Goal: Transaction & Acquisition: Purchase product/service

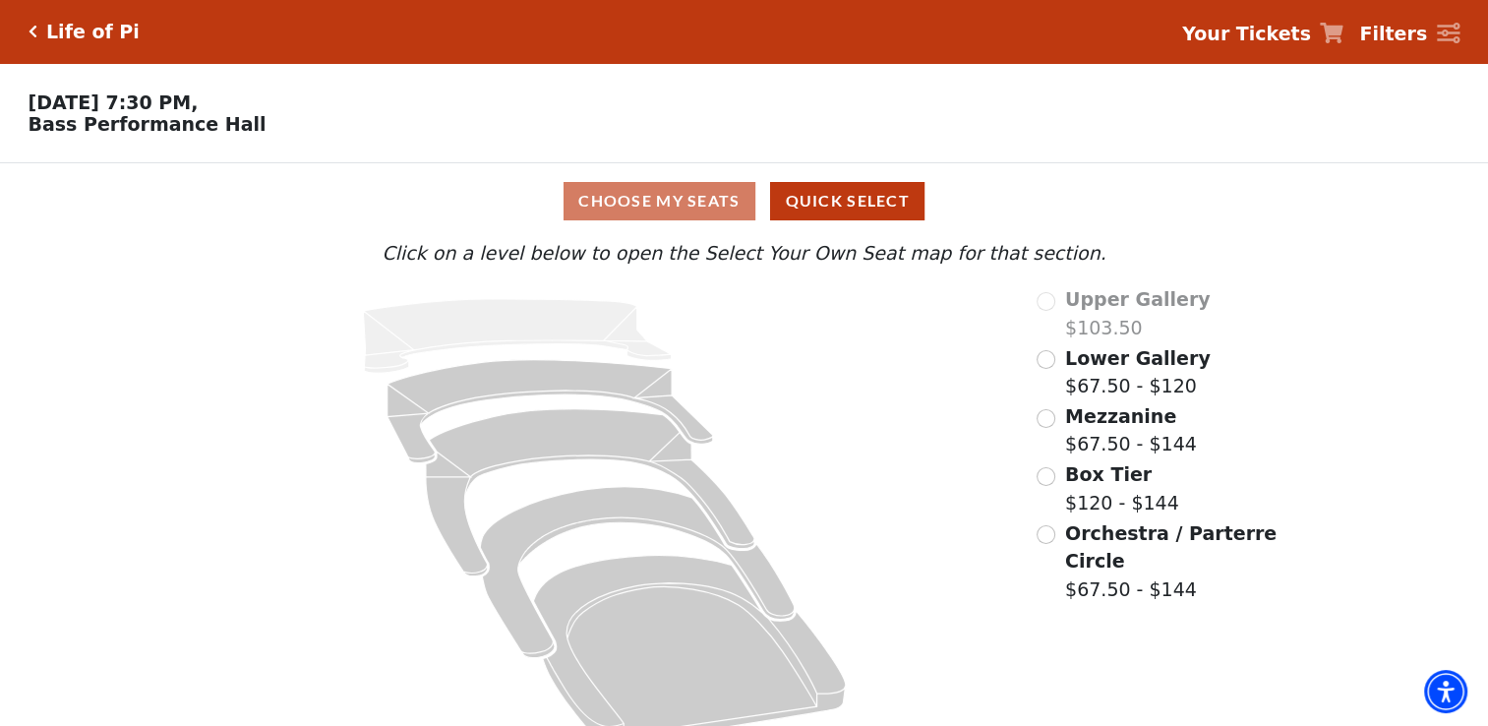
click at [657, 206] on div "Choose My Seats Quick Select" at bounding box center [744, 201] width 1116 height 38
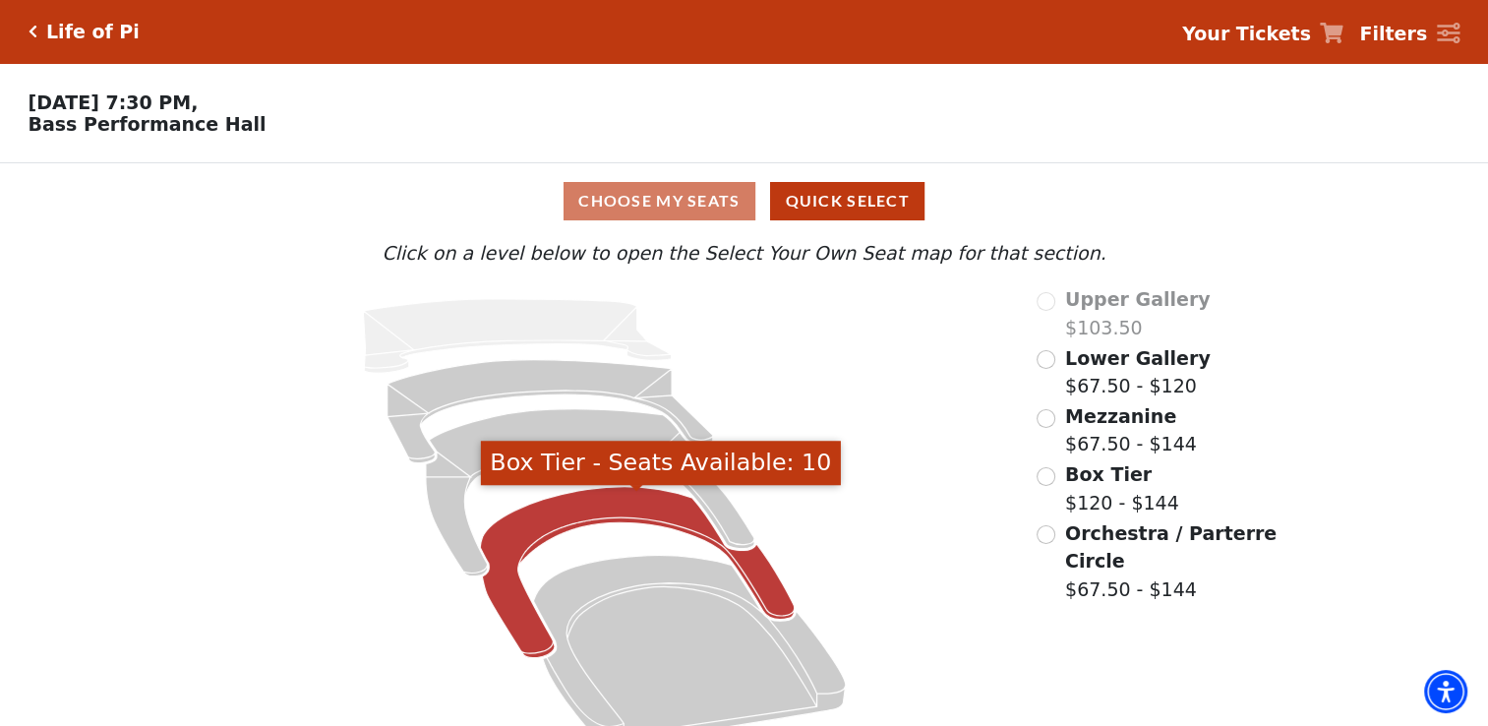
click at [527, 523] on icon "Box Tier - Seats Available: 10" at bounding box center [637, 572] width 314 height 171
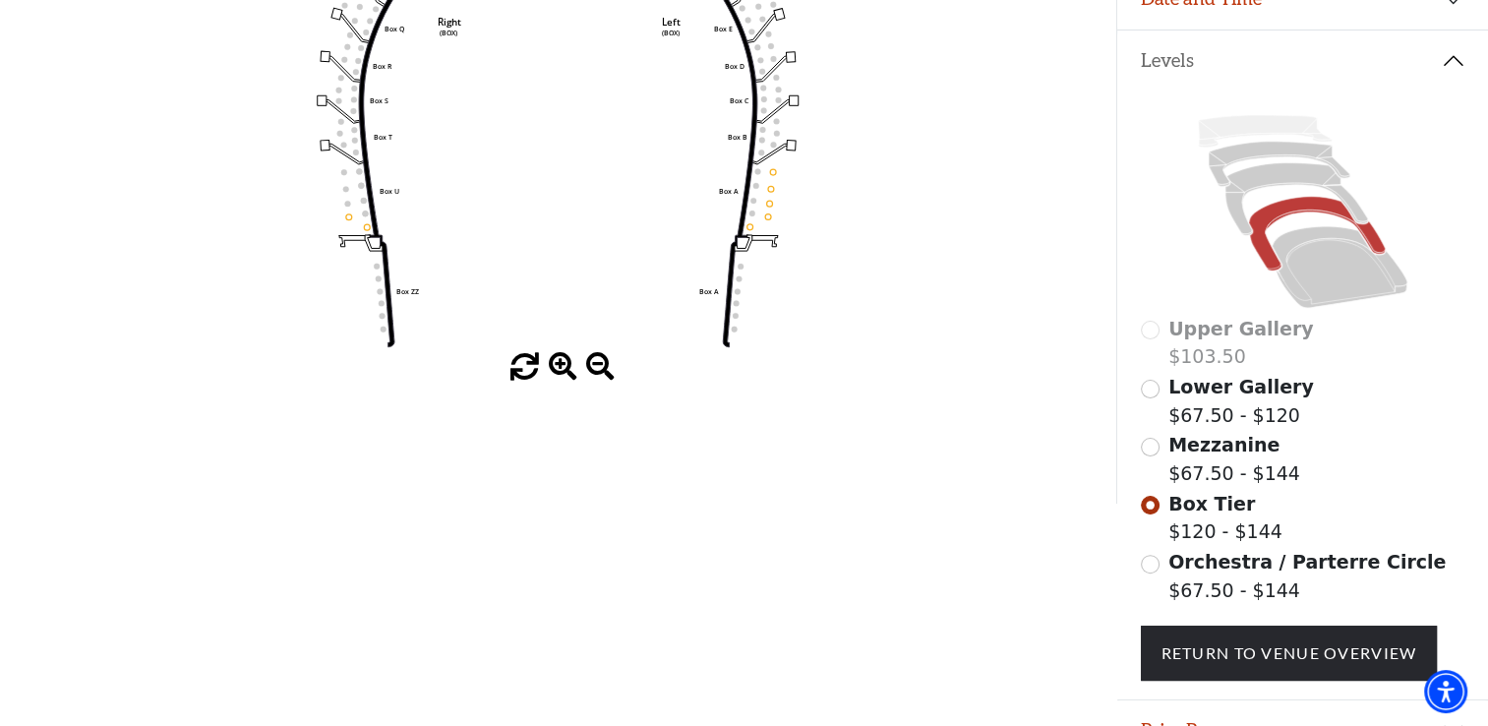
scroll to position [393, 0]
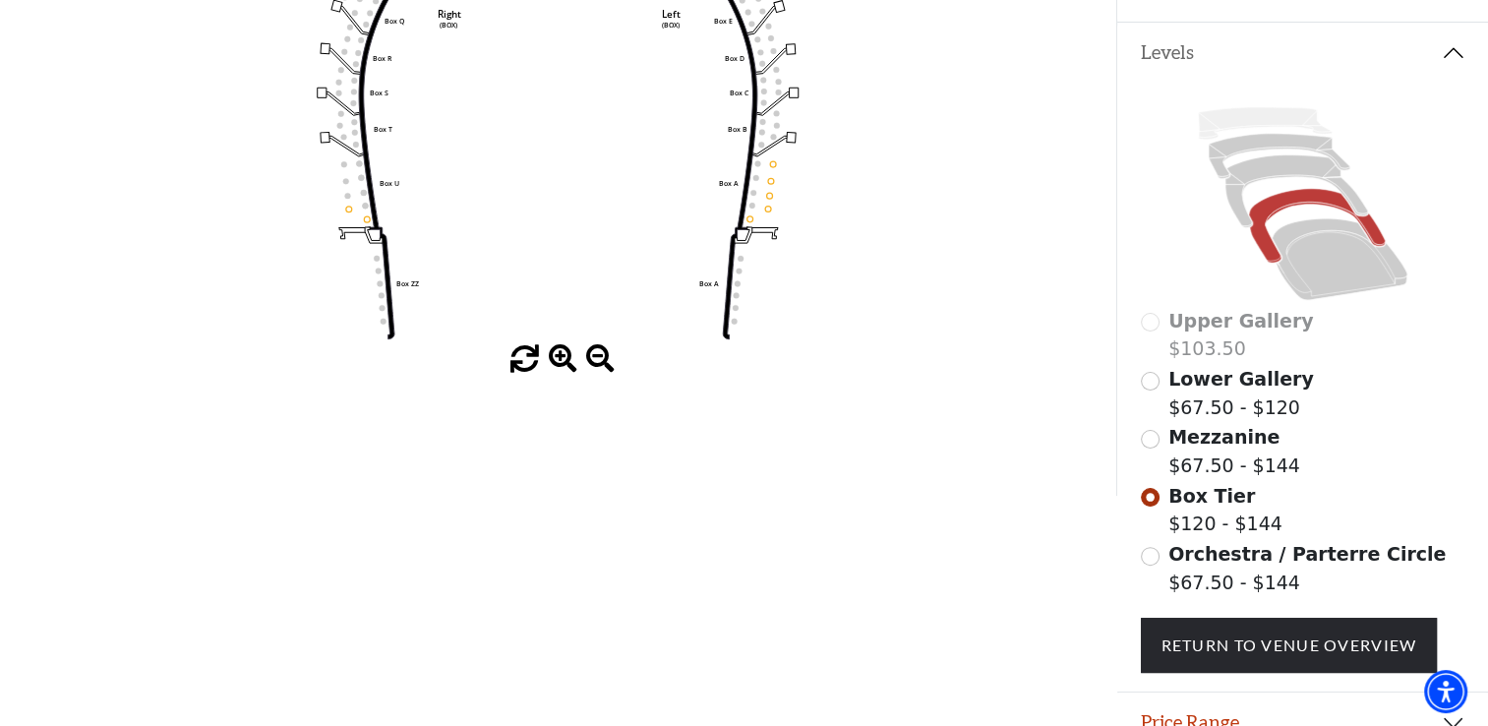
click at [1223, 624] on p "Return To Venue Overview" at bounding box center [1303, 636] width 324 height 74
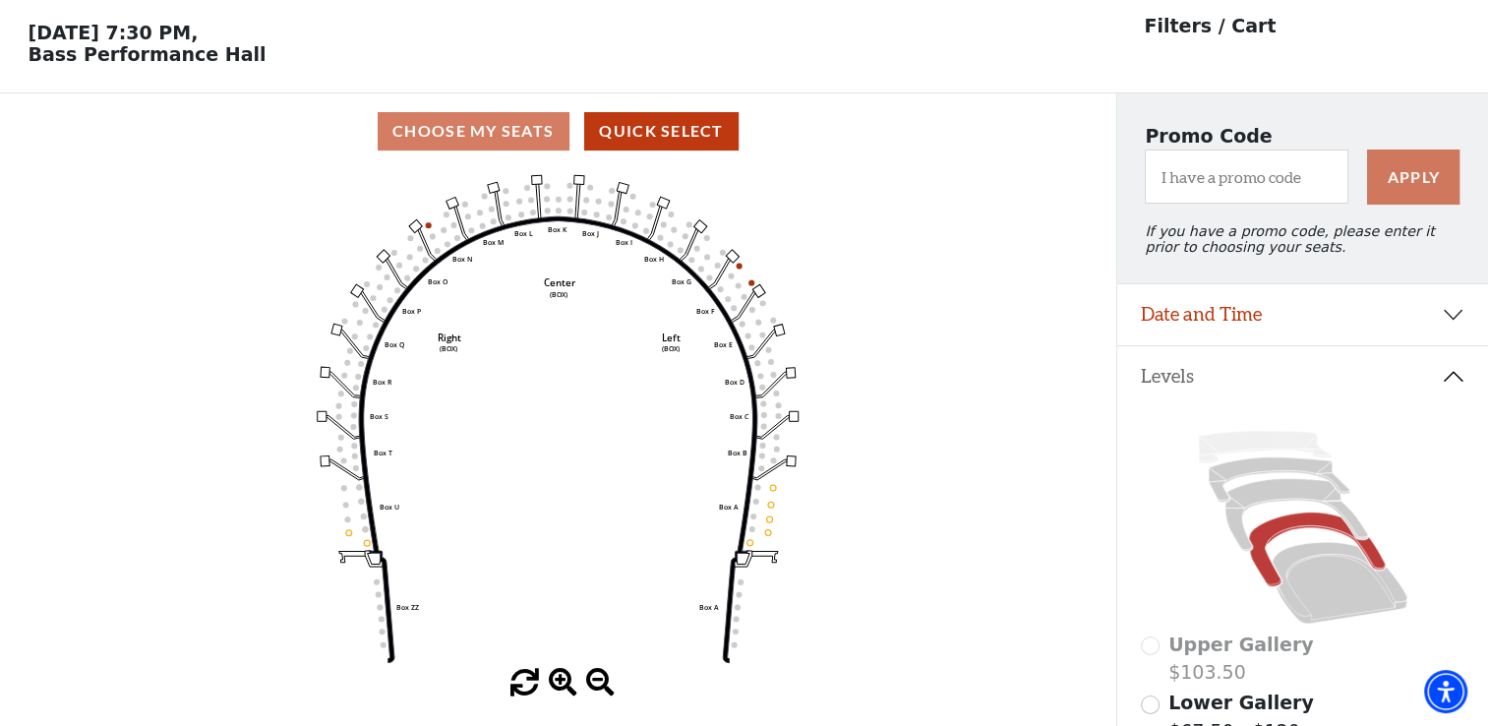
scroll to position [0, 0]
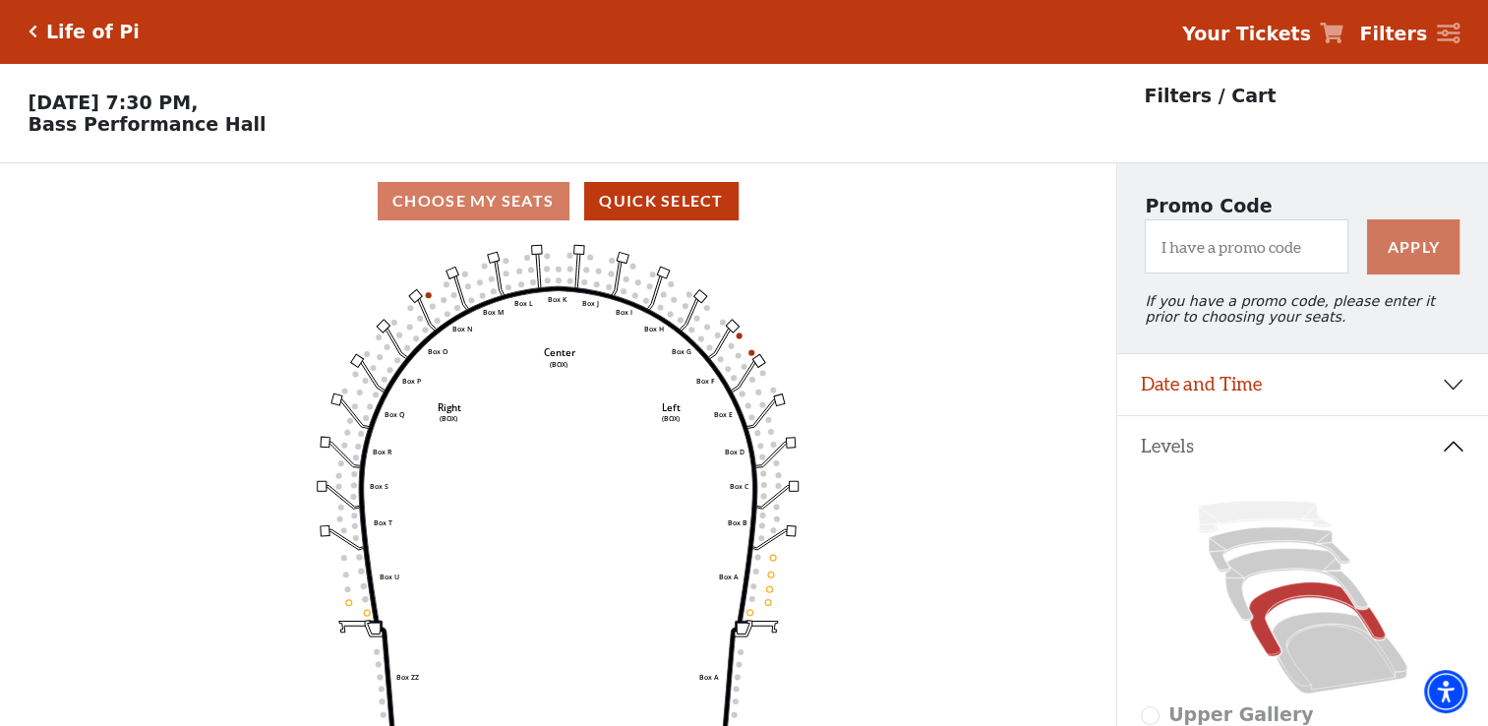
click at [100, 33] on h5 "Life of Pi" at bounding box center [92, 32] width 93 height 23
click at [29, 27] on icon "Click here to go back to filters" at bounding box center [33, 32] width 9 height 14
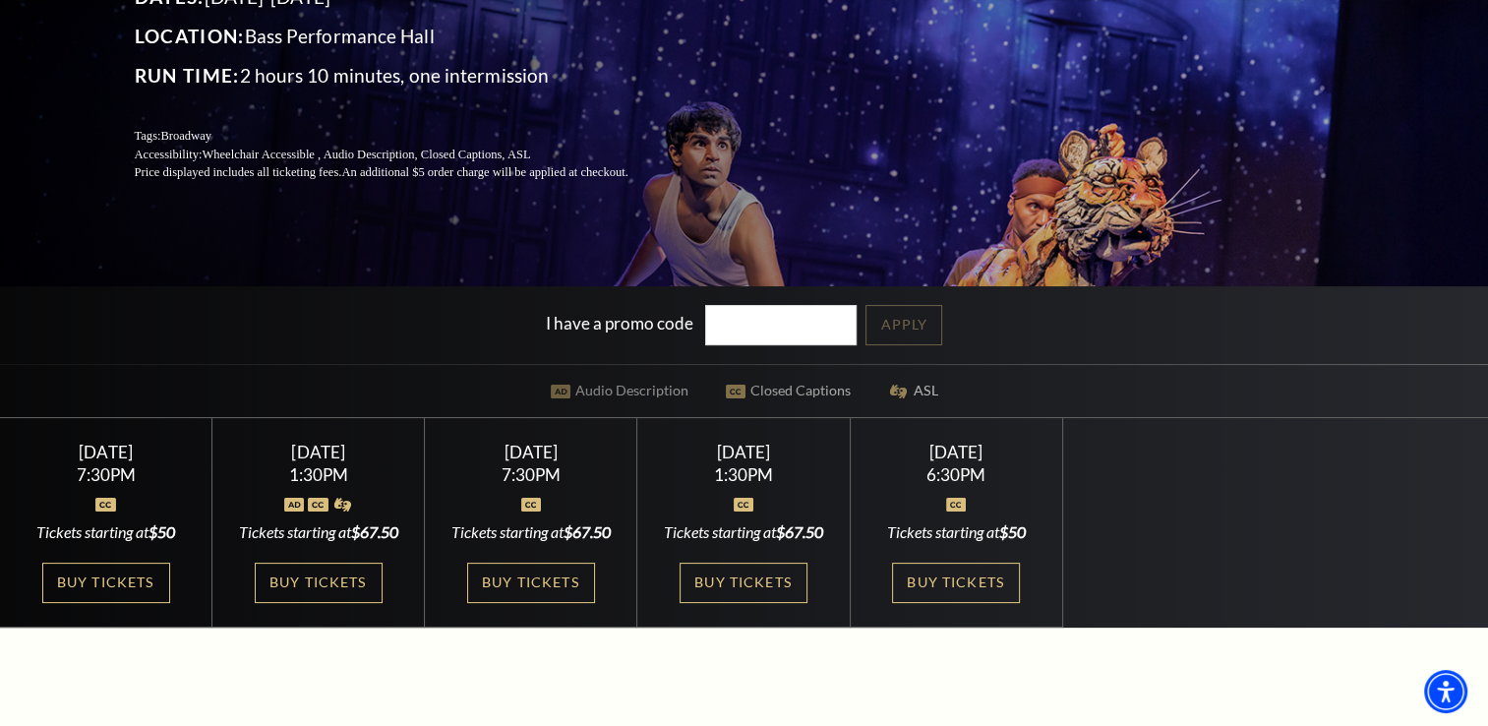
scroll to position [295, 0]
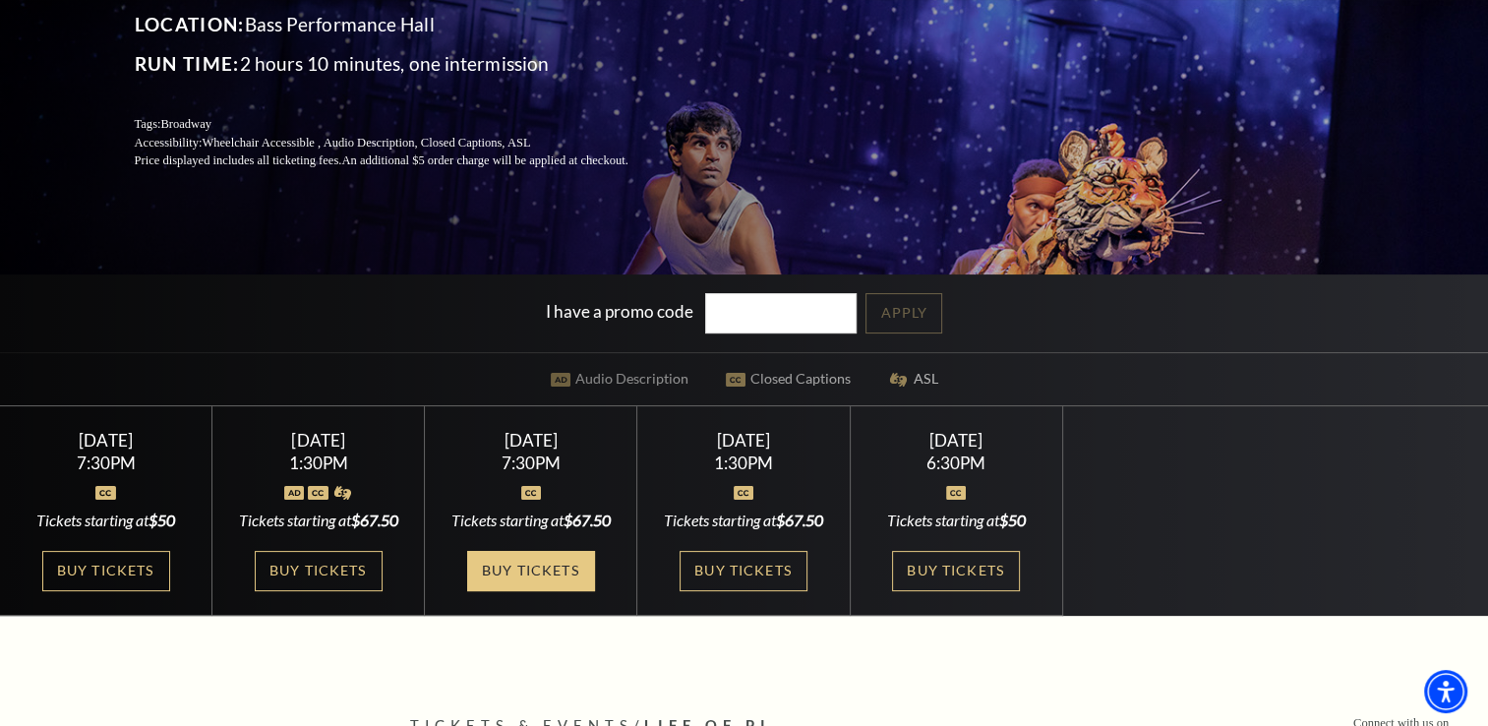
click at [582, 591] on link "Buy Tickets" at bounding box center [531, 571] width 128 height 40
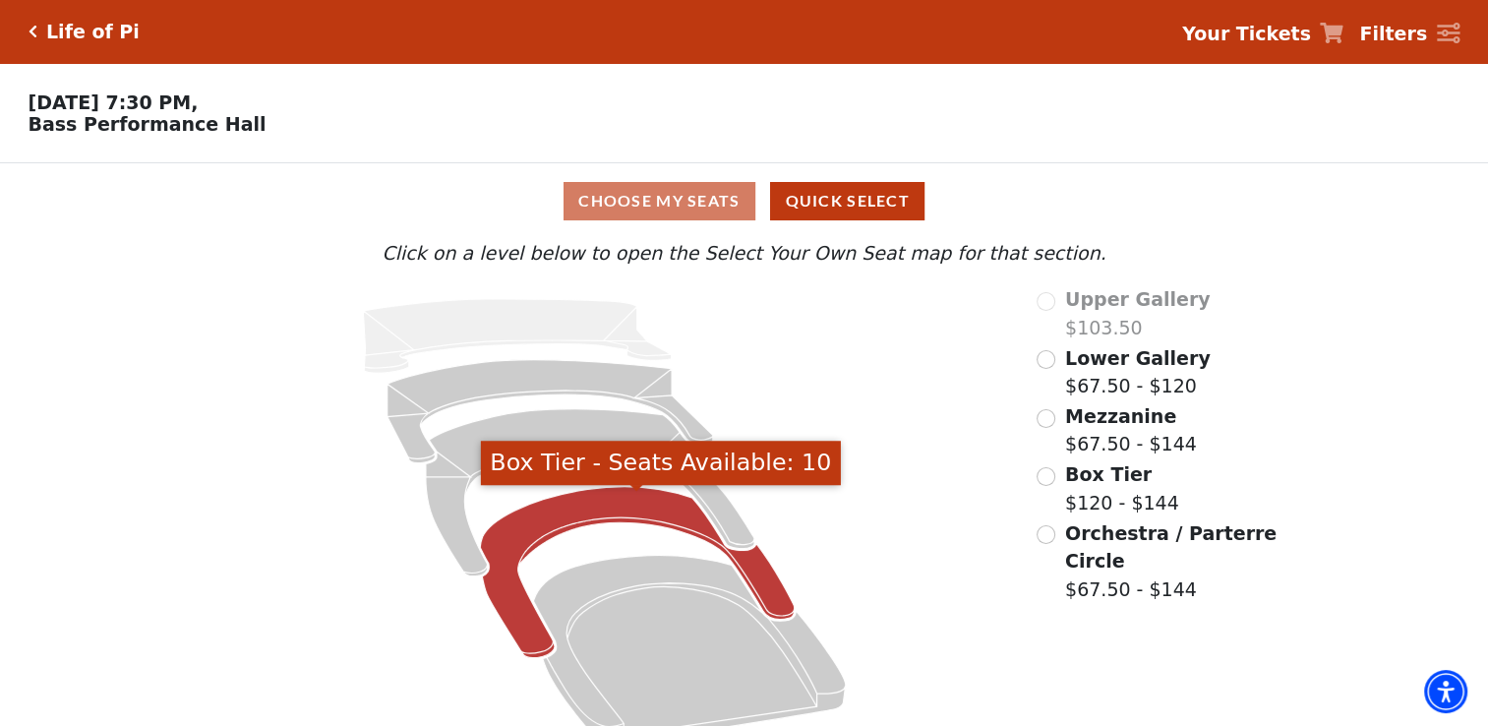
click at [699, 529] on icon "Box Tier - Seats Available: 10" at bounding box center [637, 572] width 314 height 171
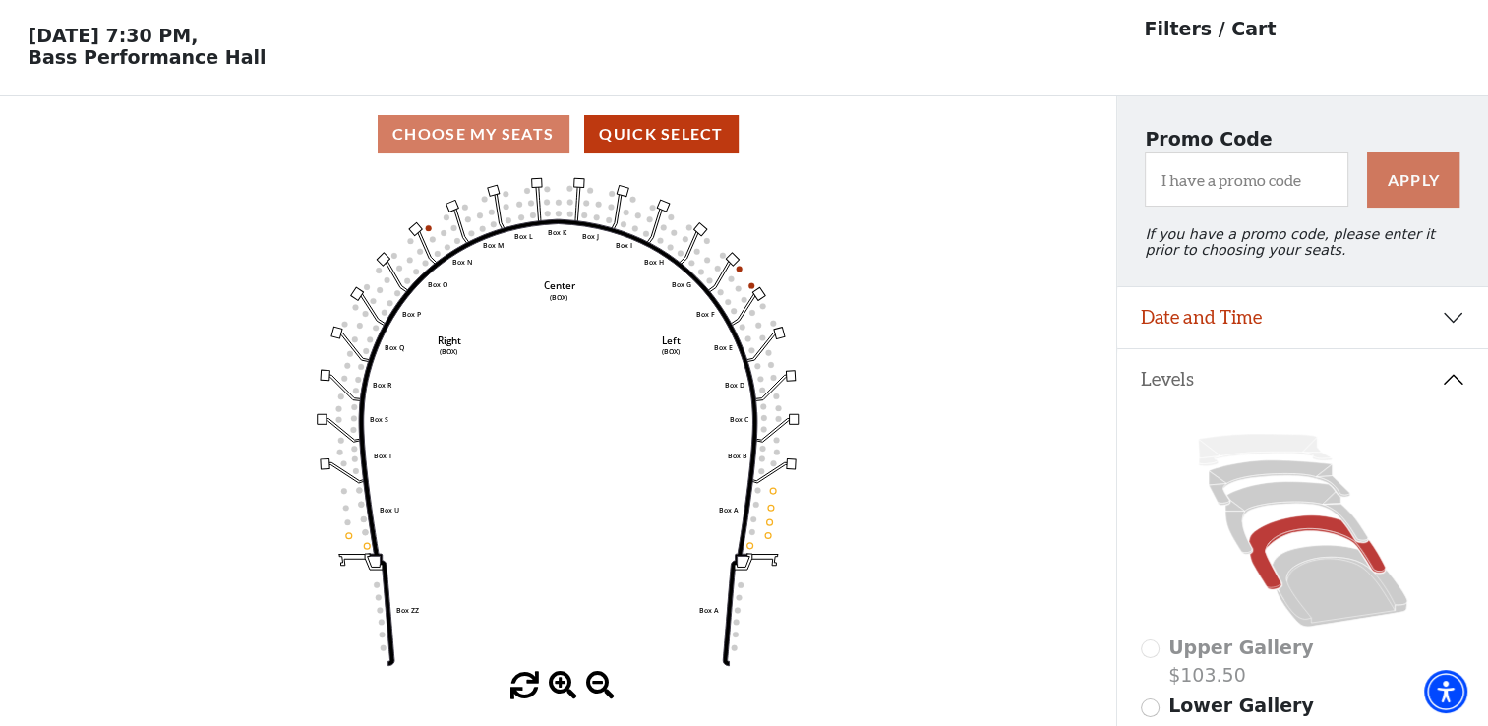
scroll to position [90, 0]
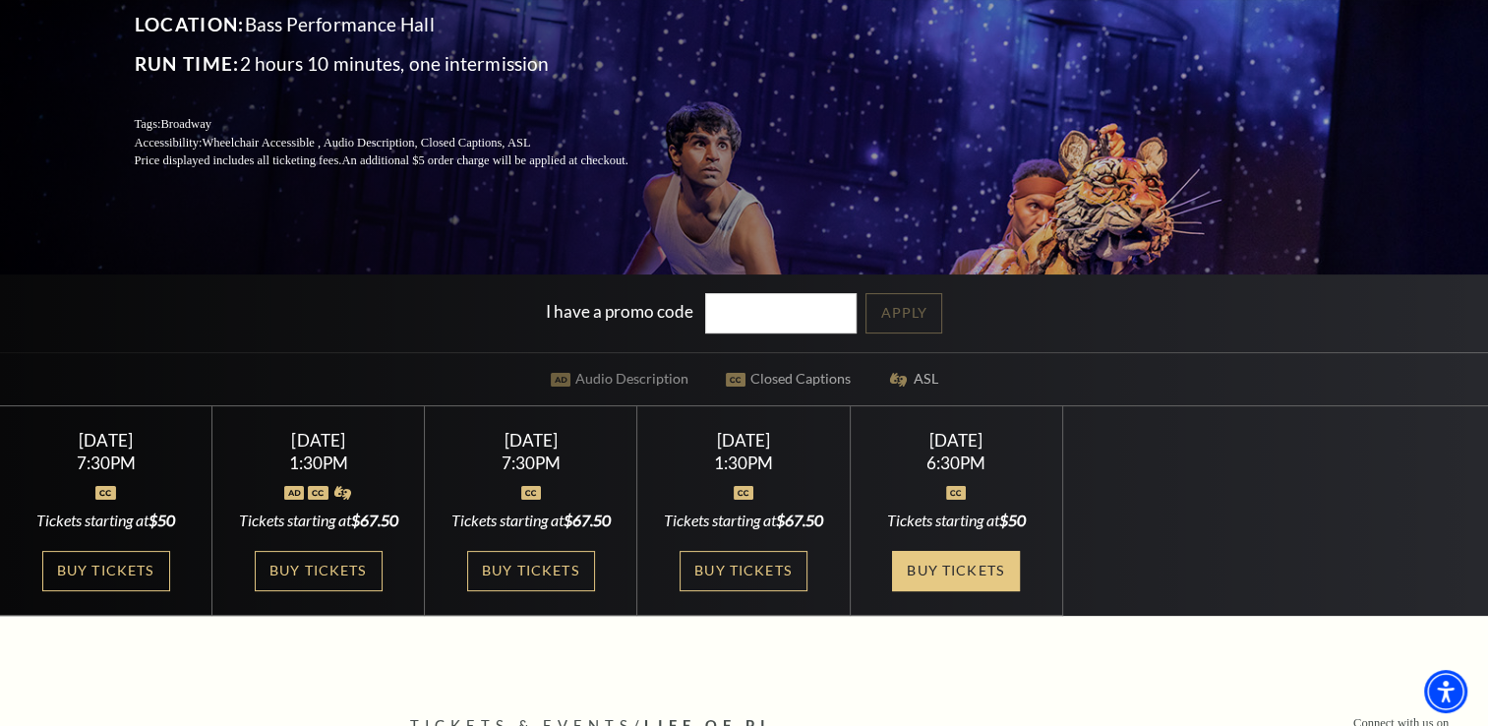
click at [909, 580] on link "Buy Tickets" at bounding box center [956, 571] width 128 height 40
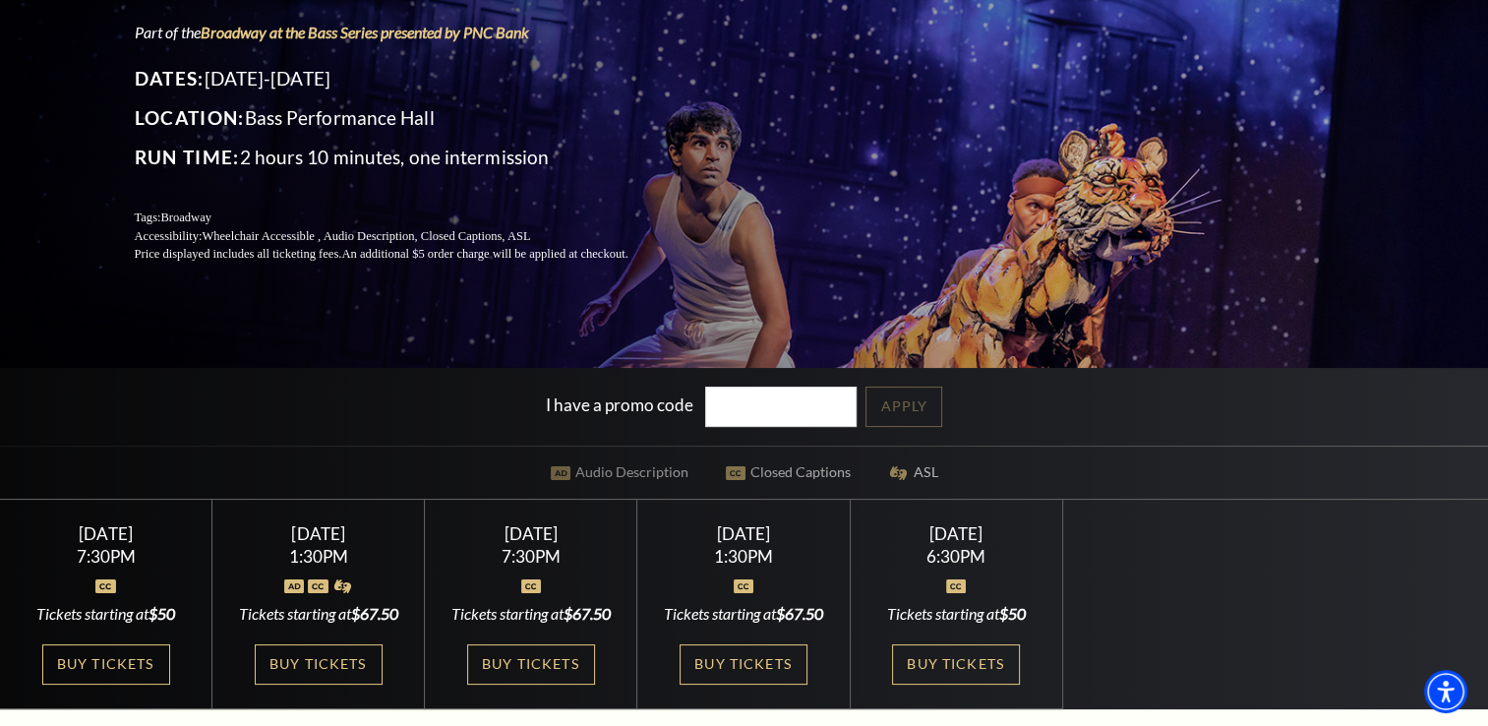
scroll to position [295, 0]
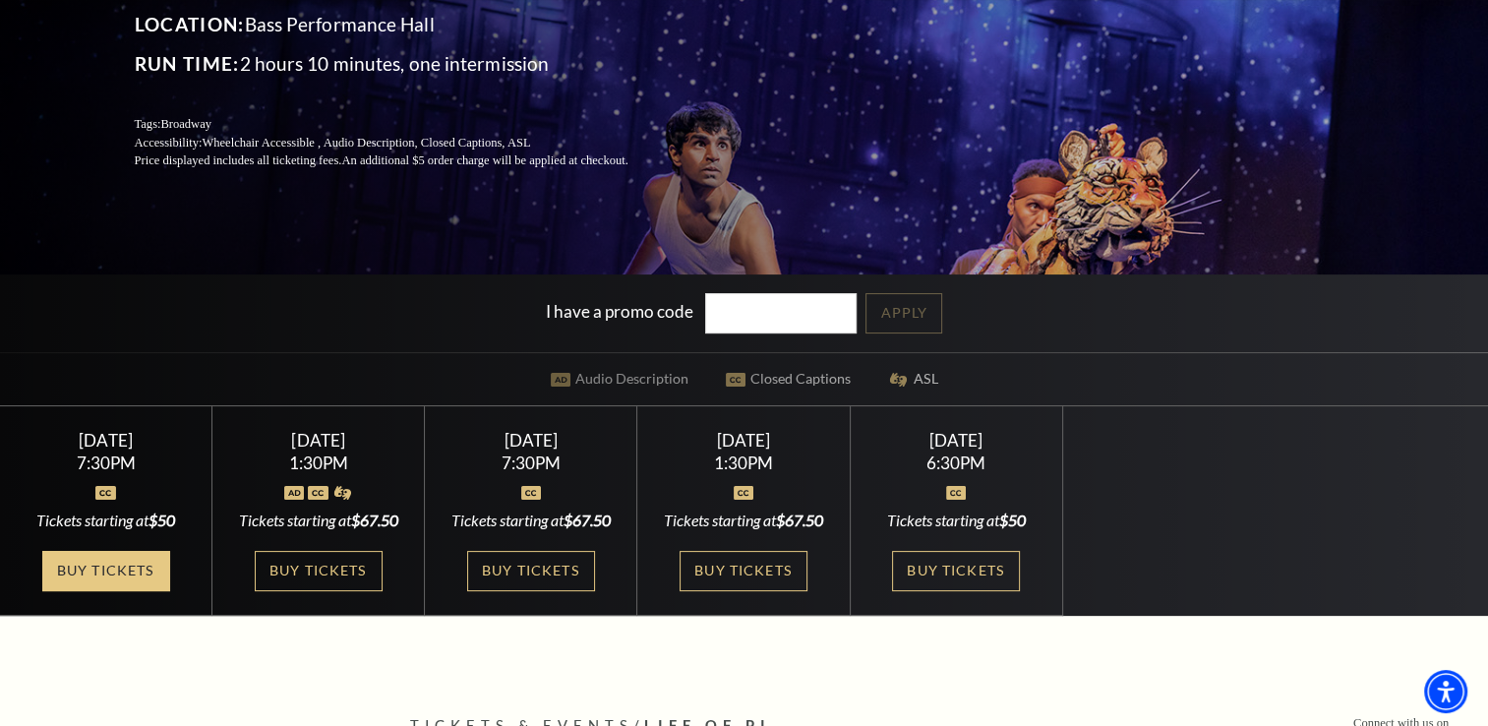
click at [143, 572] on link "Buy Tickets" at bounding box center [106, 571] width 128 height 40
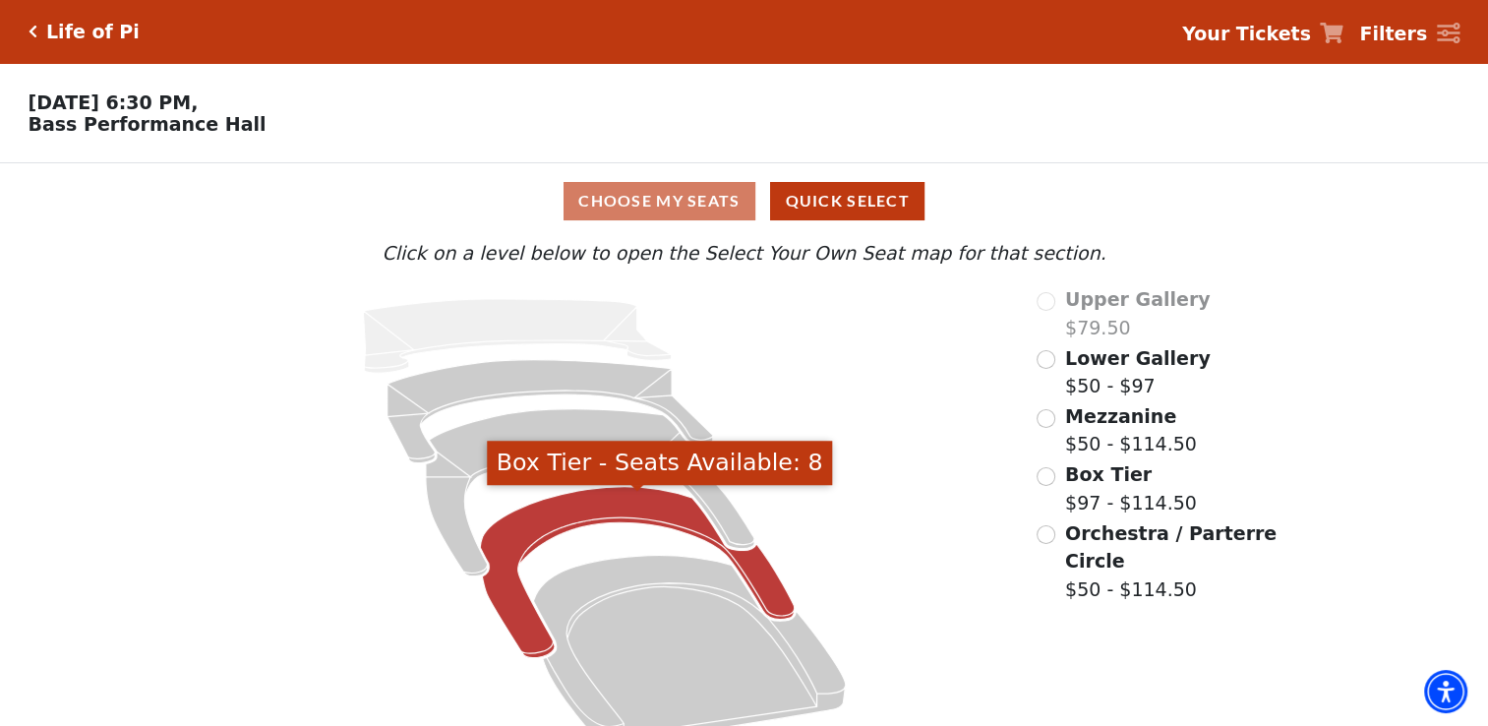
click at [513, 566] on icon "Box Tier - Seats Available: 8" at bounding box center [637, 572] width 314 height 171
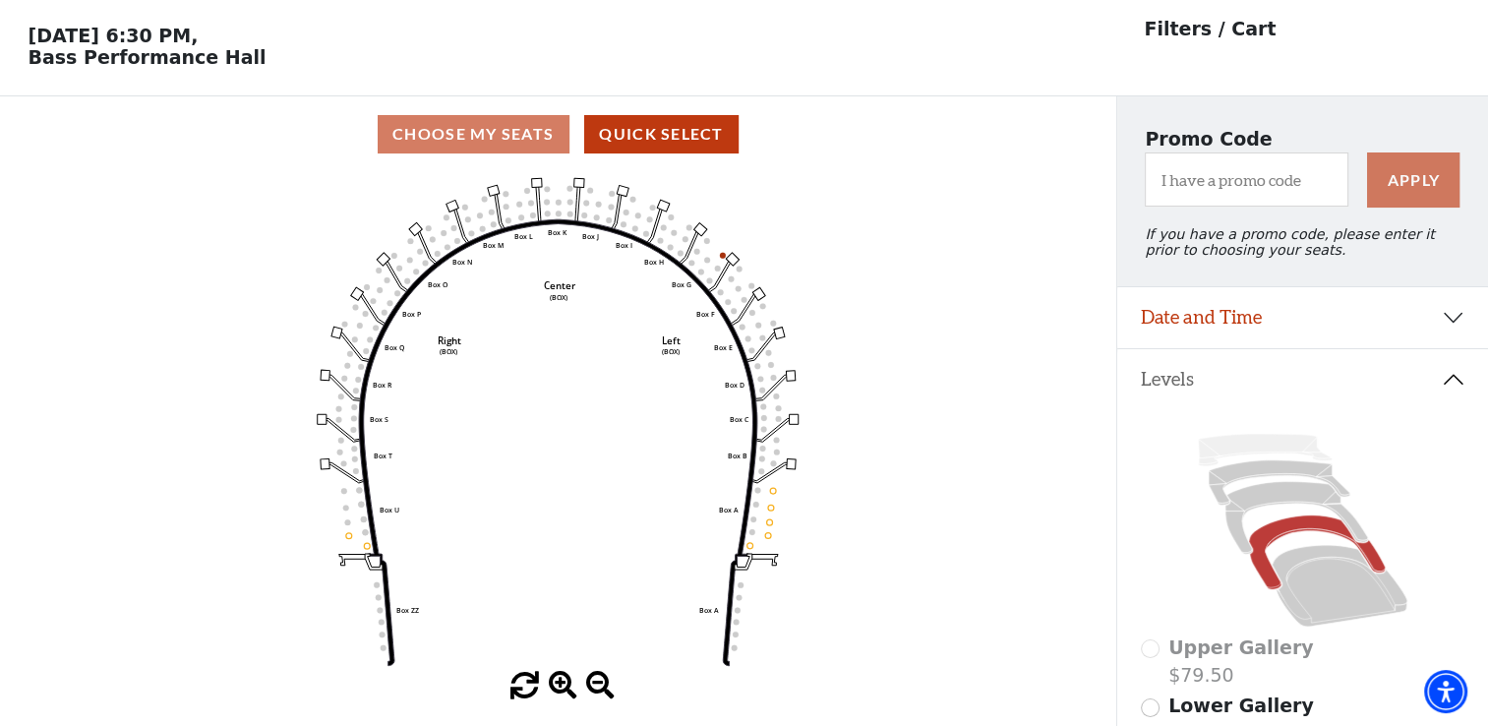
scroll to position [90, 0]
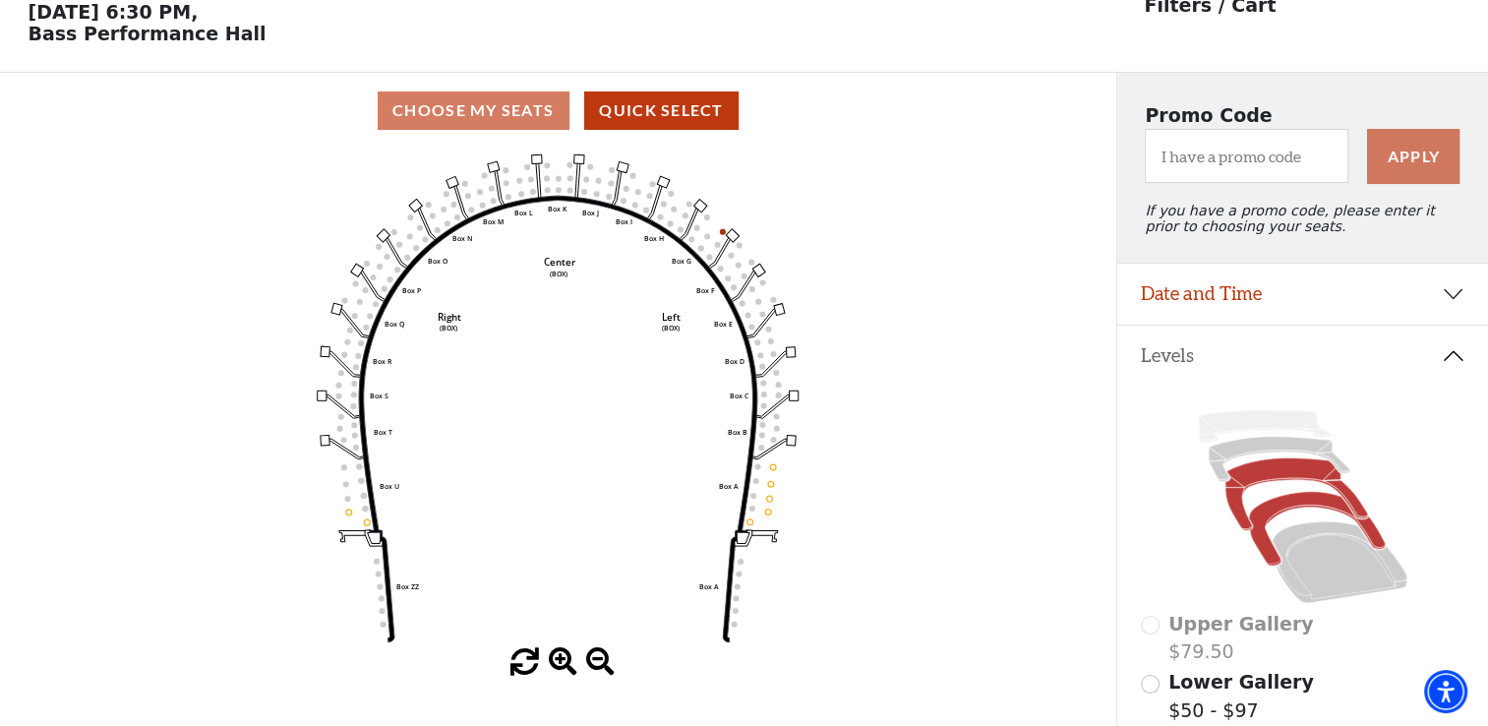
click at [1236, 517] on icon at bounding box center [1296, 494] width 143 height 73
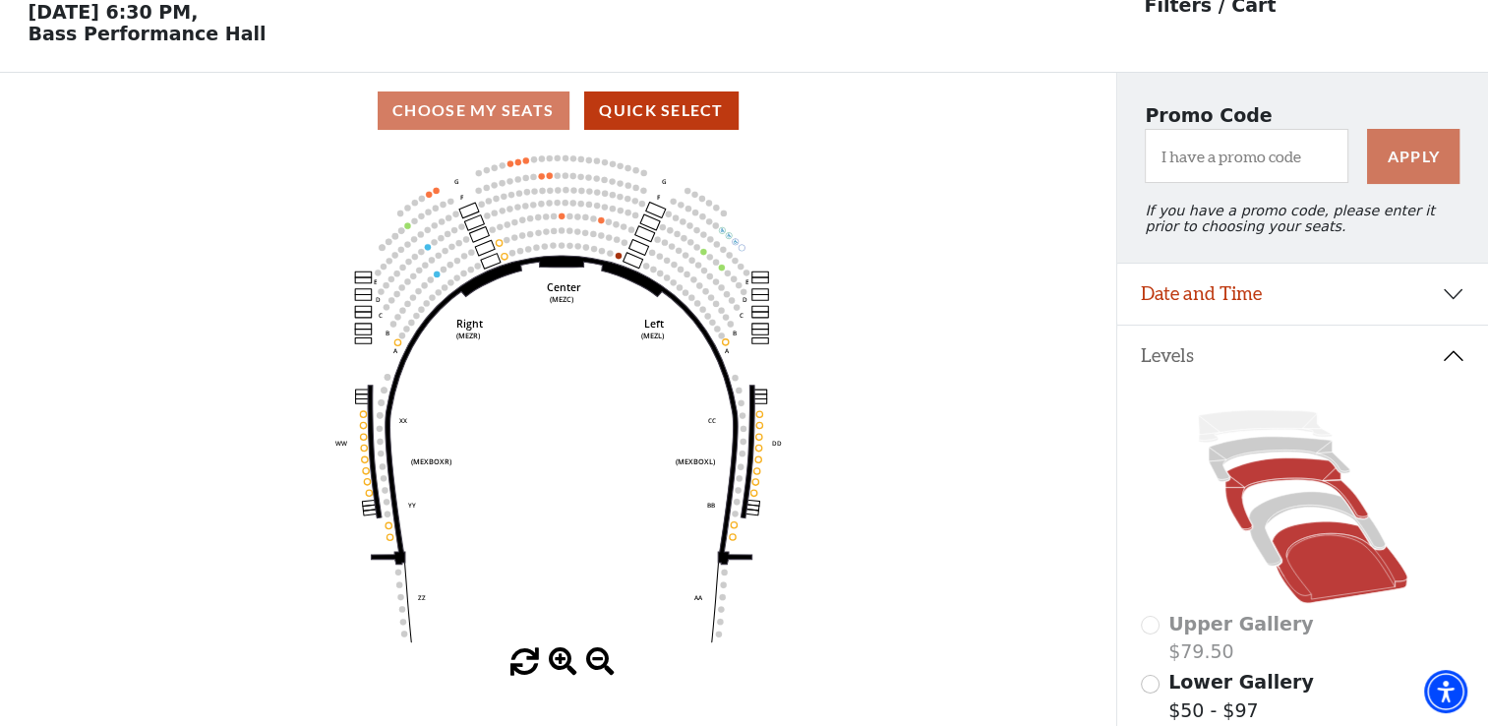
click at [1321, 592] on icon at bounding box center [1339, 562] width 136 height 82
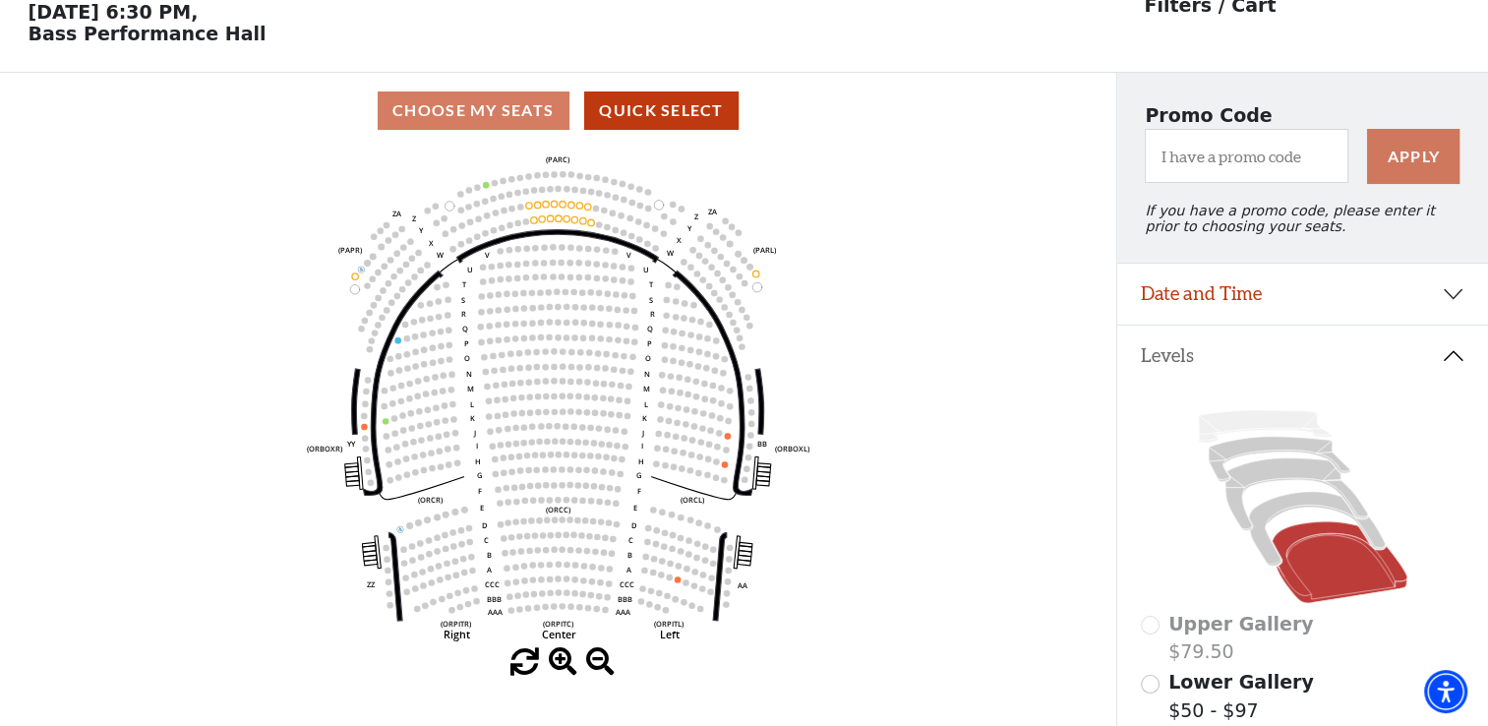
click at [946, 490] on icon "Left (ORPITL) Right (ORPITR) Center (ORPITC) ZZ AA YY BB ZA ZA (ORCL) (ORCR) (O…" at bounding box center [558, 397] width 1004 height 499
click at [1240, 521] on icon at bounding box center [1296, 494] width 143 height 73
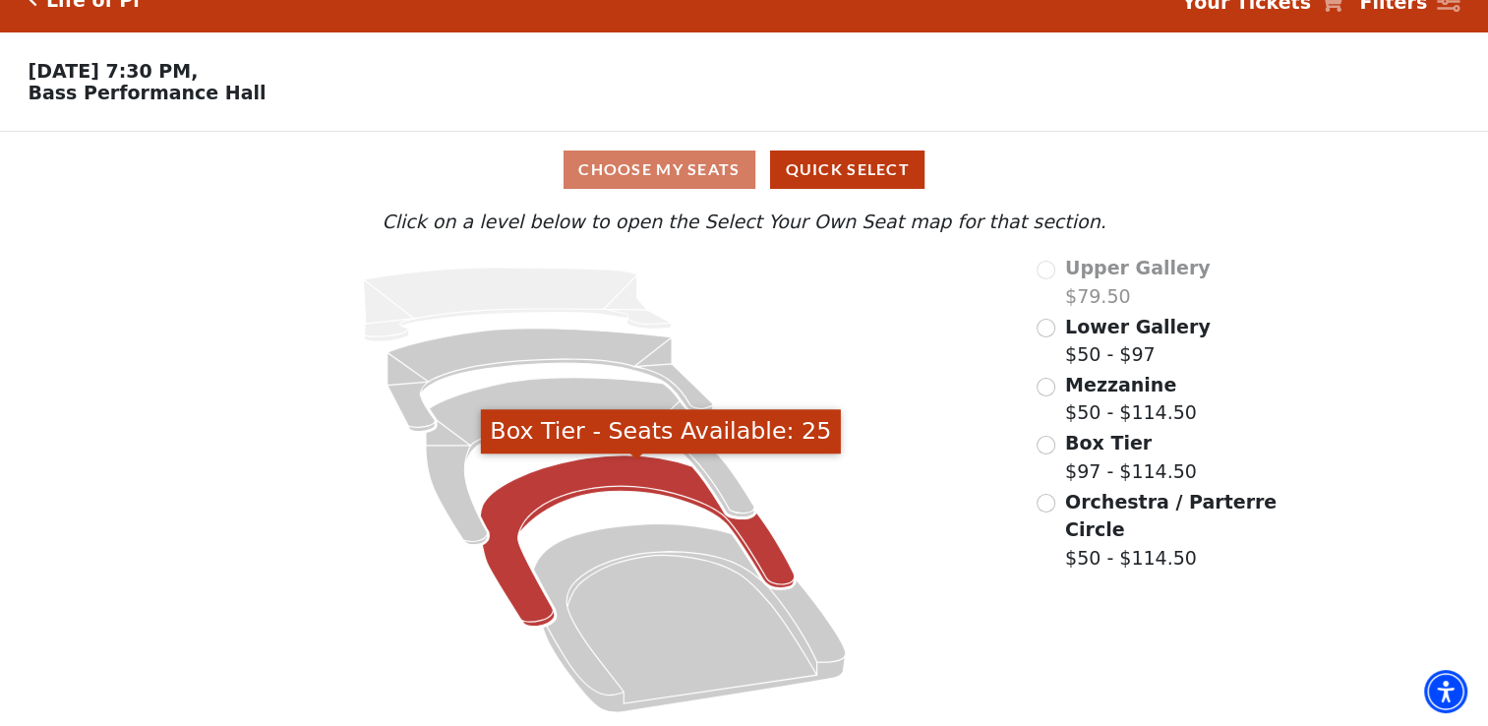
scroll to position [37, 0]
click at [510, 552] on icon "Box Tier - Seats Available: 25" at bounding box center [637, 540] width 314 height 171
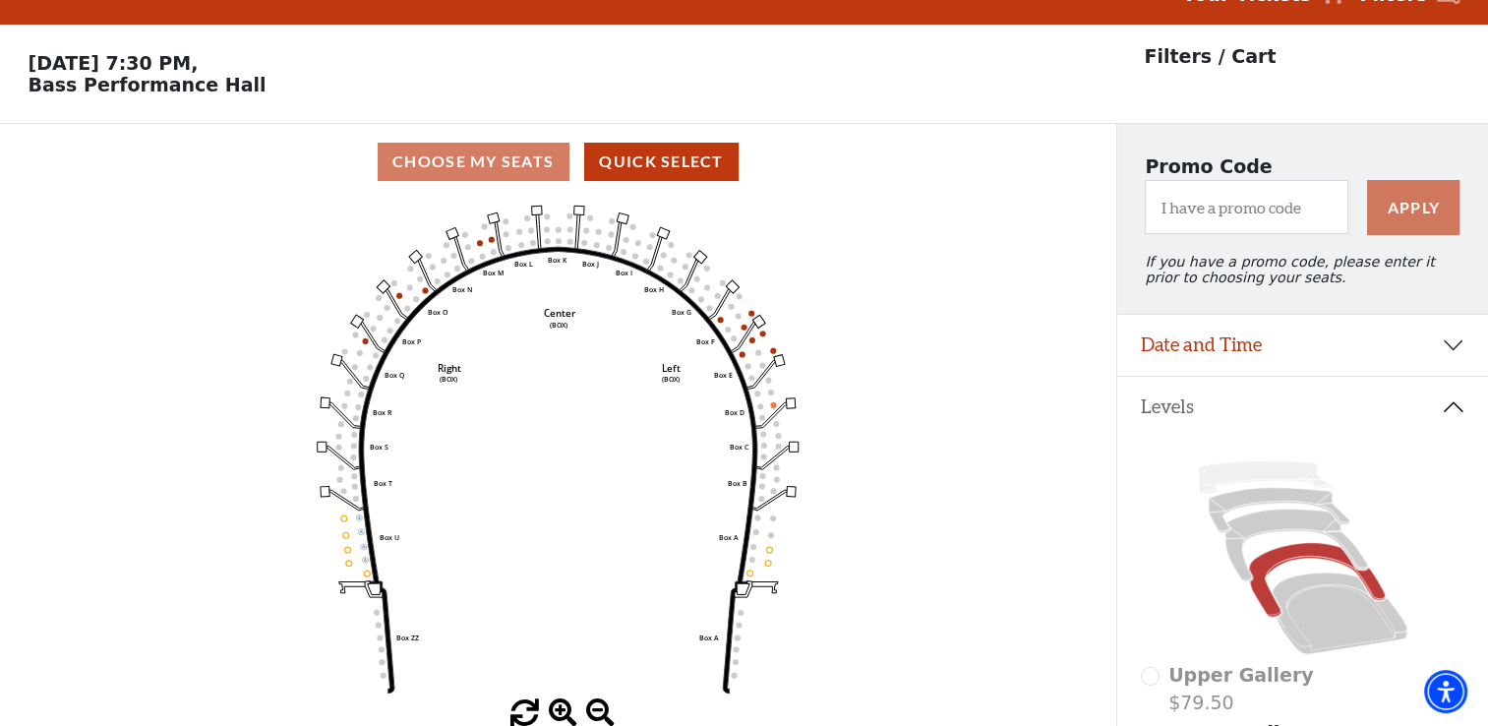
scroll to position [90, 0]
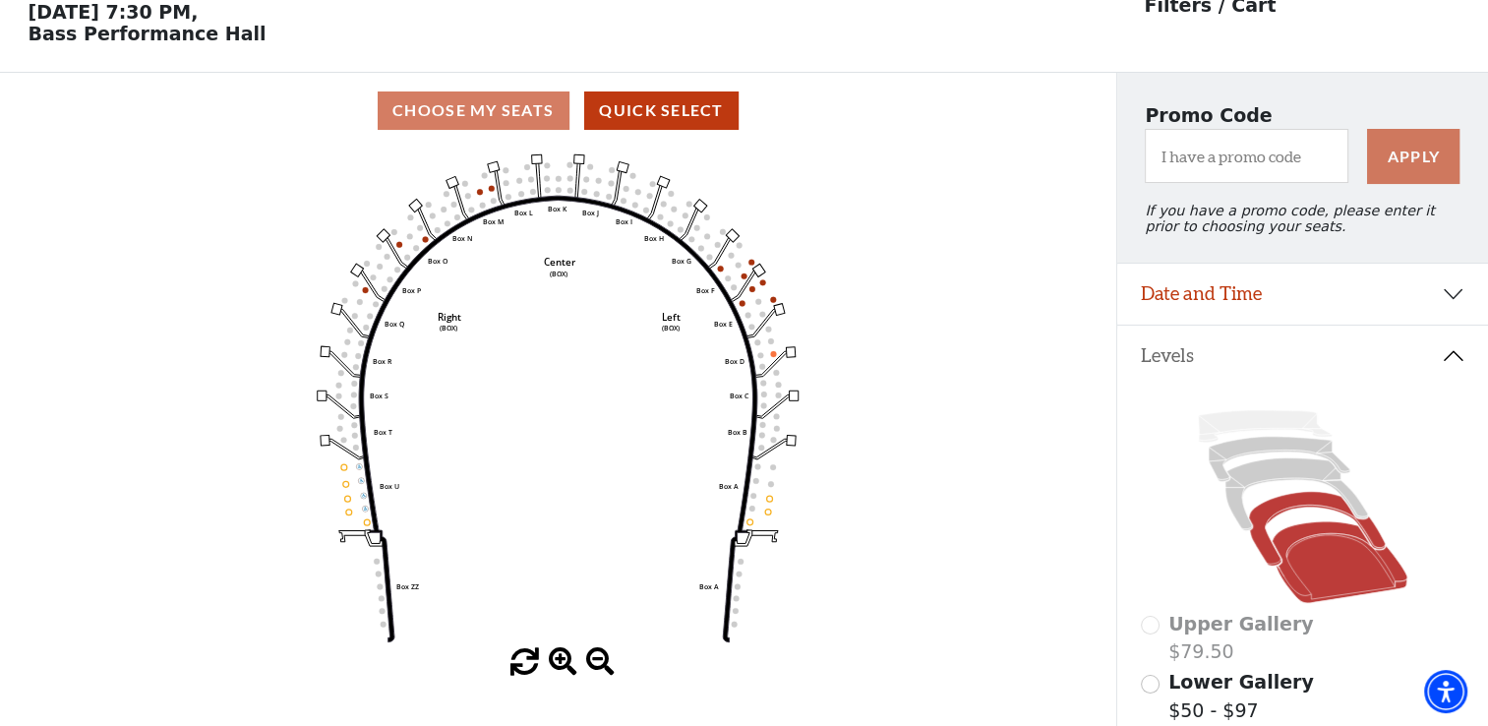
click at [1311, 588] on icon at bounding box center [1339, 562] width 136 height 82
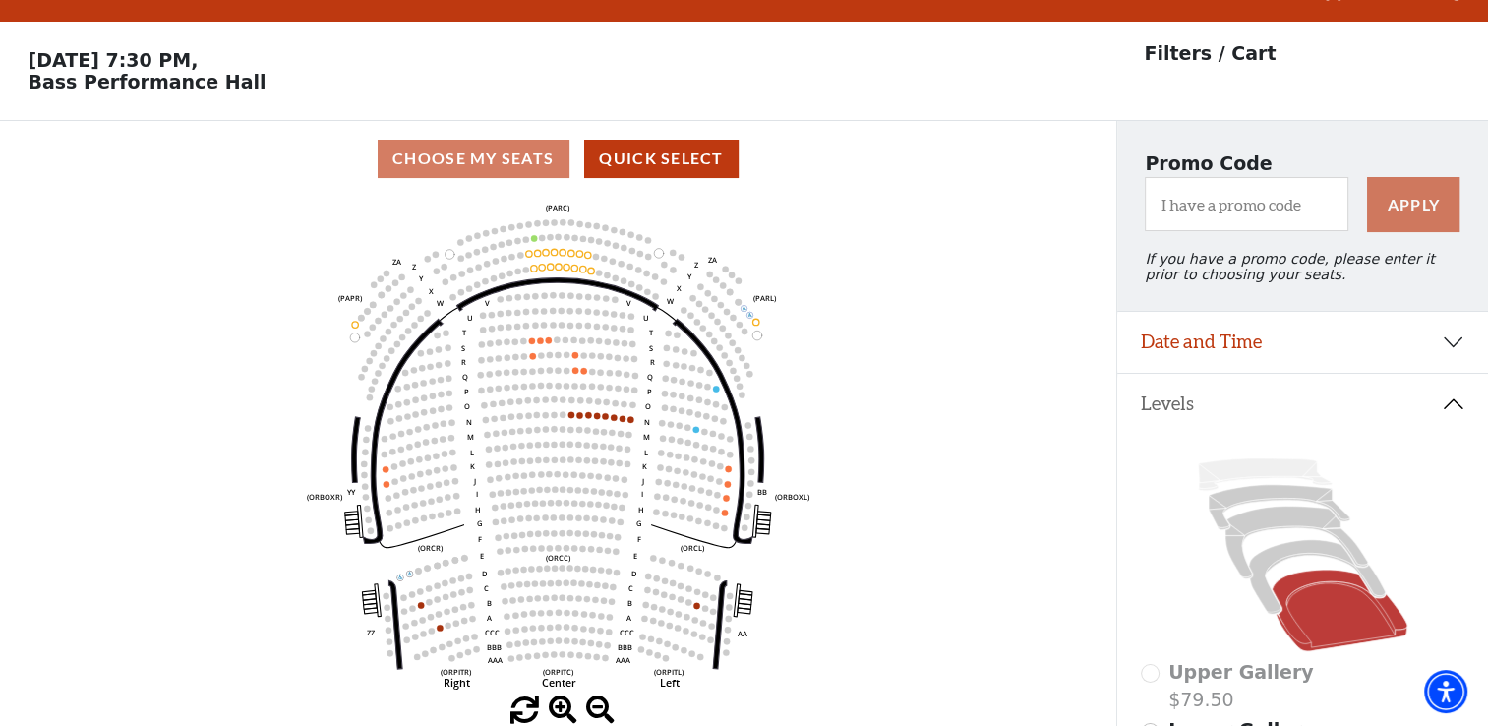
scroll to position [0, 0]
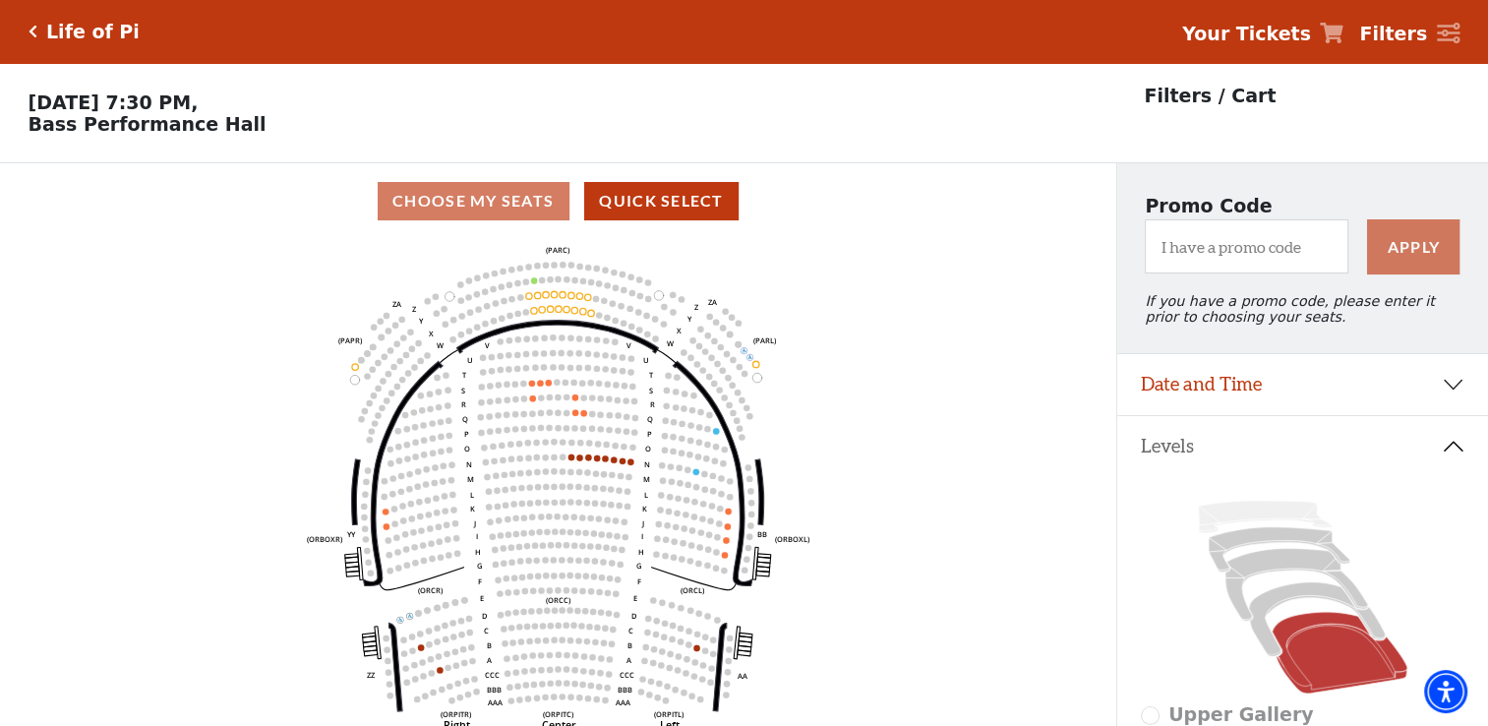
click at [32, 28] on icon "Click here to go back to filters" at bounding box center [33, 32] width 9 height 14
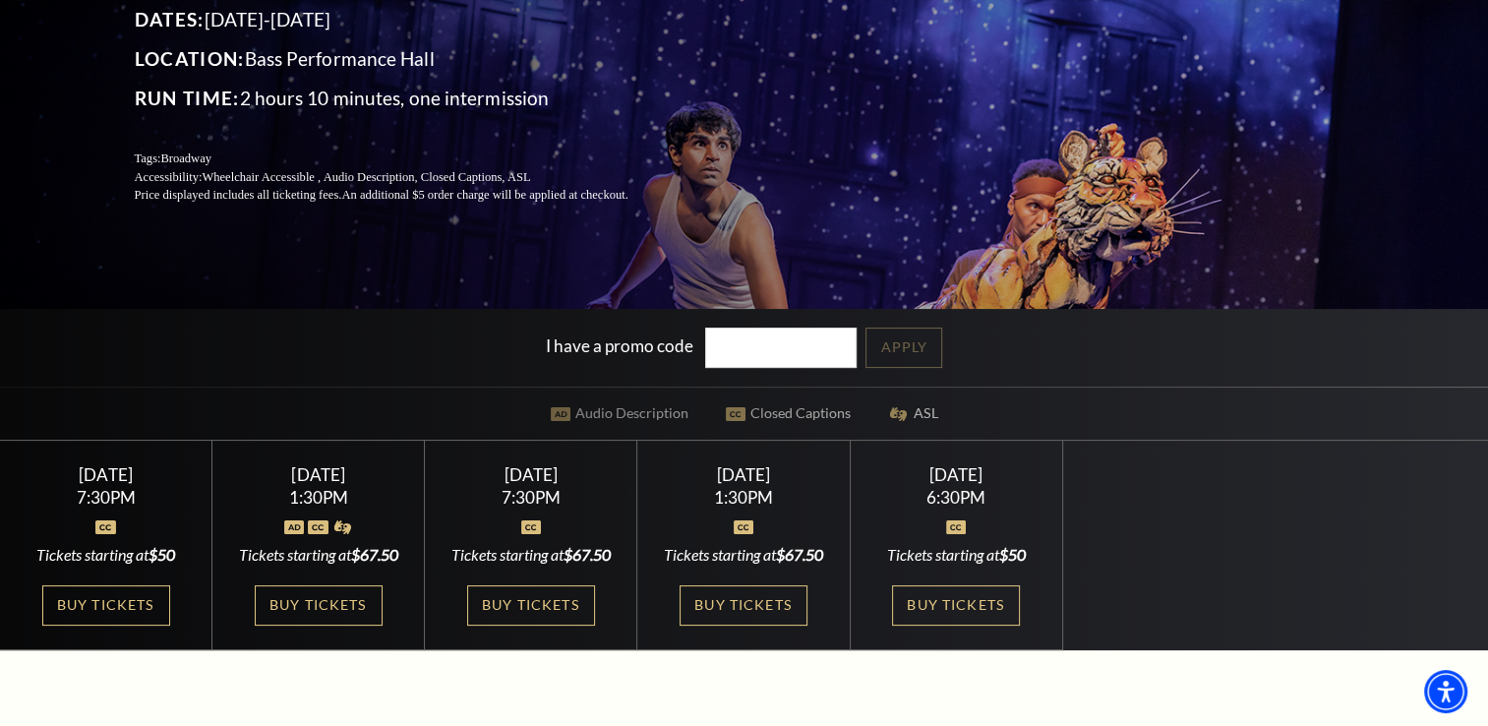
scroll to position [295, 0]
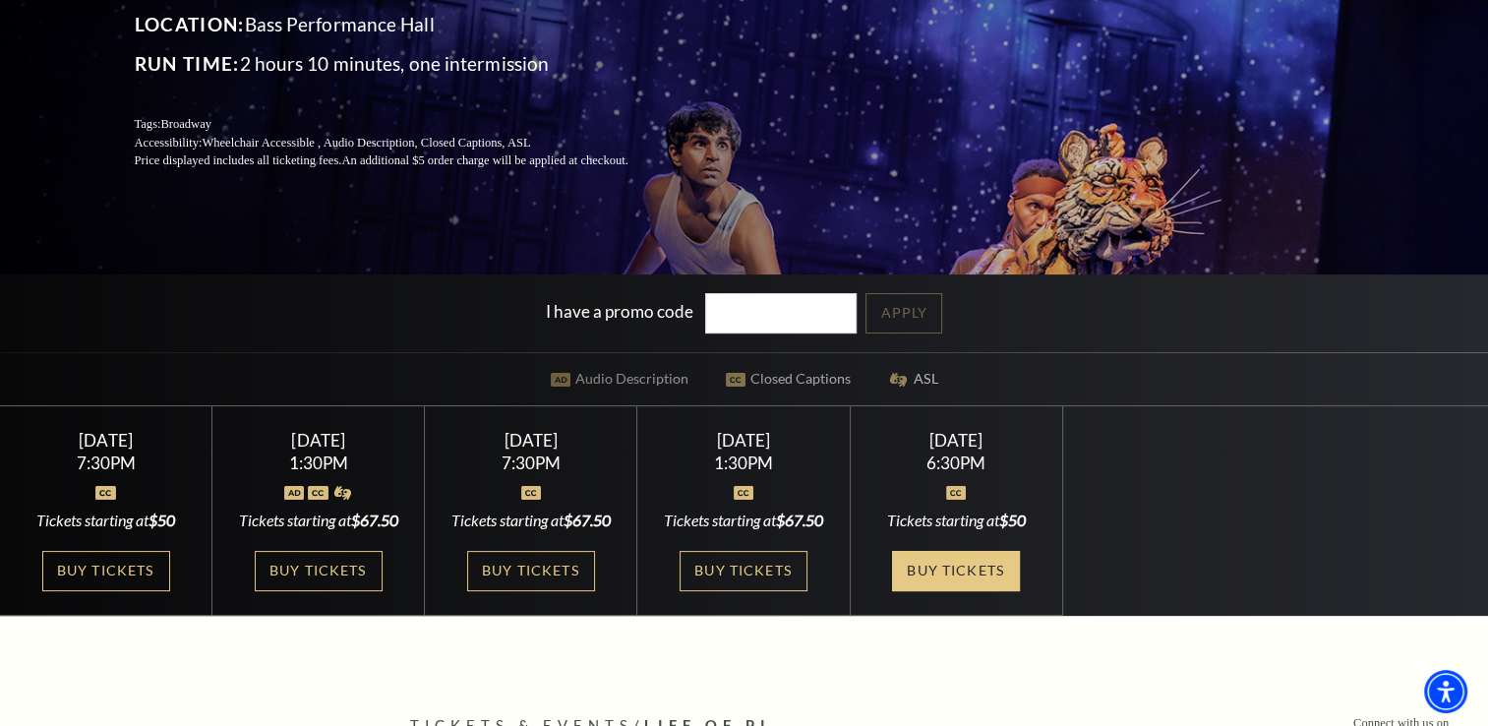
click at [984, 572] on link "Buy Tickets" at bounding box center [956, 571] width 128 height 40
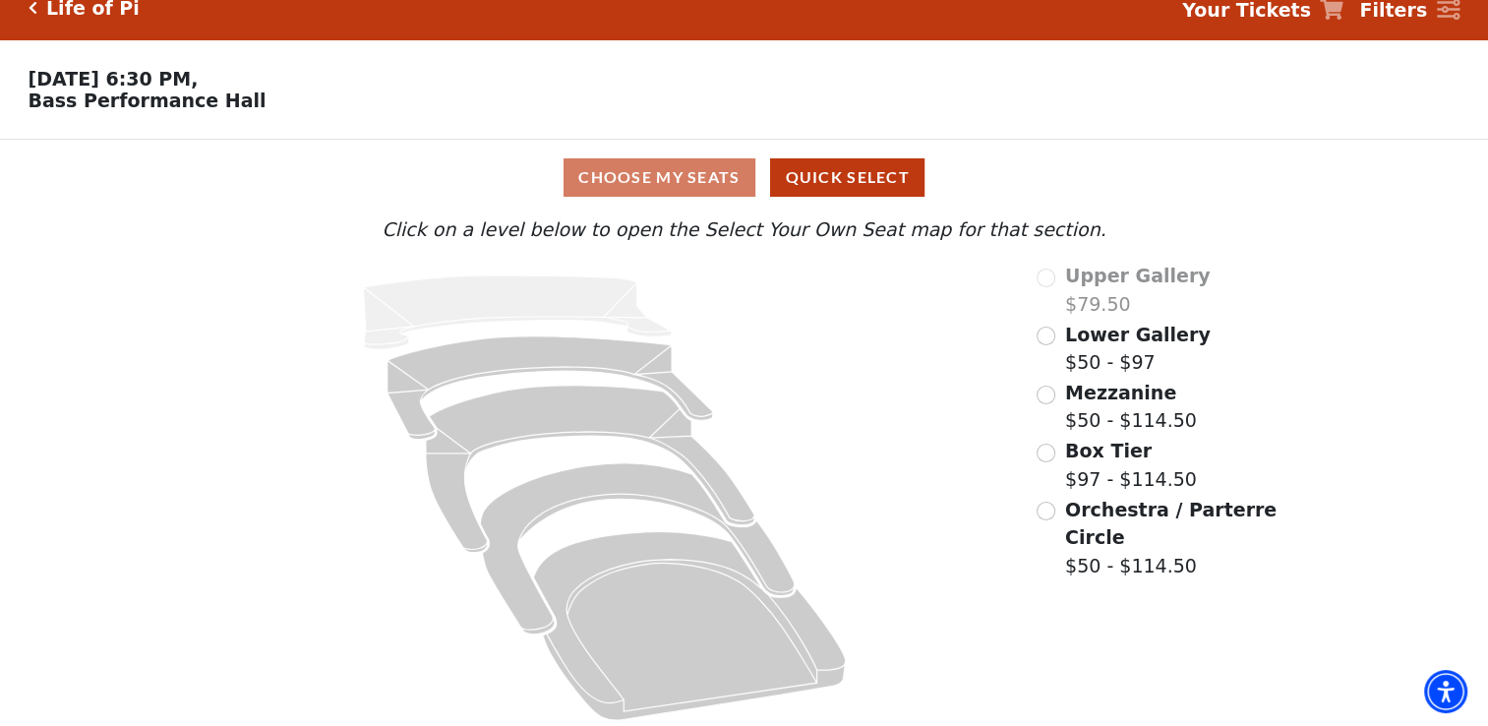
scroll to position [37, 0]
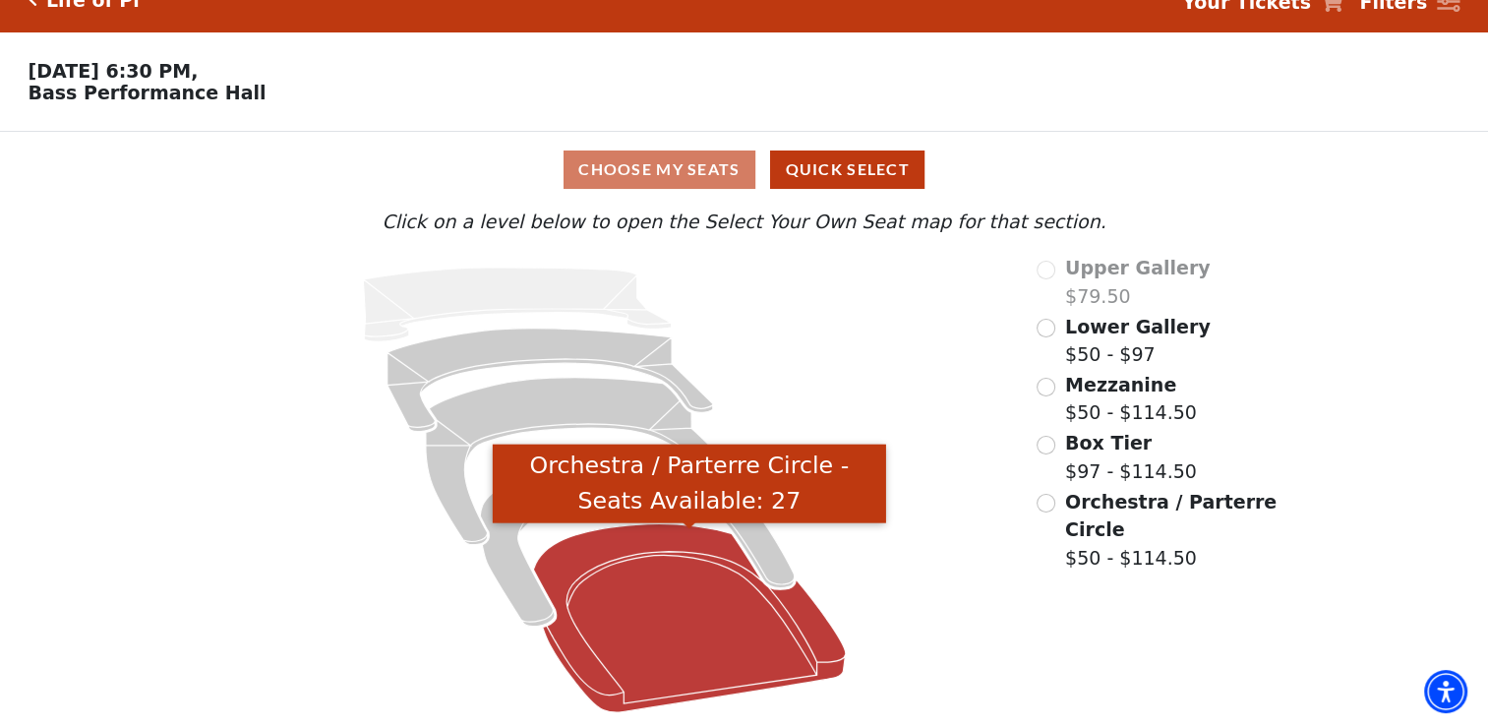
click at [661, 557] on icon "Orchestra / Parterre Circle - Seats Available: 27" at bounding box center [690, 617] width 312 height 188
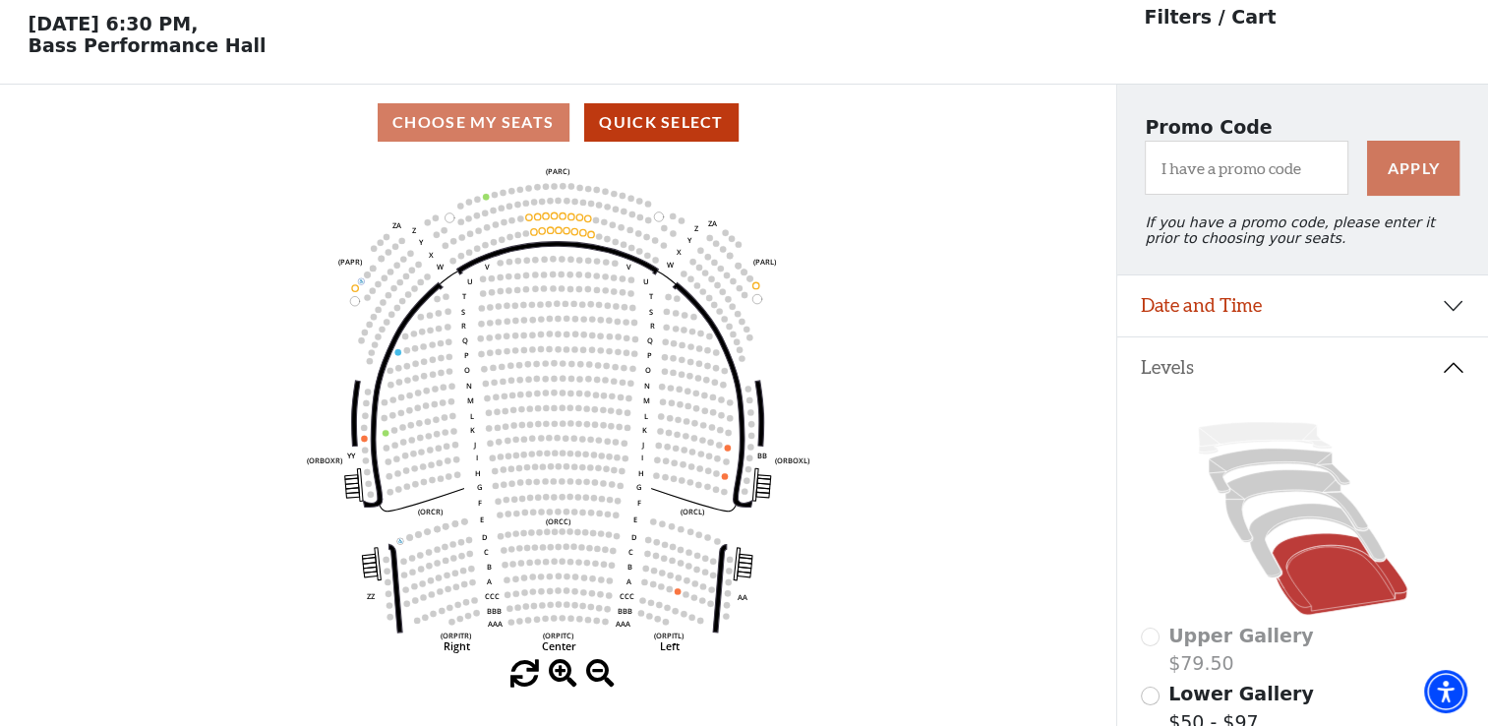
scroll to position [90, 0]
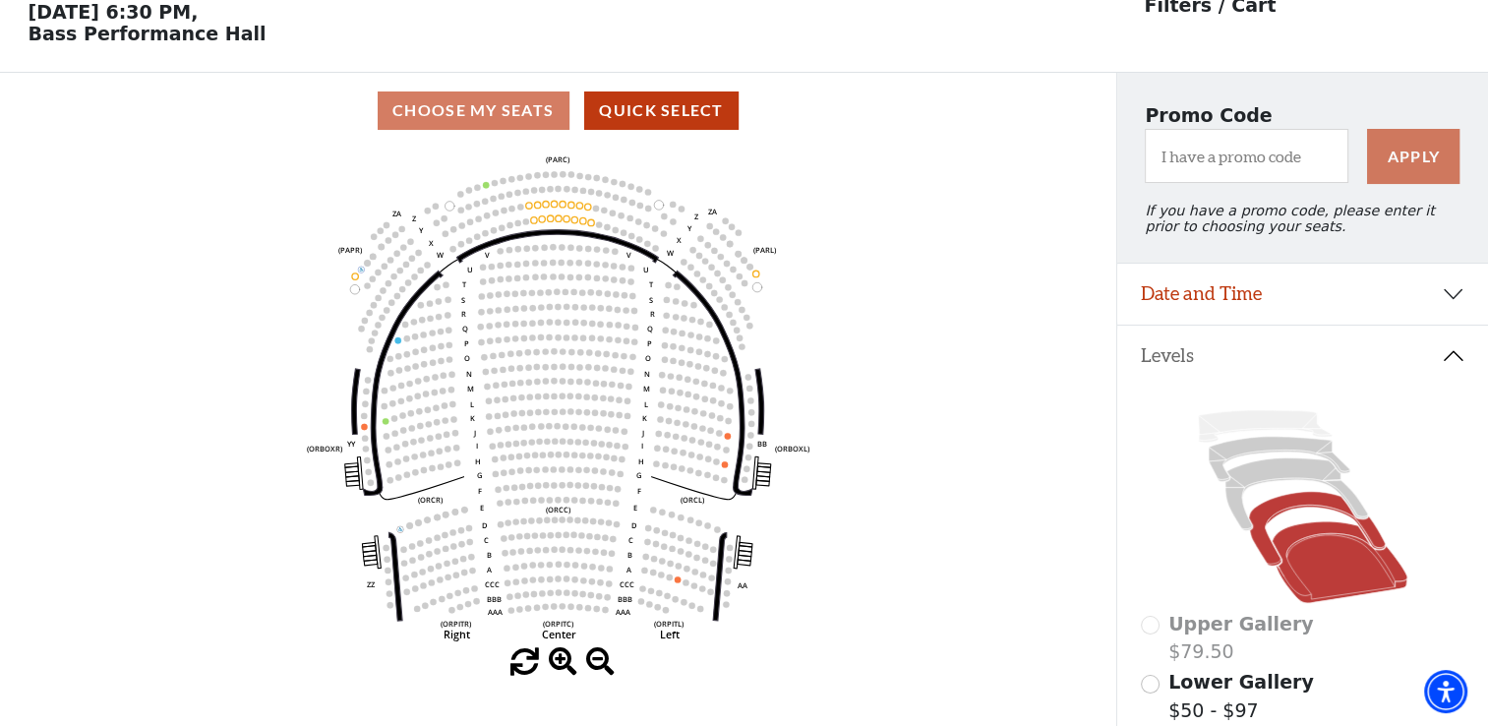
click at [1262, 566] on icon at bounding box center [1317, 529] width 137 height 75
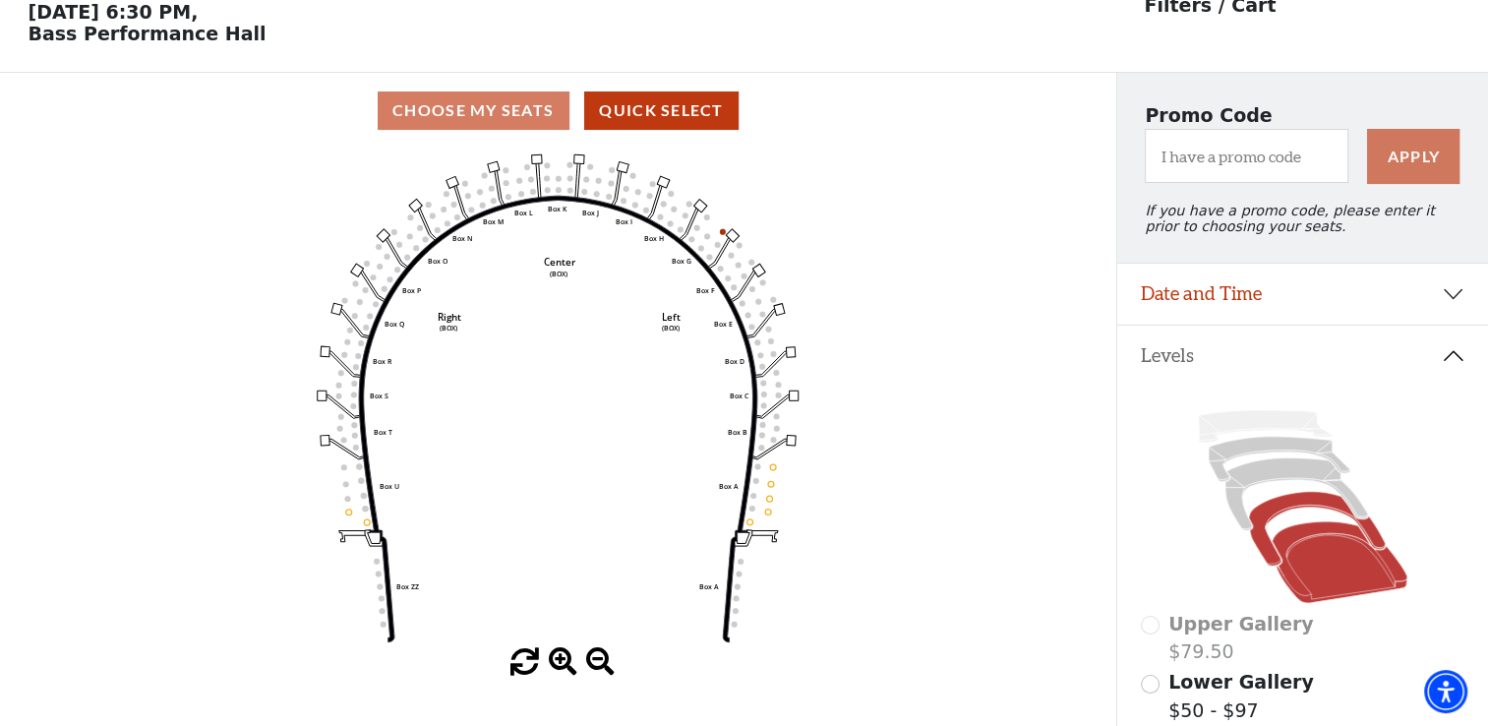
click at [1367, 589] on icon at bounding box center [1339, 562] width 136 height 82
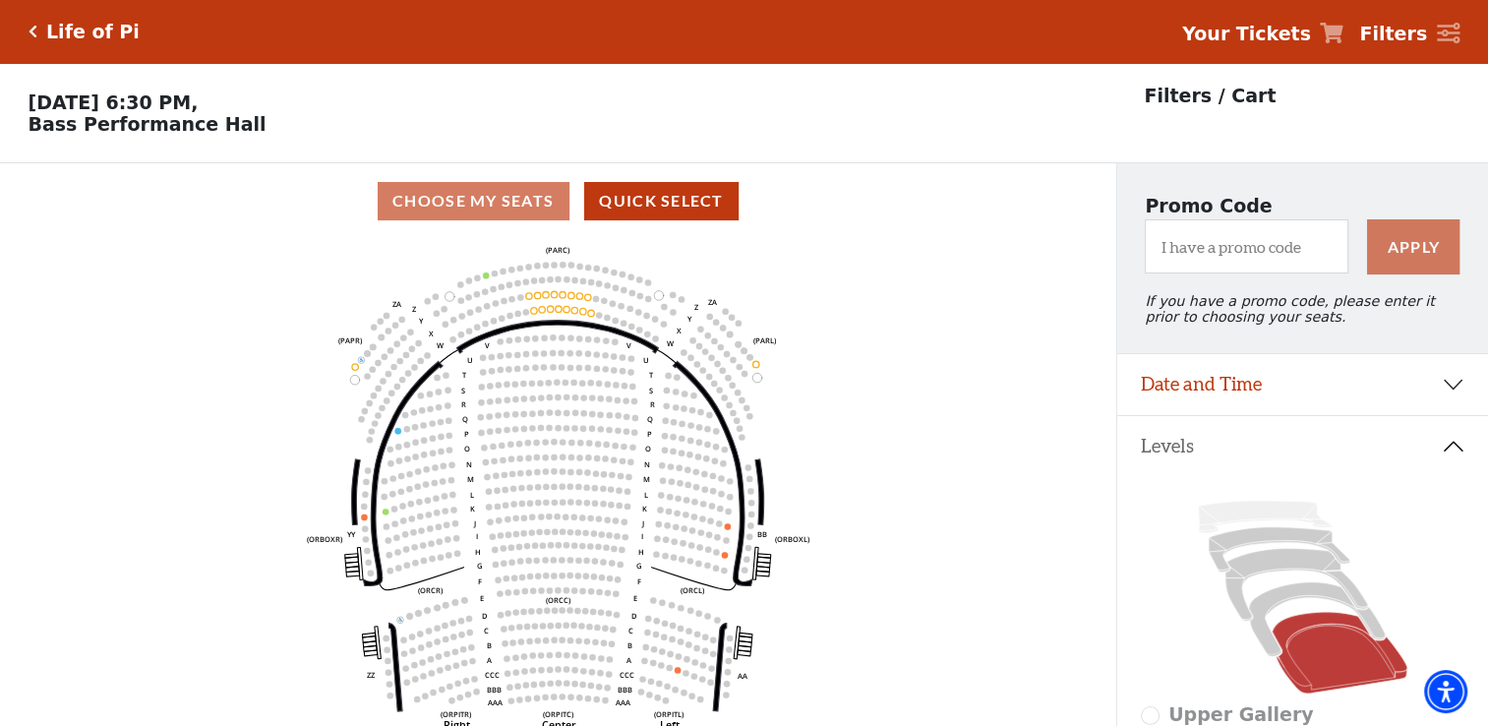
scroll to position [98, 0]
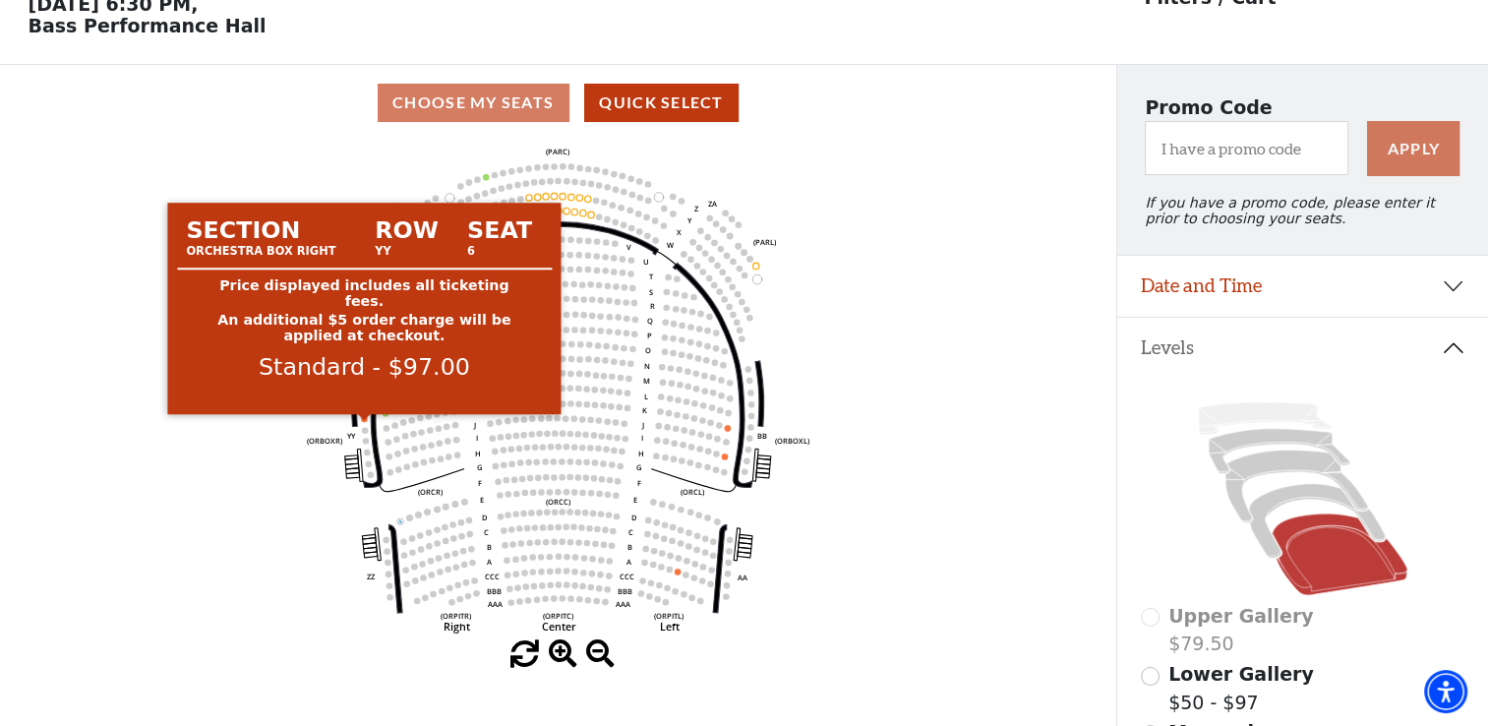
click at [362, 421] on circle at bounding box center [364, 418] width 6 height 6
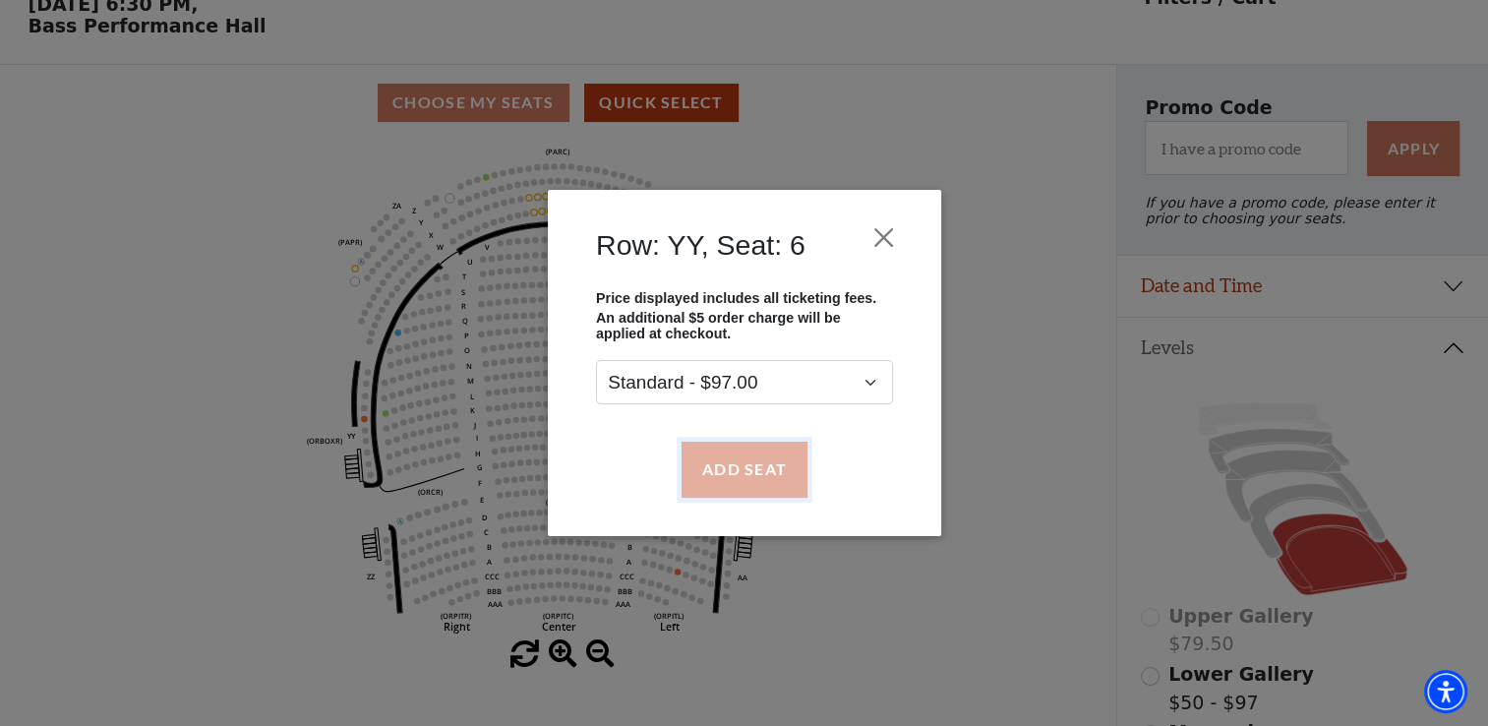
click at [753, 450] on button "Add Seat" at bounding box center [743, 468] width 126 height 55
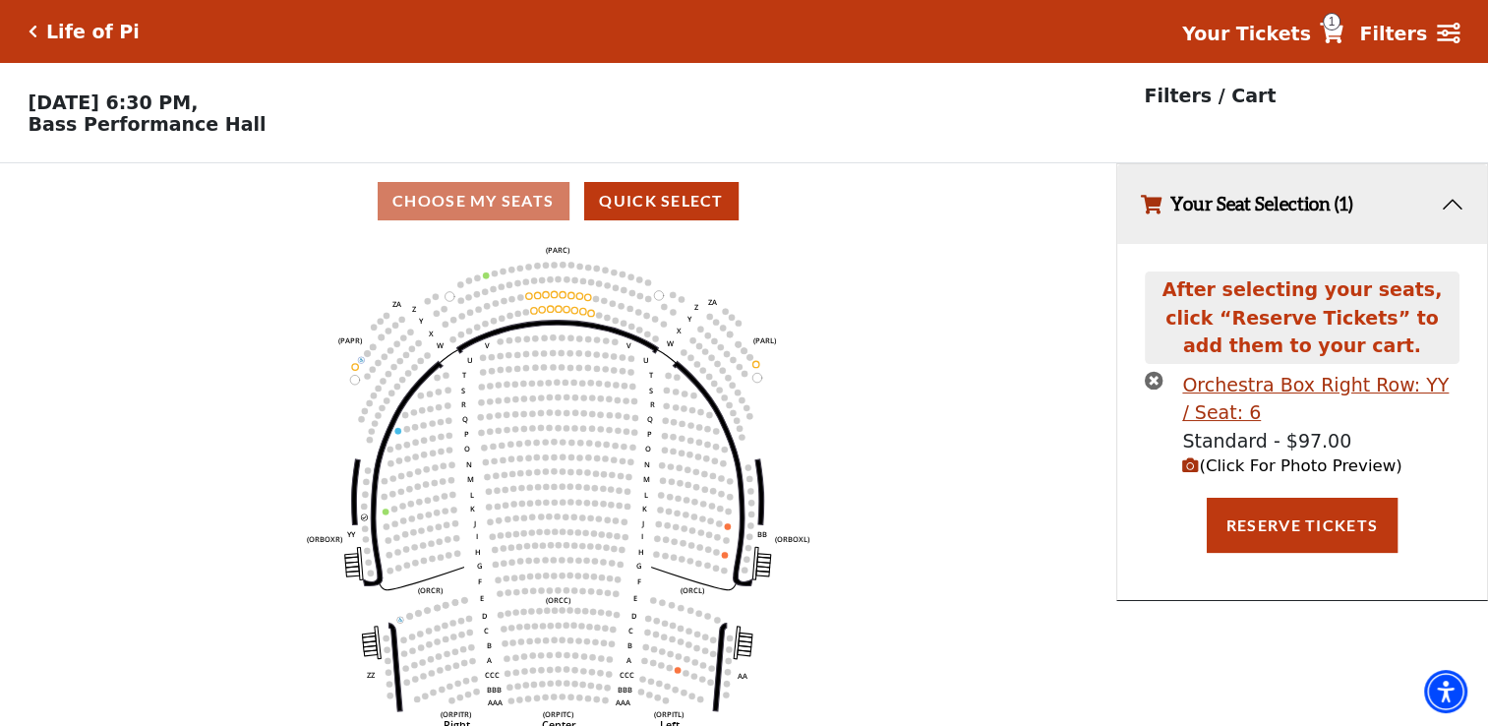
scroll to position [0, 0]
click at [1226, 525] on button "Reserve Tickets" at bounding box center [1301, 525] width 191 height 55
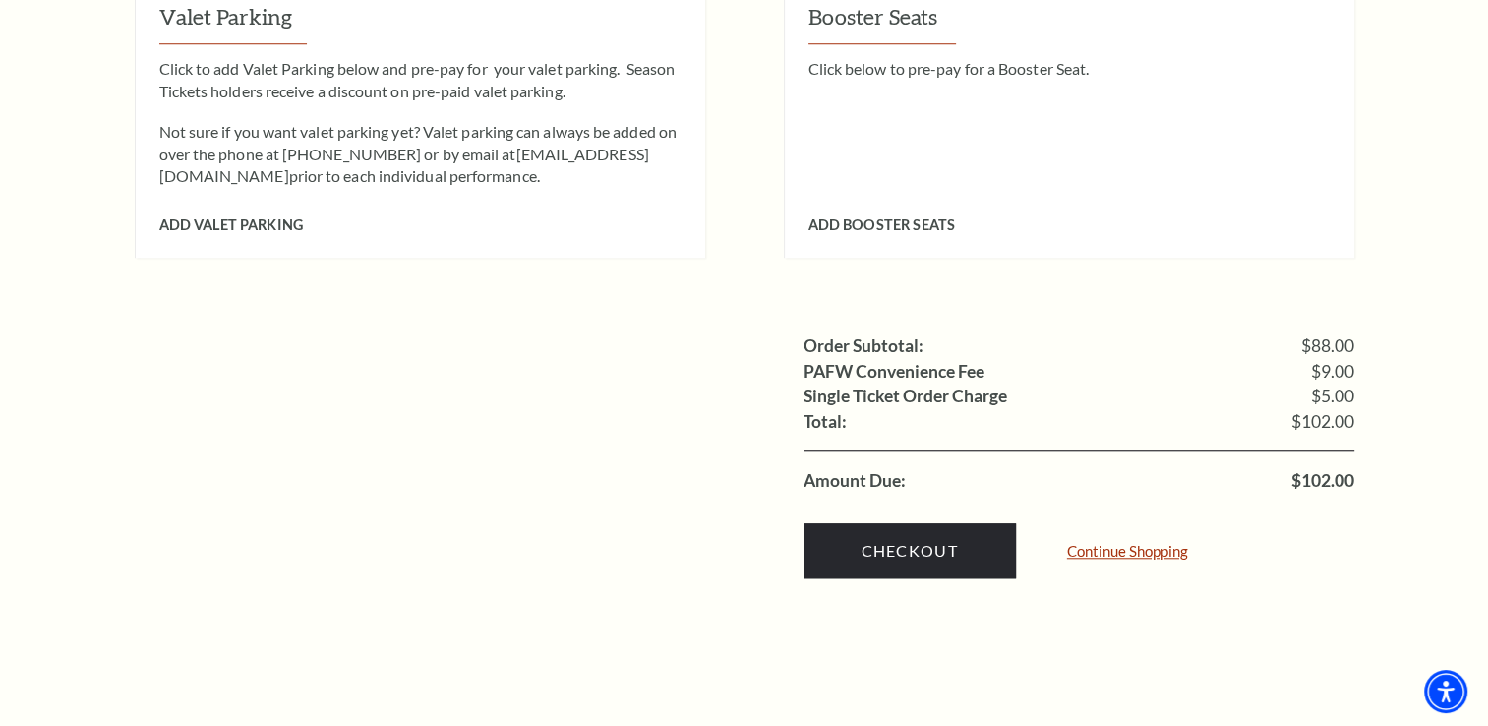
scroll to position [1672, 0]
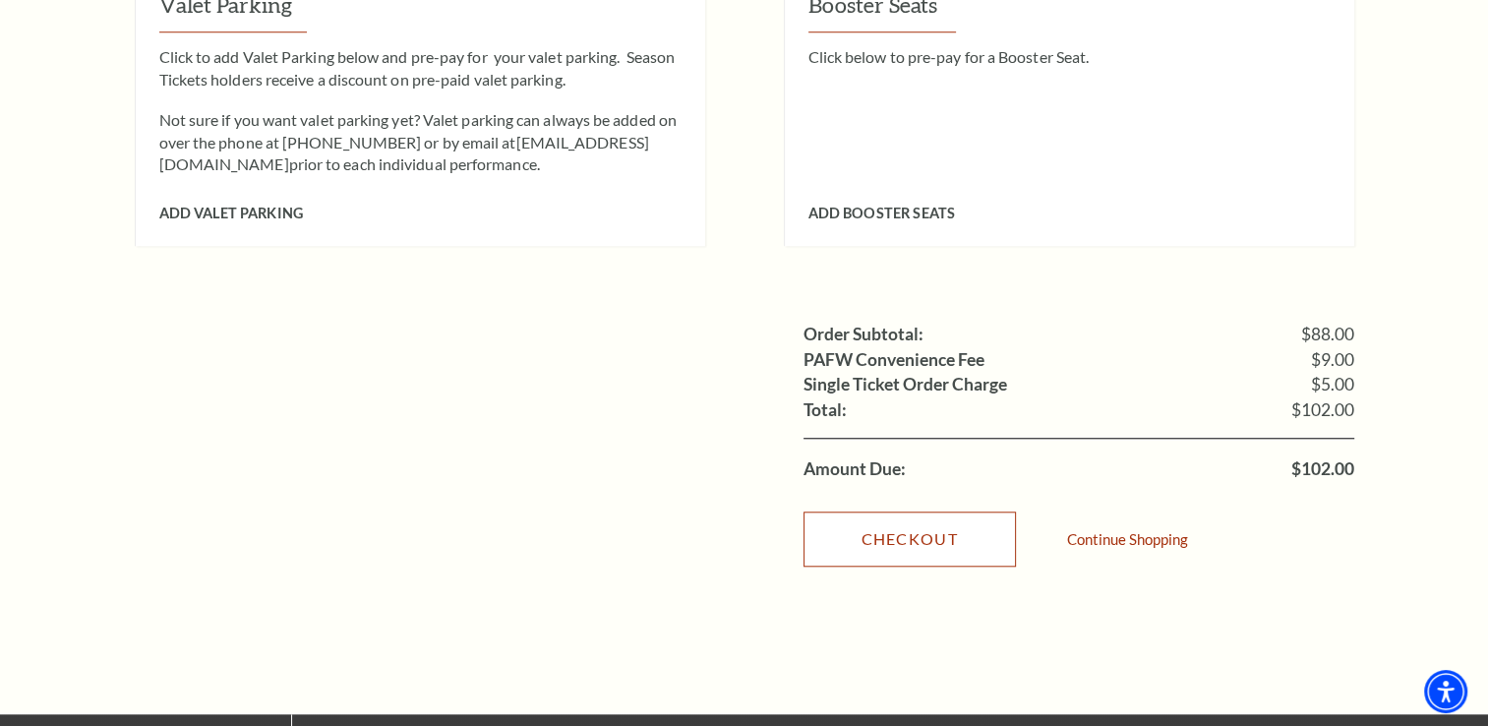
click at [985, 511] on link "Checkout" at bounding box center [909, 538] width 212 height 55
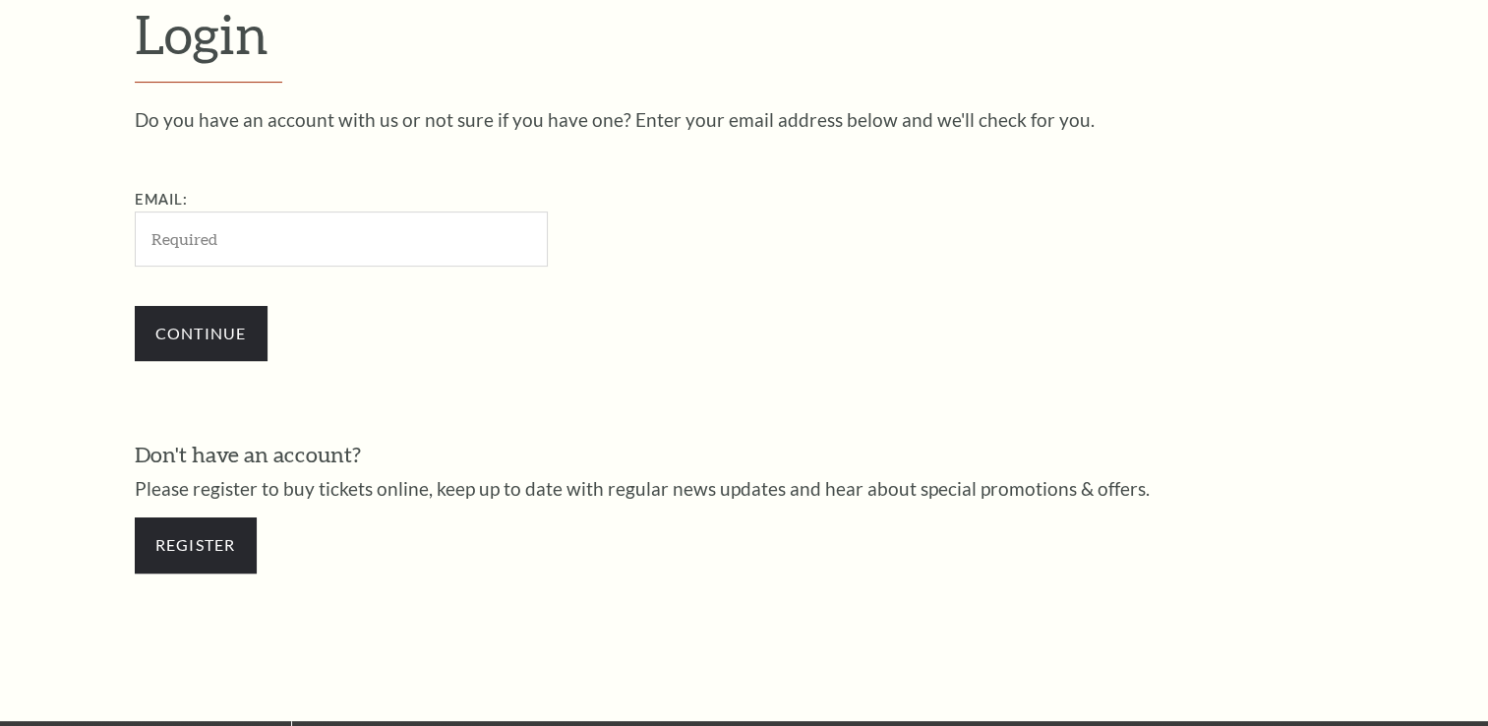
scroll to position [580, 0]
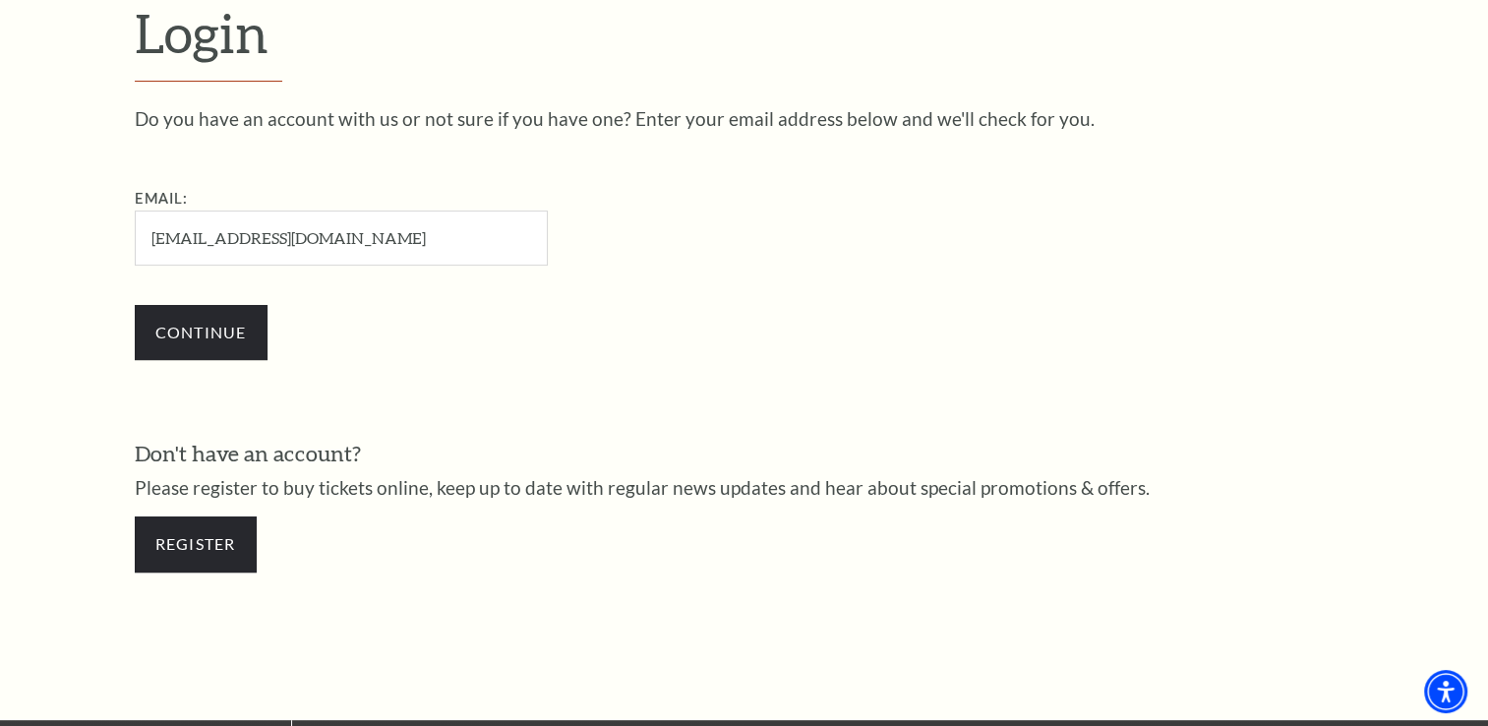
type input "[EMAIL_ADDRESS][DOMAIN_NAME]"
click at [212, 359] on div "Continue" at bounding box center [440, 332] width 610 height 94
click at [212, 340] on input "Continue" at bounding box center [201, 332] width 133 height 55
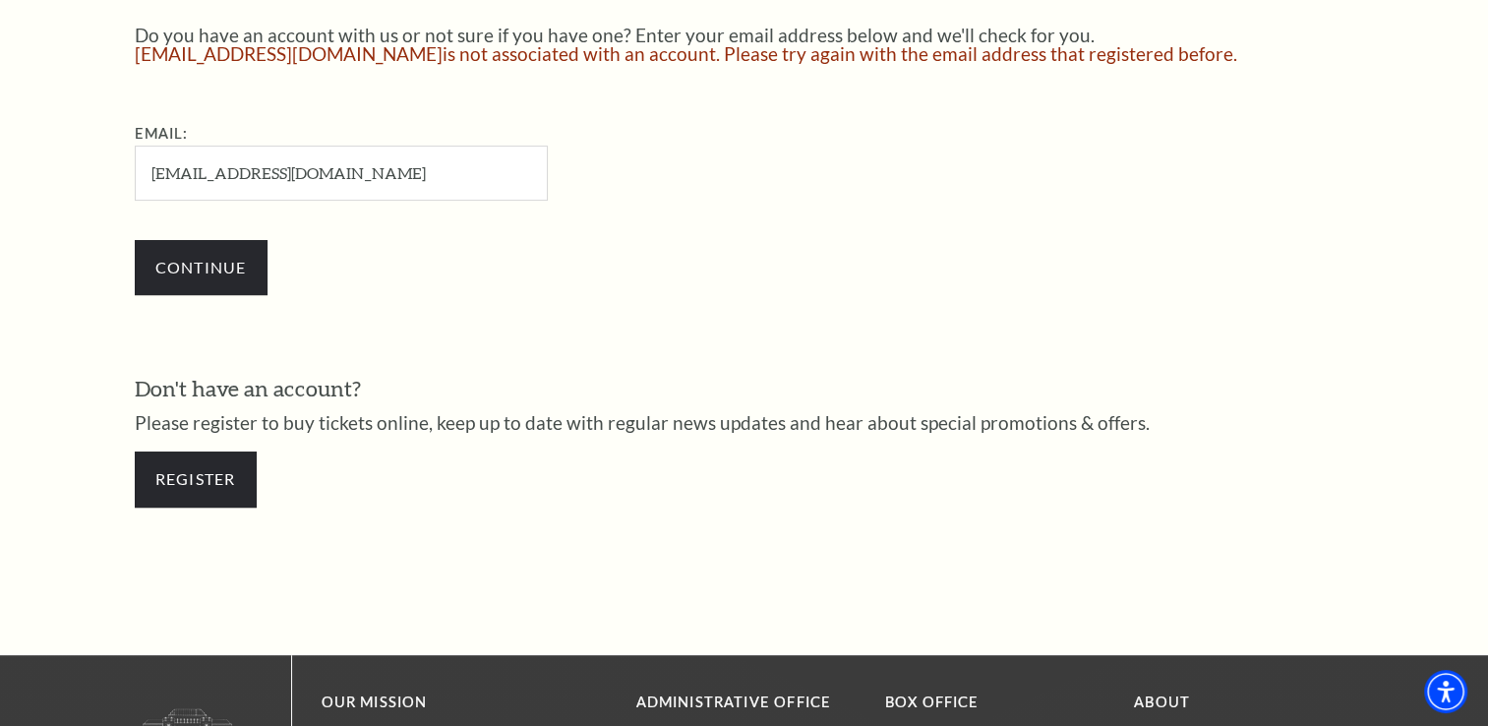
scroll to position [669, 0]
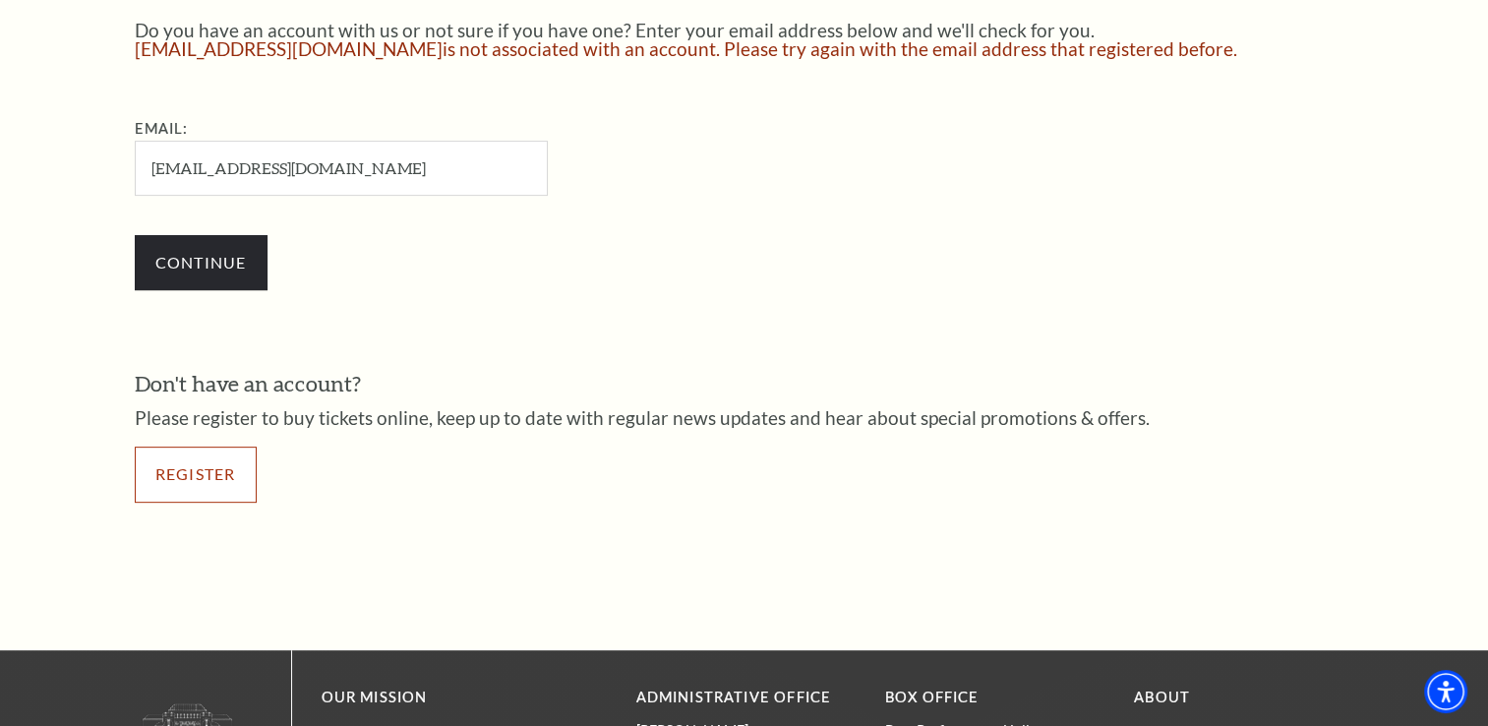
click at [244, 462] on link "Register" at bounding box center [196, 473] width 122 height 55
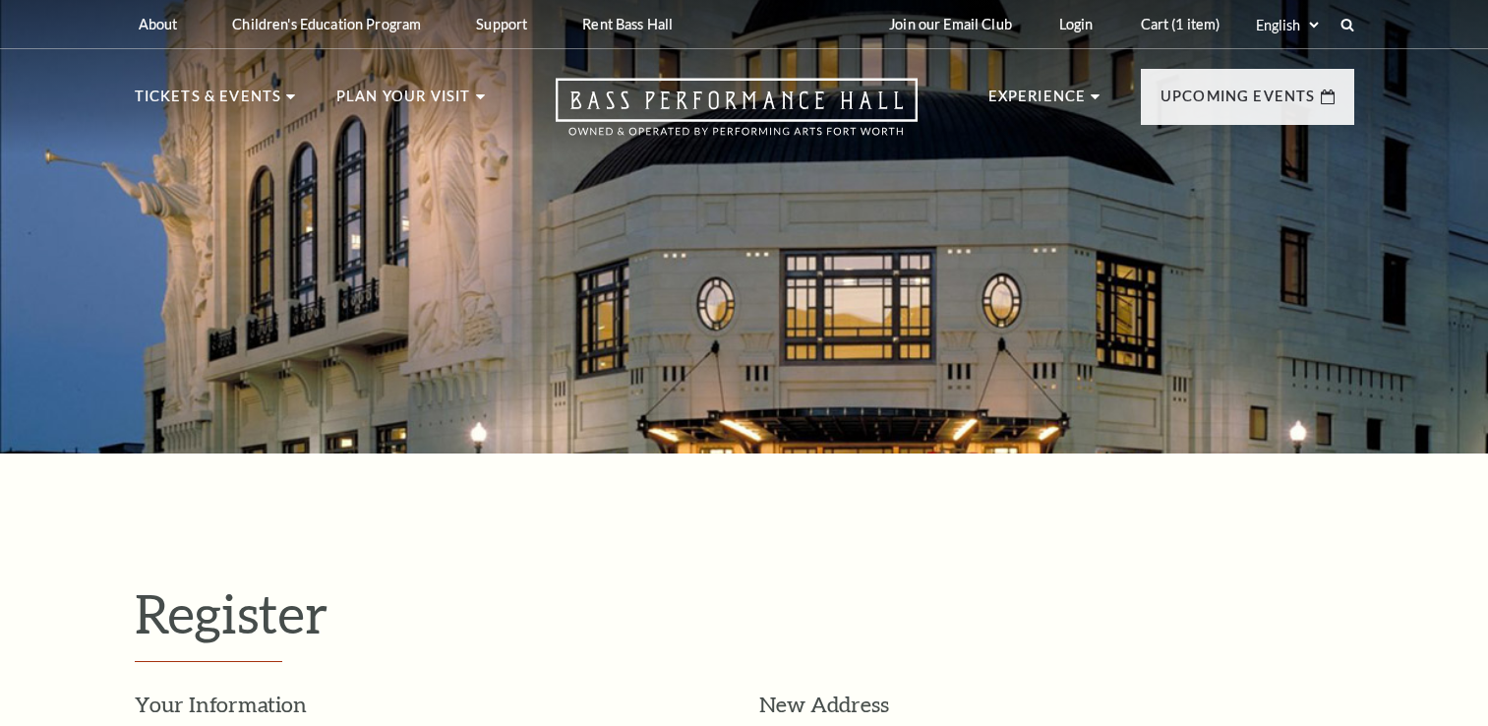
select select "1"
select select "[GEOGRAPHIC_DATA]"
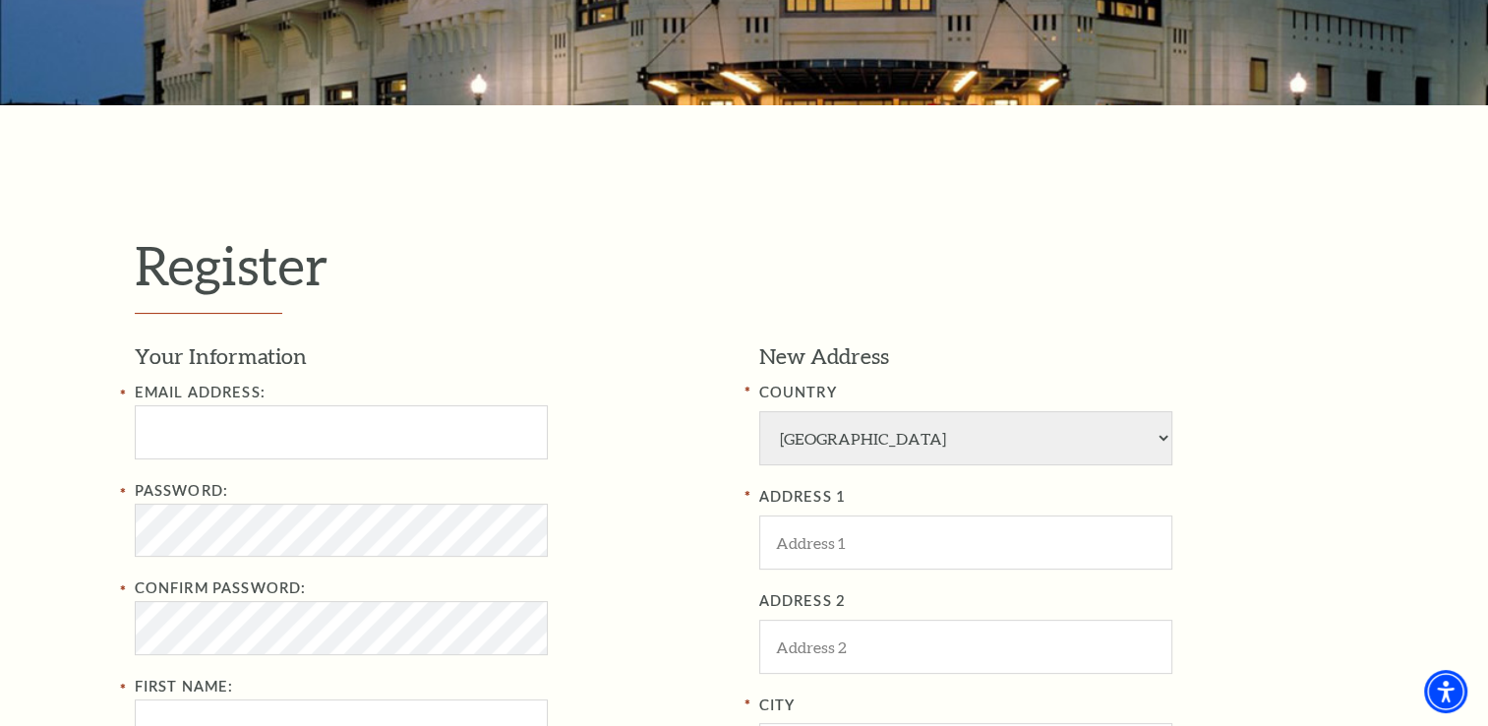
scroll to position [393, 0]
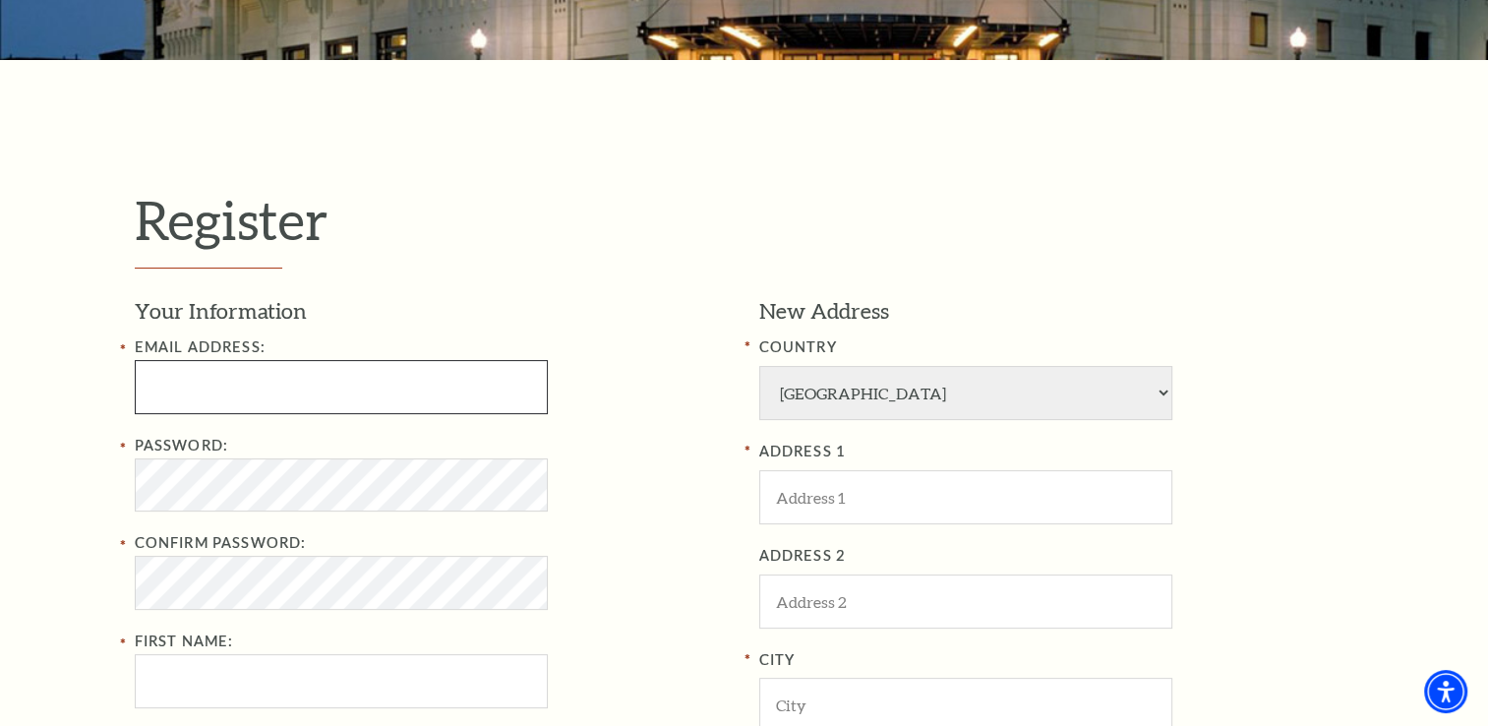
click at [450, 399] on input "Email Address:" at bounding box center [341, 387] width 413 height 54
type input "[EMAIL_ADDRESS][DOMAIN_NAME]"
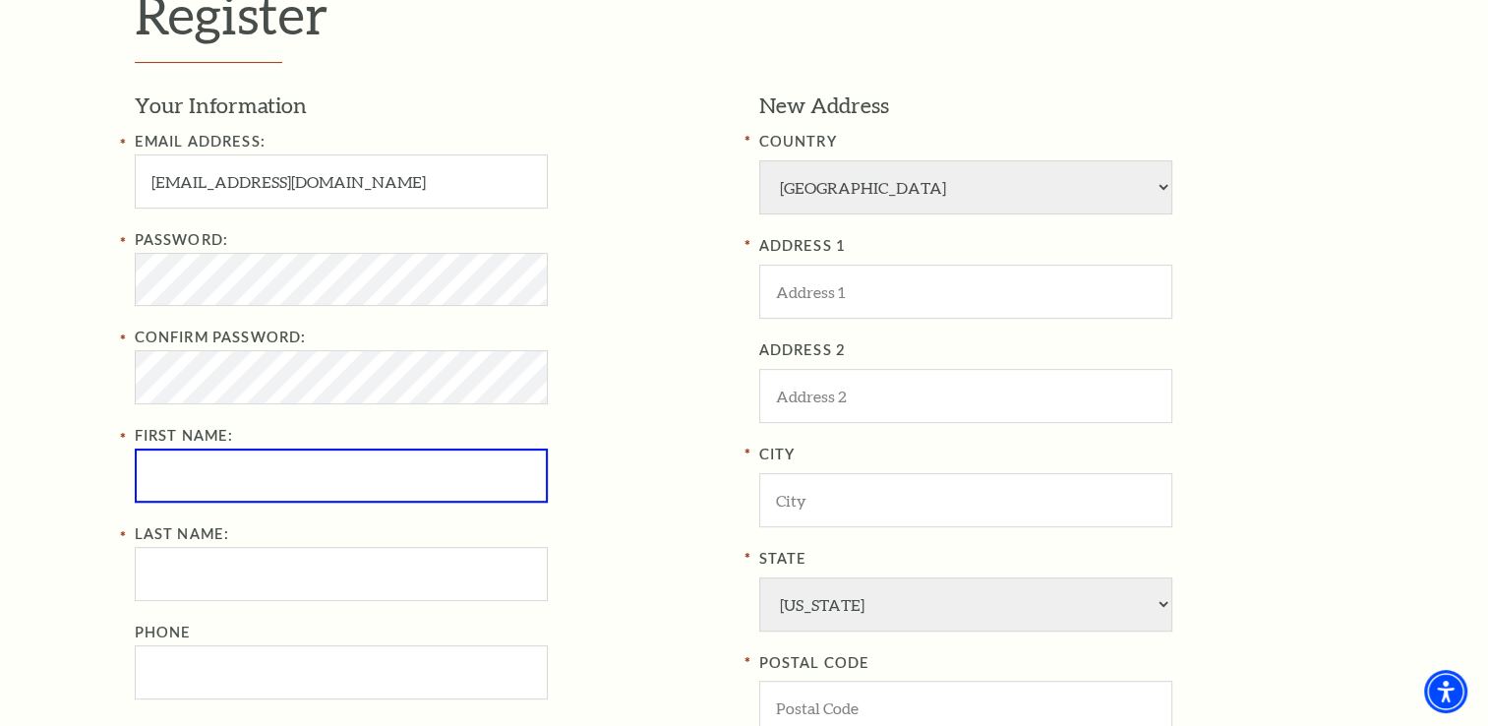
scroll to position [582, 0]
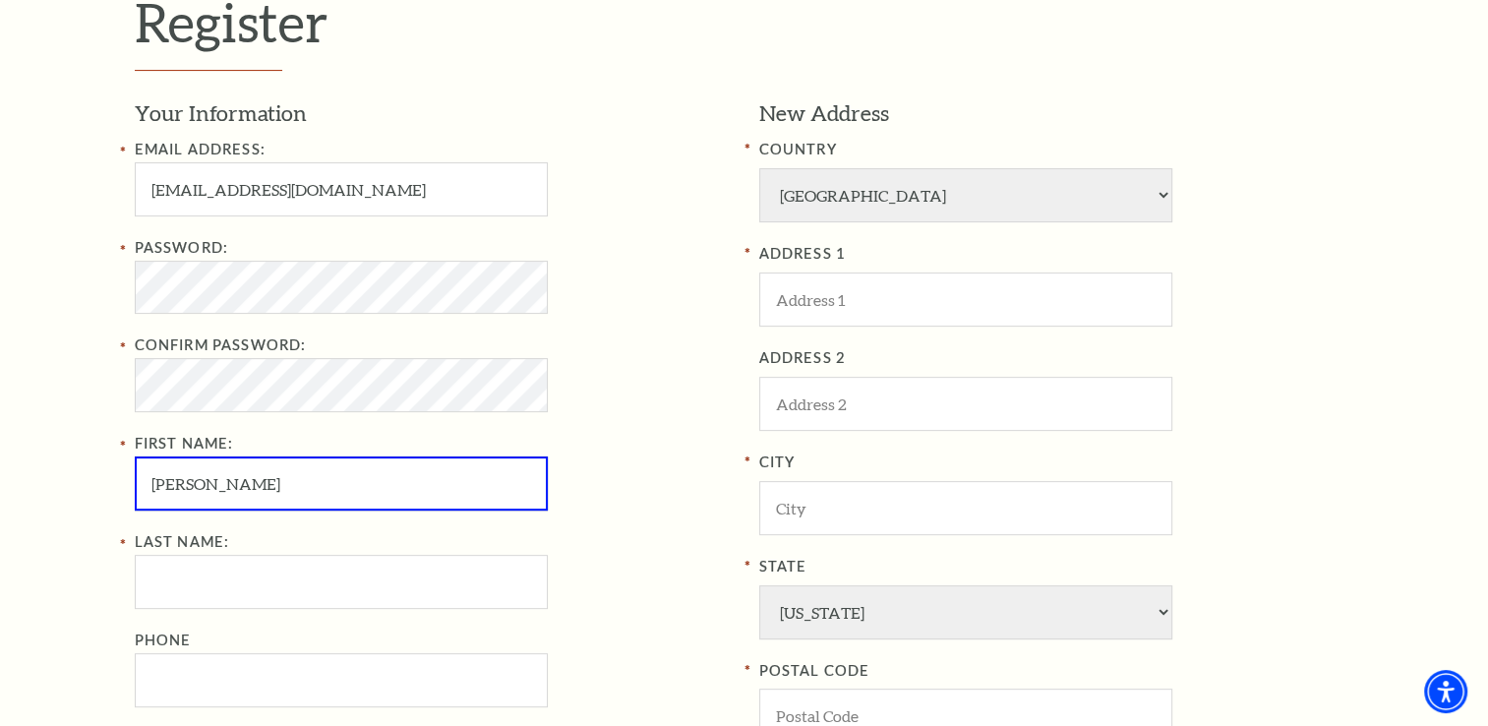
type input "Michelle"
type input "Tong"
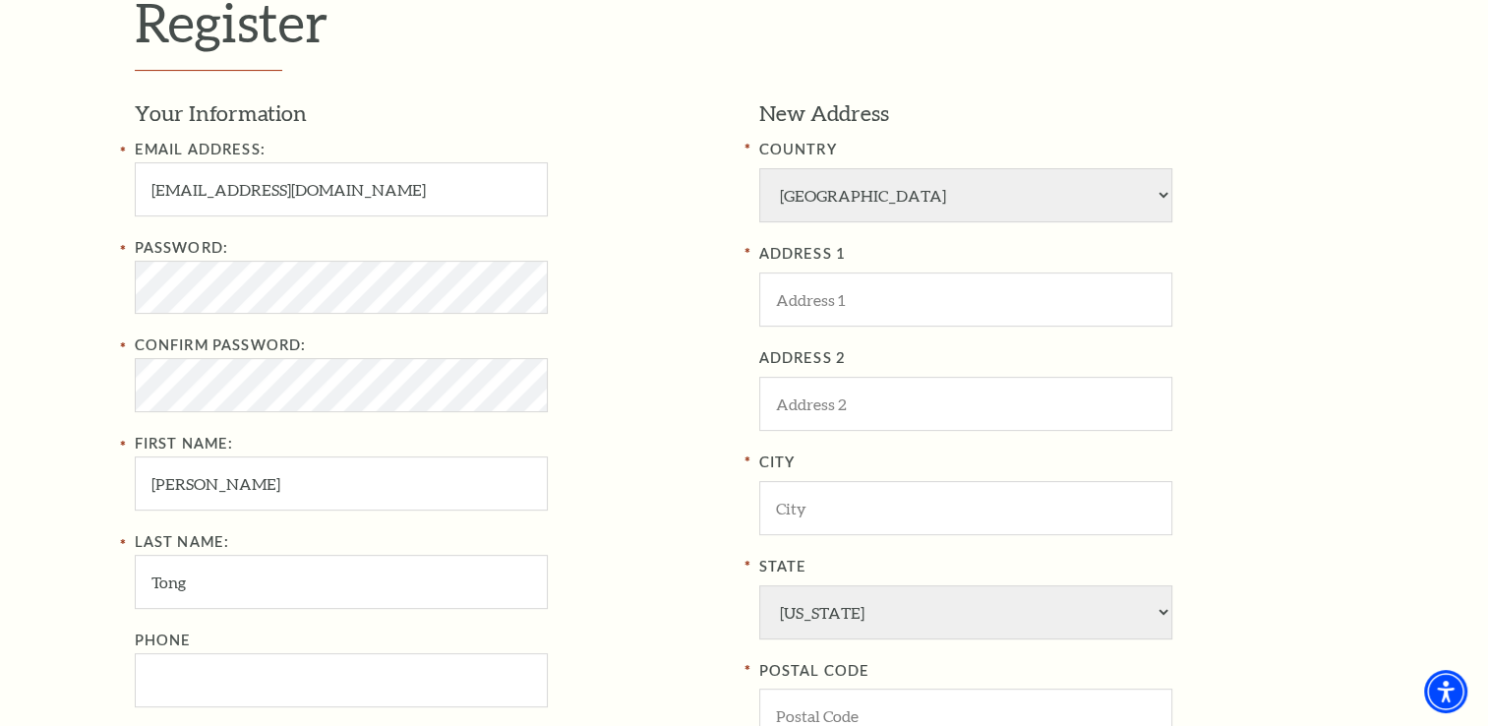
click at [613, 525] on div "Email Address: iammichelletong@gmail.com Password: Confirm Password: First Name…" at bounding box center [432, 422] width 595 height 569
click at [850, 296] on input "ADDRESS 1" at bounding box center [965, 299] width 413 height 54
type input "7200 Dallas Pkwy Apt 1432"
type input "5593930378"
type input "Plano"
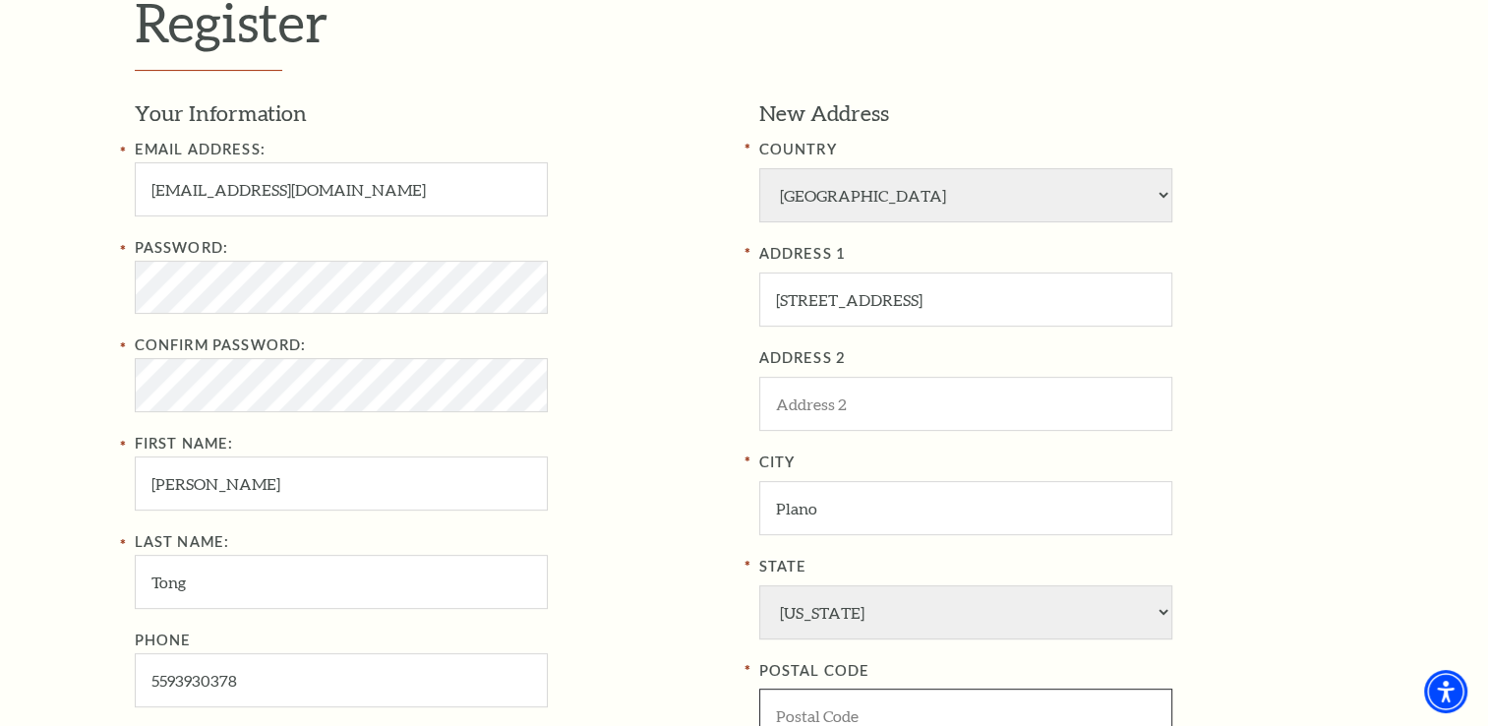
type input "75024-5031"
type input "559-393-0378"
click at [721, 407] on div "Confirm Password:" at bounding box center [432, 372] width 595 height 78
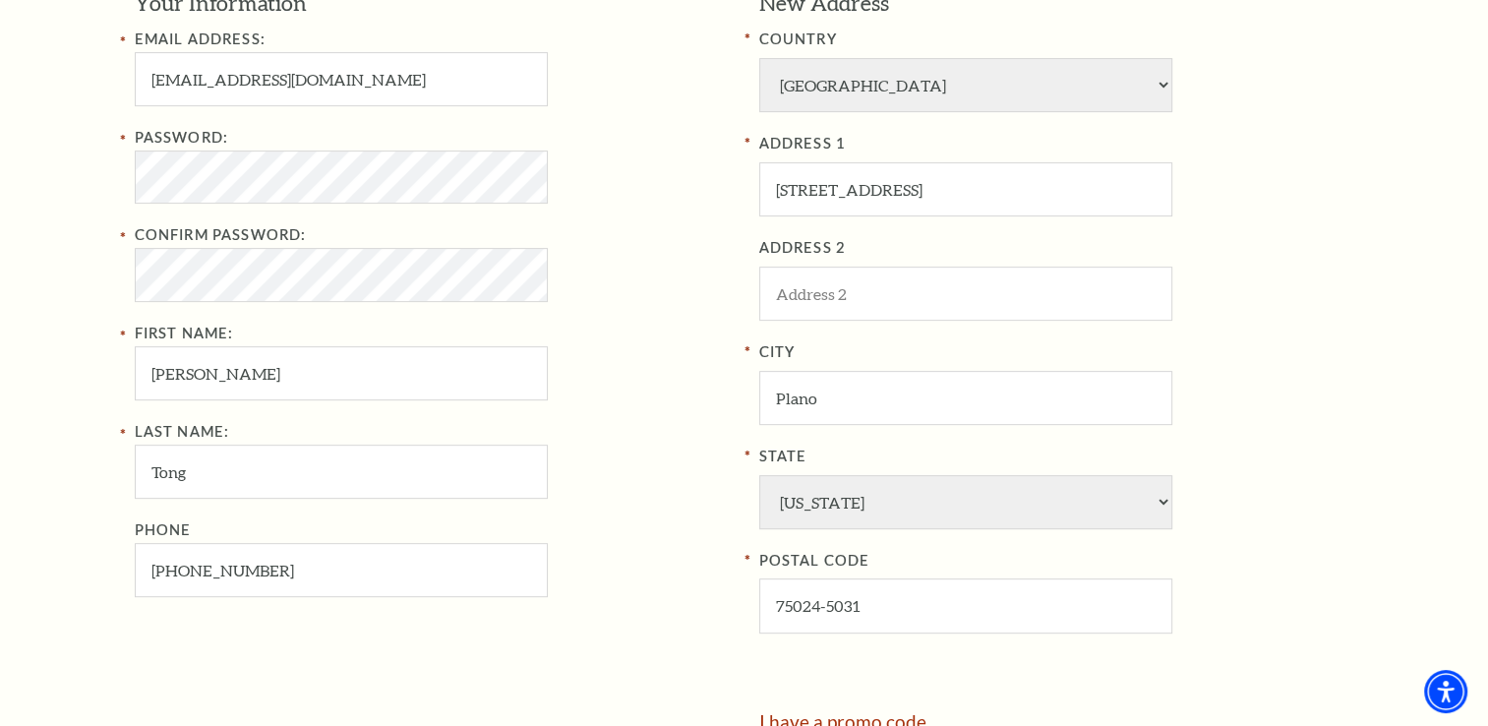
scroll to position [680, 0]
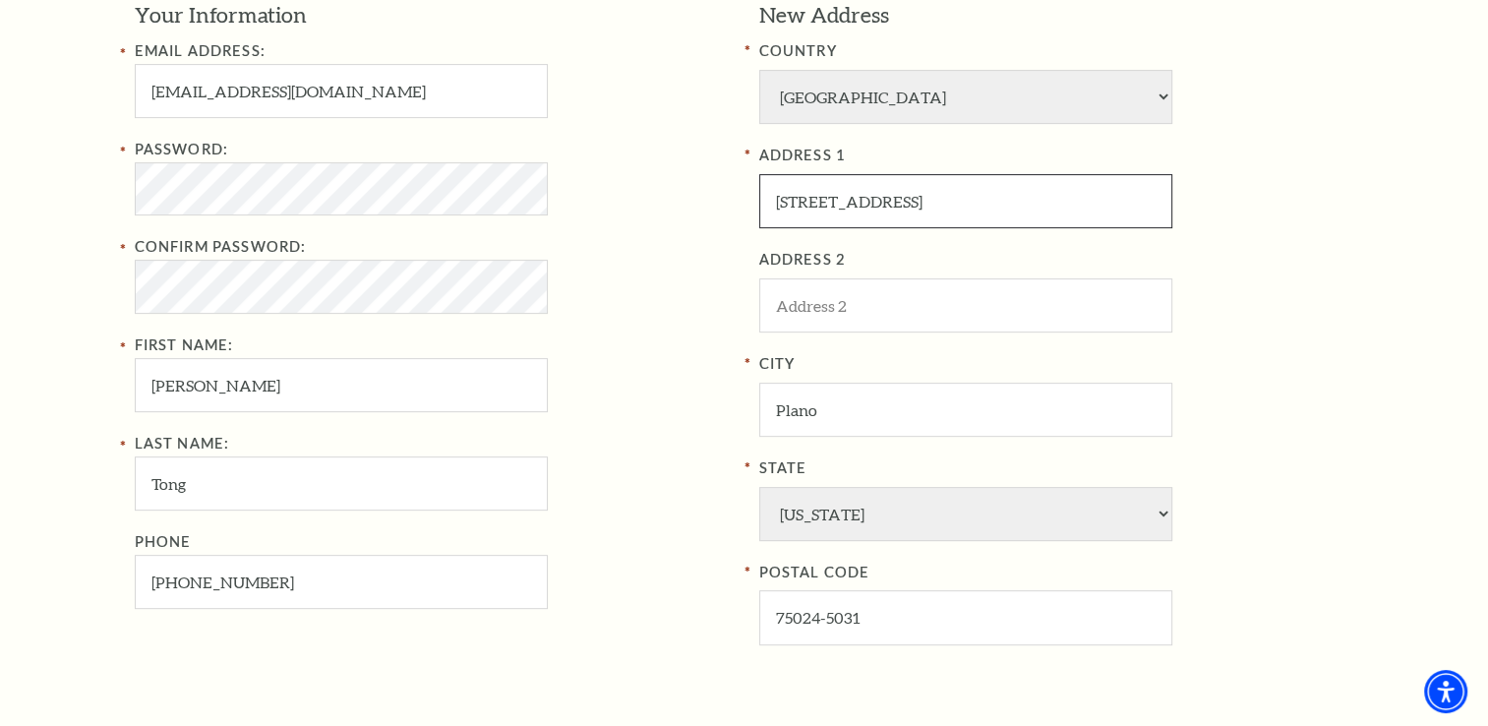
click at [1011, 212] on input "7200 Dallas Pkwy Apt 1432" at bounding box center [965, 201] width 413 height 54
type input "7200 Dallas Pkwy"
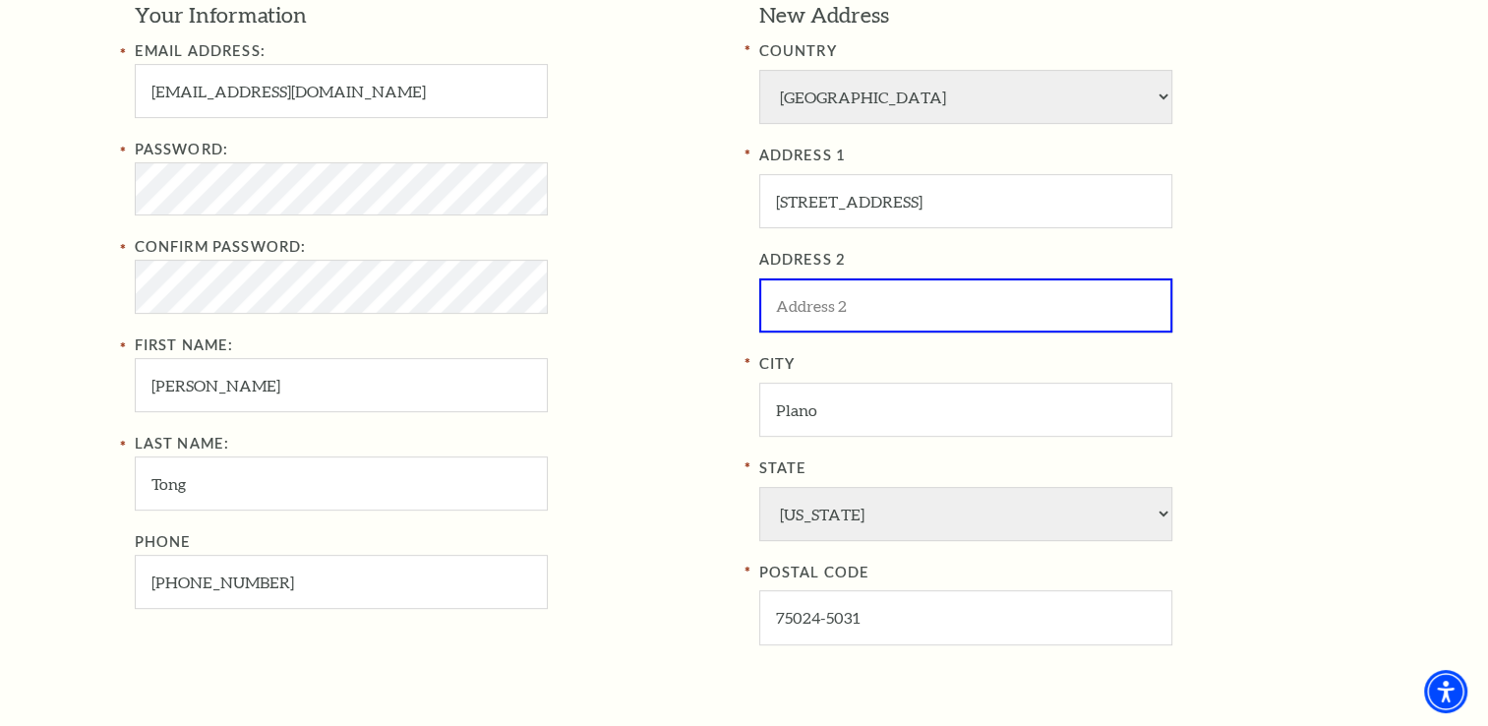
type input "p"
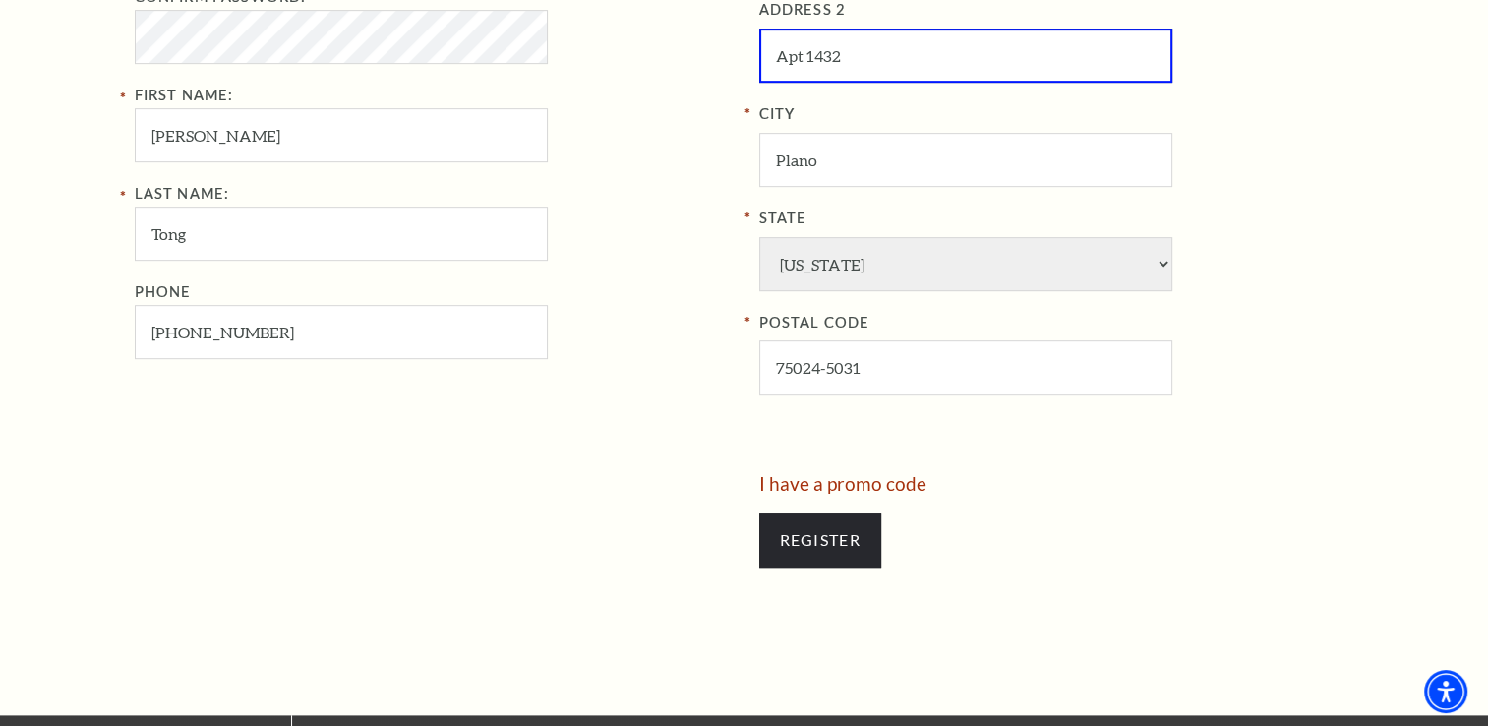
scroll to position [975, 0]
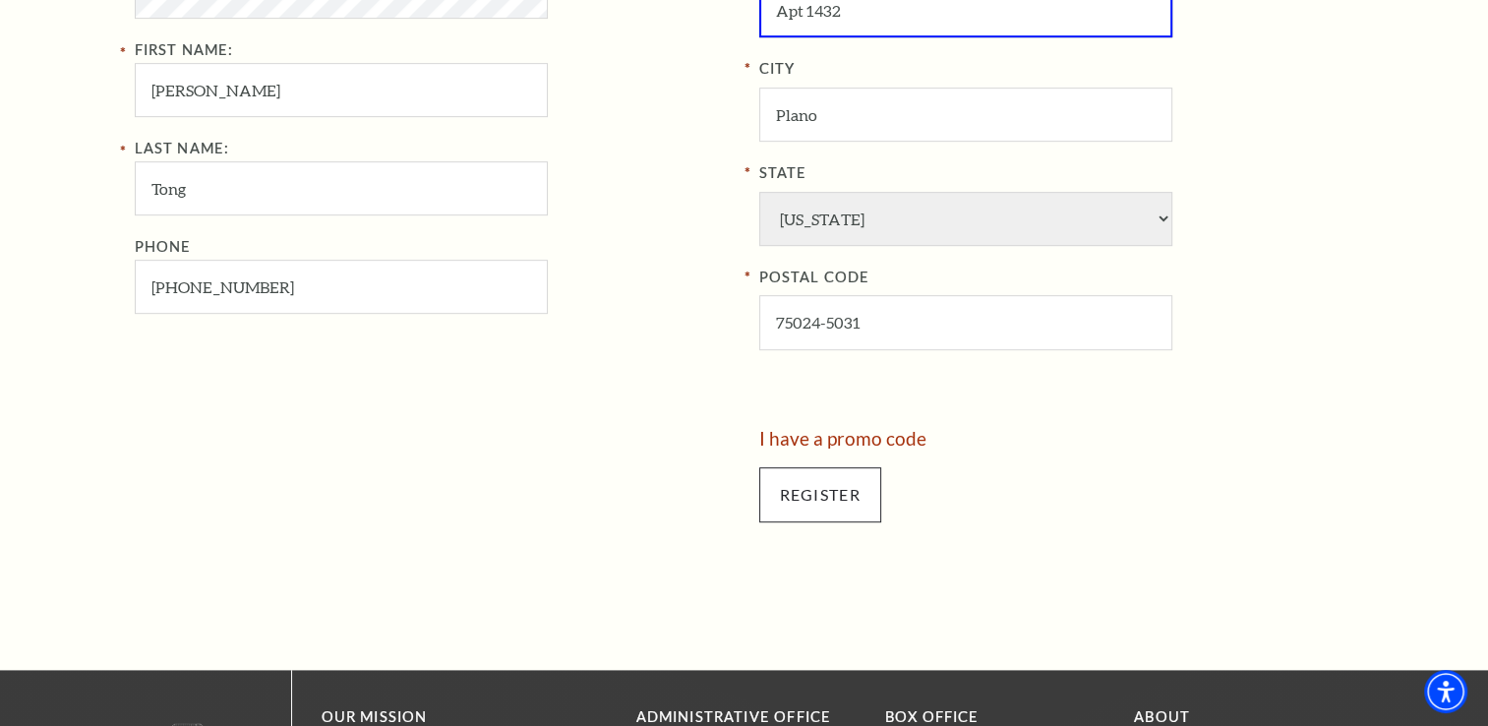
type input "Apt 1432"
click at [779, 487] on input "Register" at bounding box center [820, 494] width 122 height 55
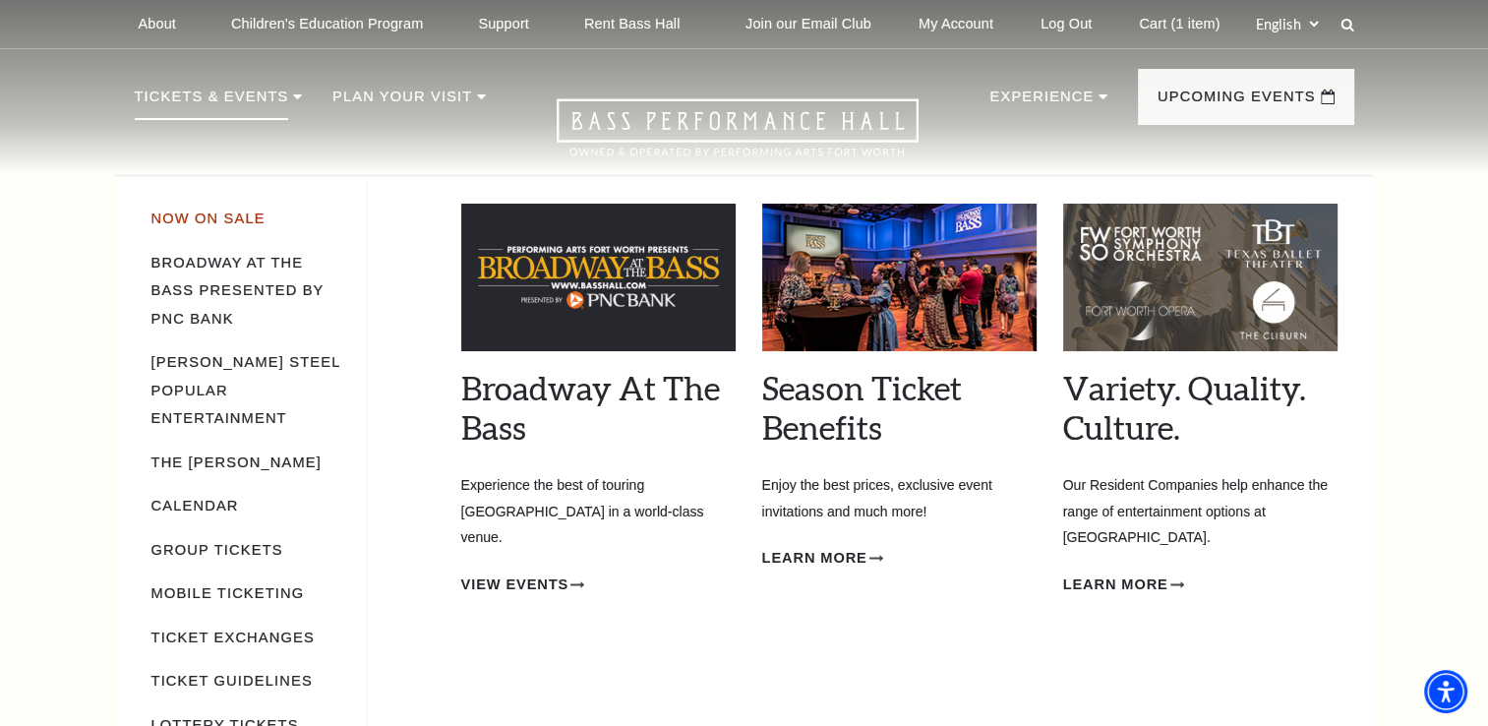
click at [224, 221] on link "Now On Sale" at bounding box center [208, 218] width 114 height 16
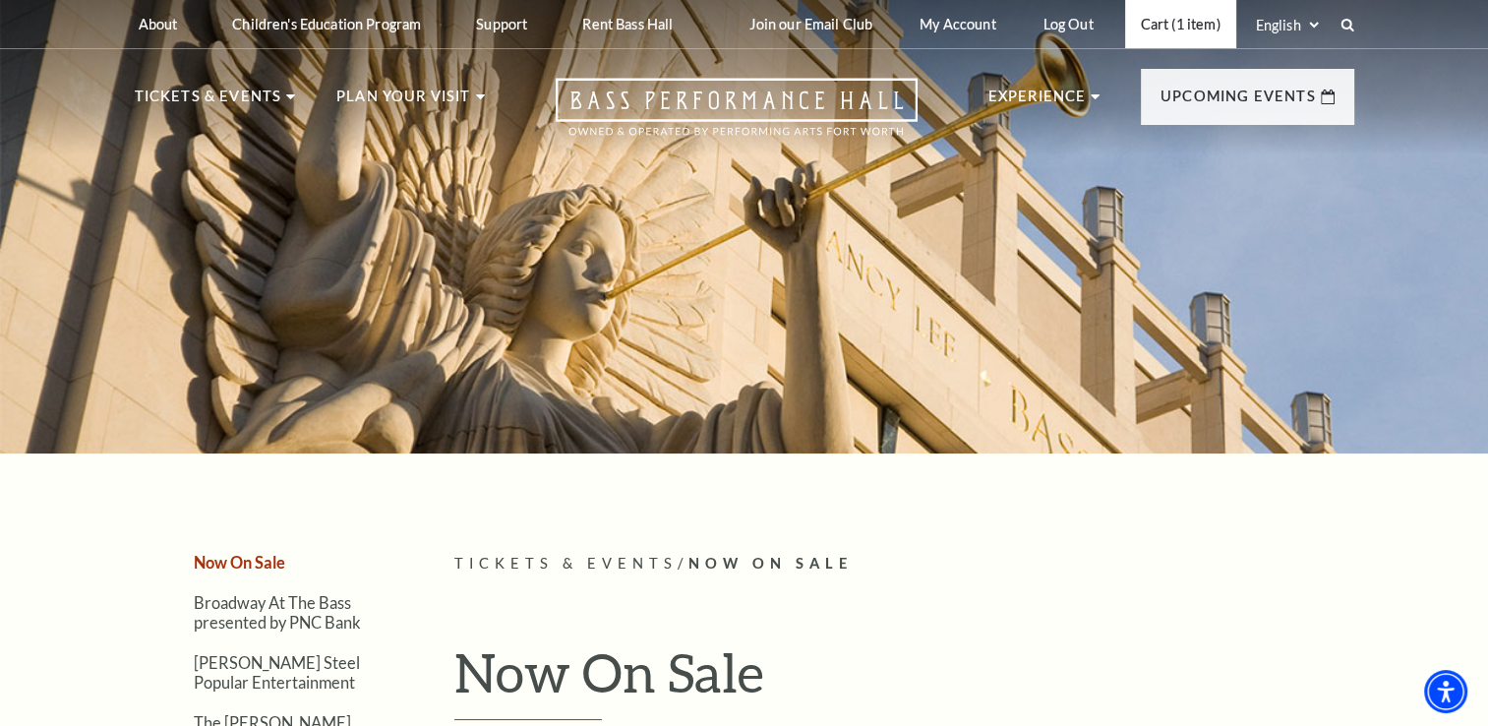
click at [1202, 33] on link "Cart (1 item)" at bounding box center [1180, 24] width 111 height 48
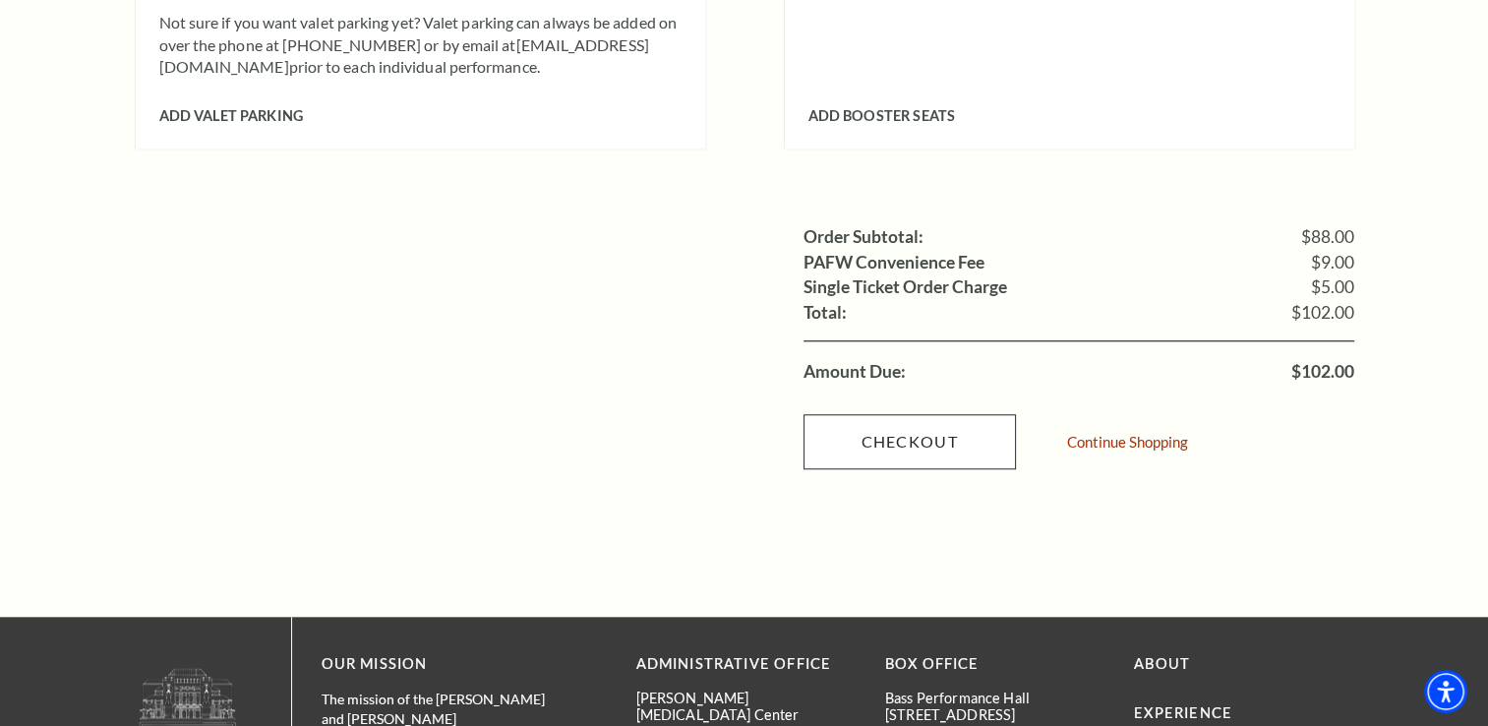
scroll to position [1770, 0]
click at [955, 413] on link "Checkout" at bounding box center [909, 440] width 212 height 55
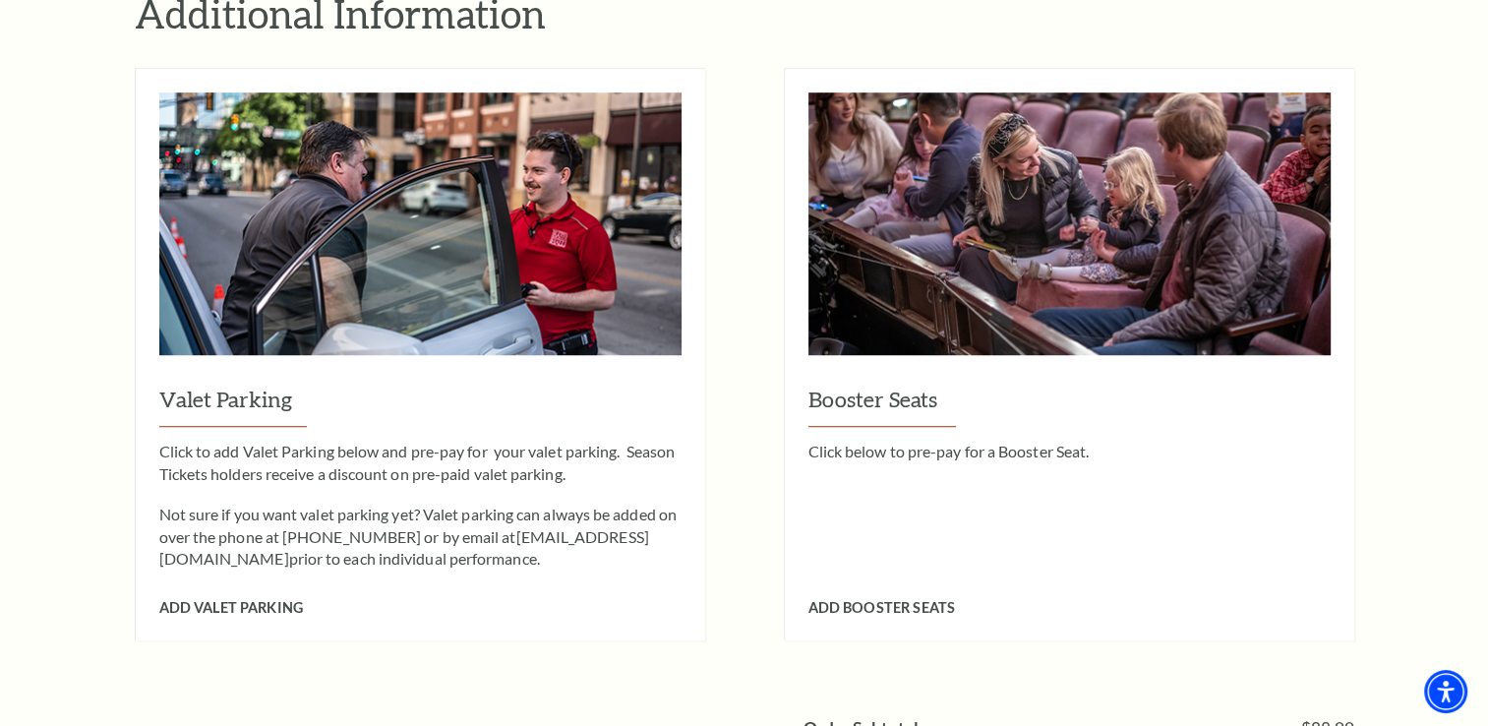
scroll to position [1276, 0]
click at [265, 600] on span "Add Valet Parking" at bounding box center [231, 608] width 144 height 17
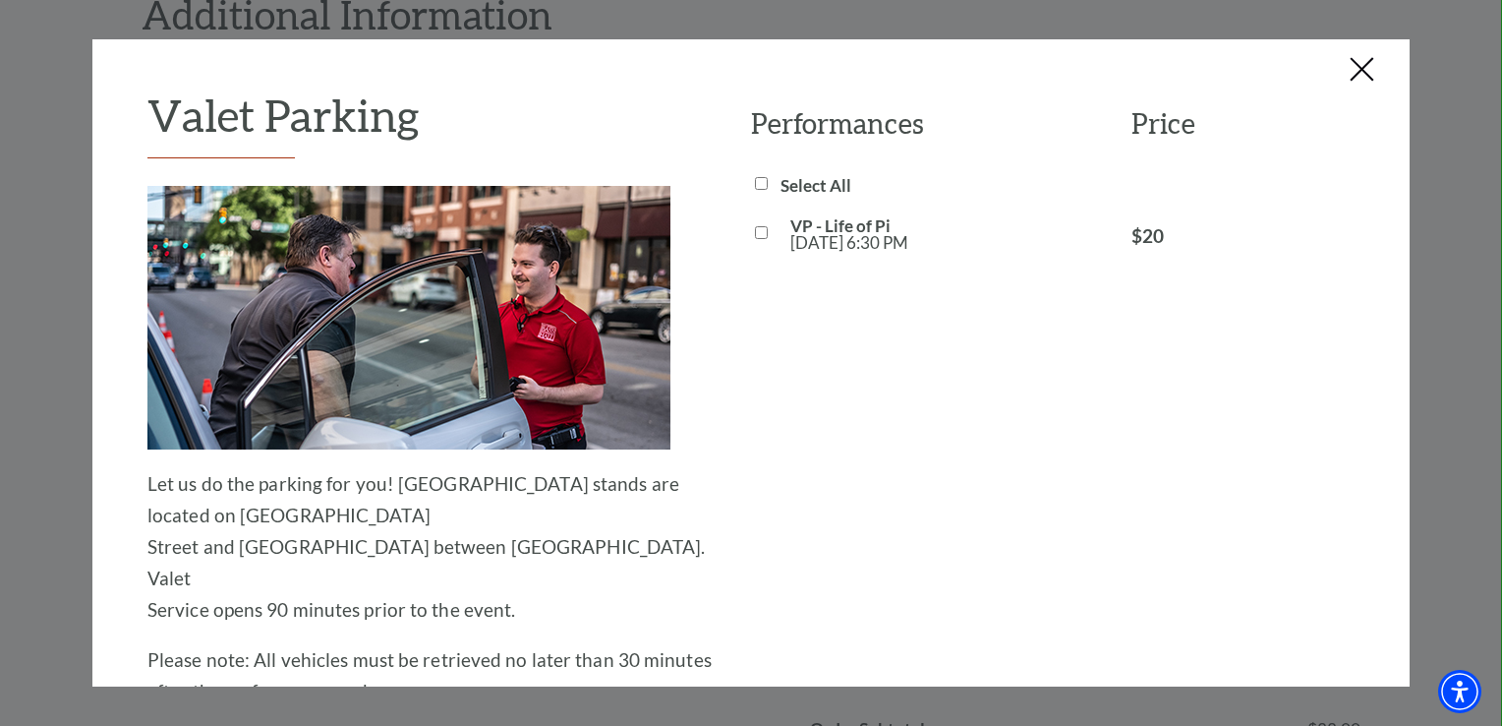
click at [1348, 78] on button "Close this dialog window" at bounding box center [1362, 70] width 31 height 31
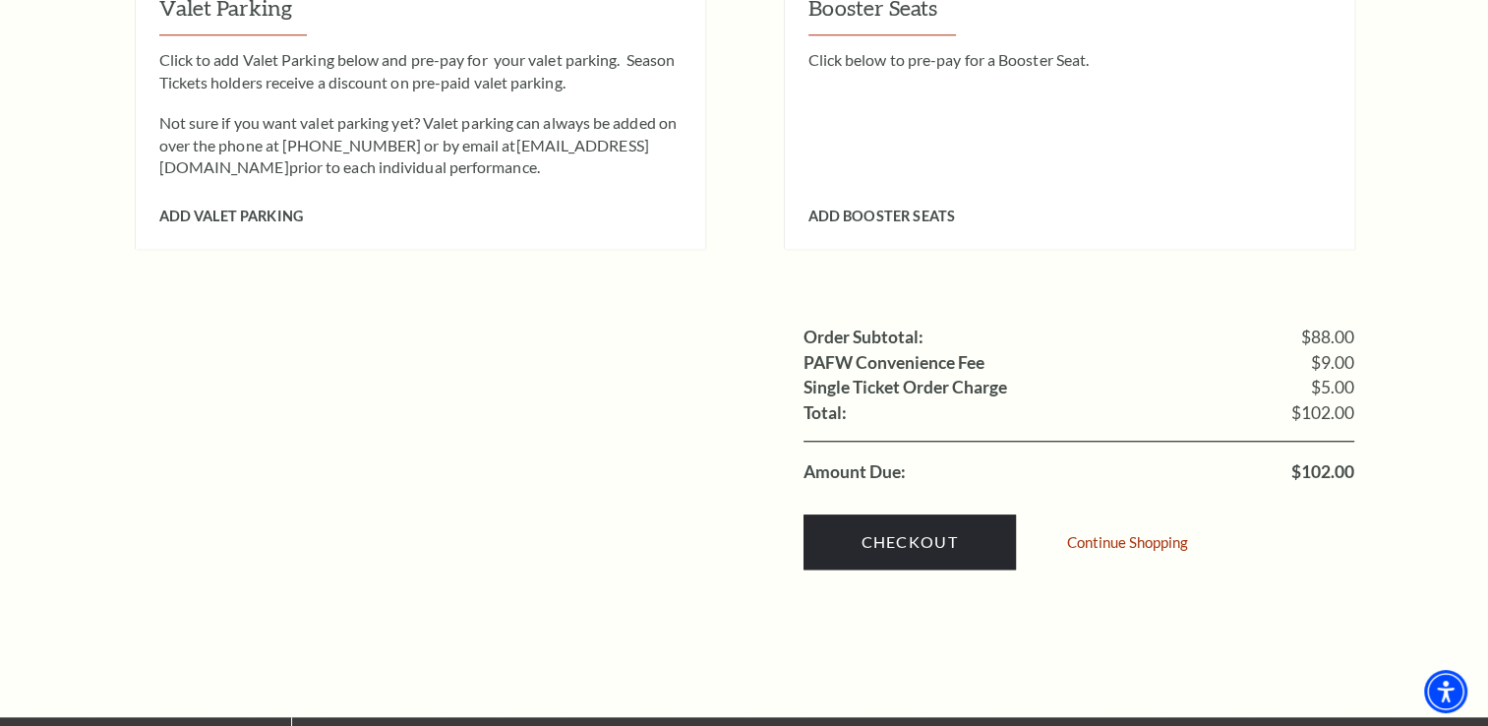
scroll to position [1670, 0]
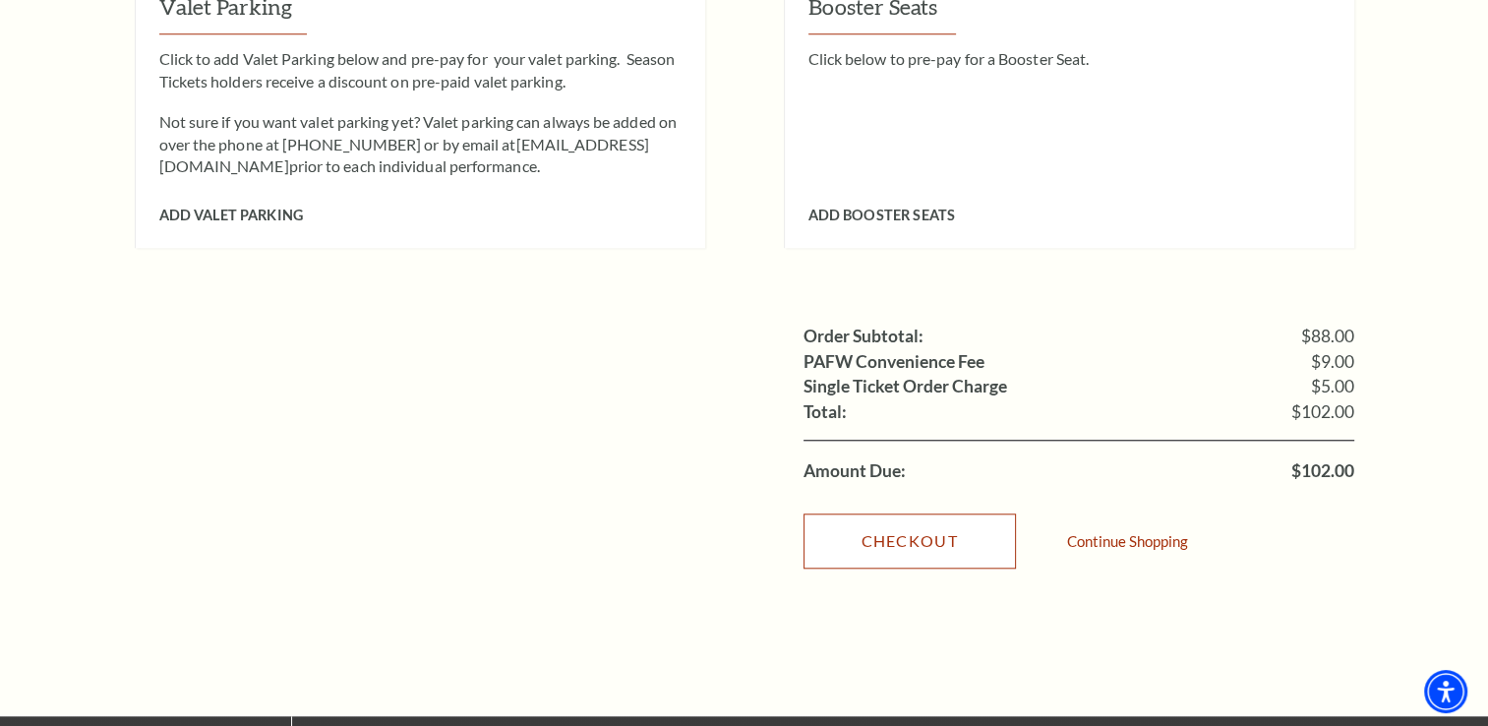
click at [932, 513] on link "Checkout" at bounding box center [909, 540] width 212 height 55
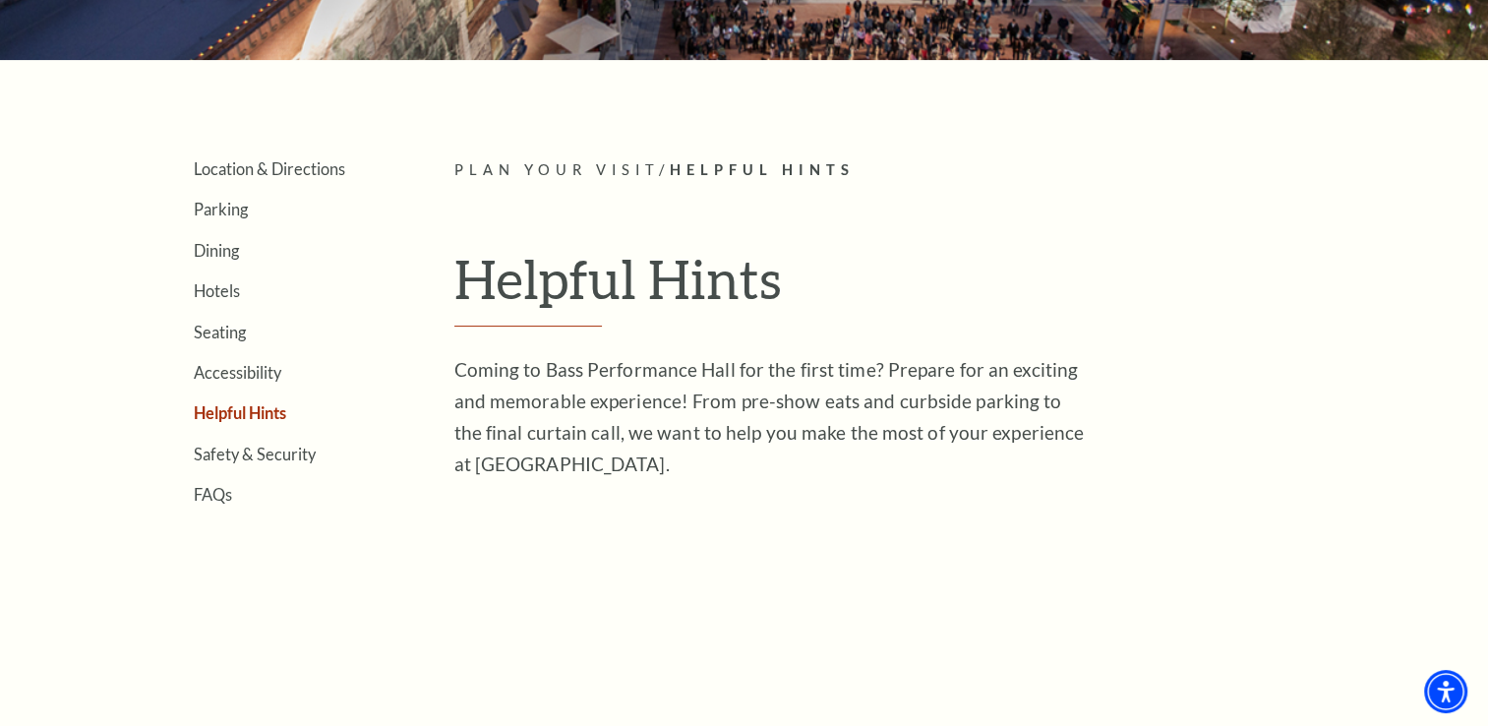
scroll to position [492, 0]
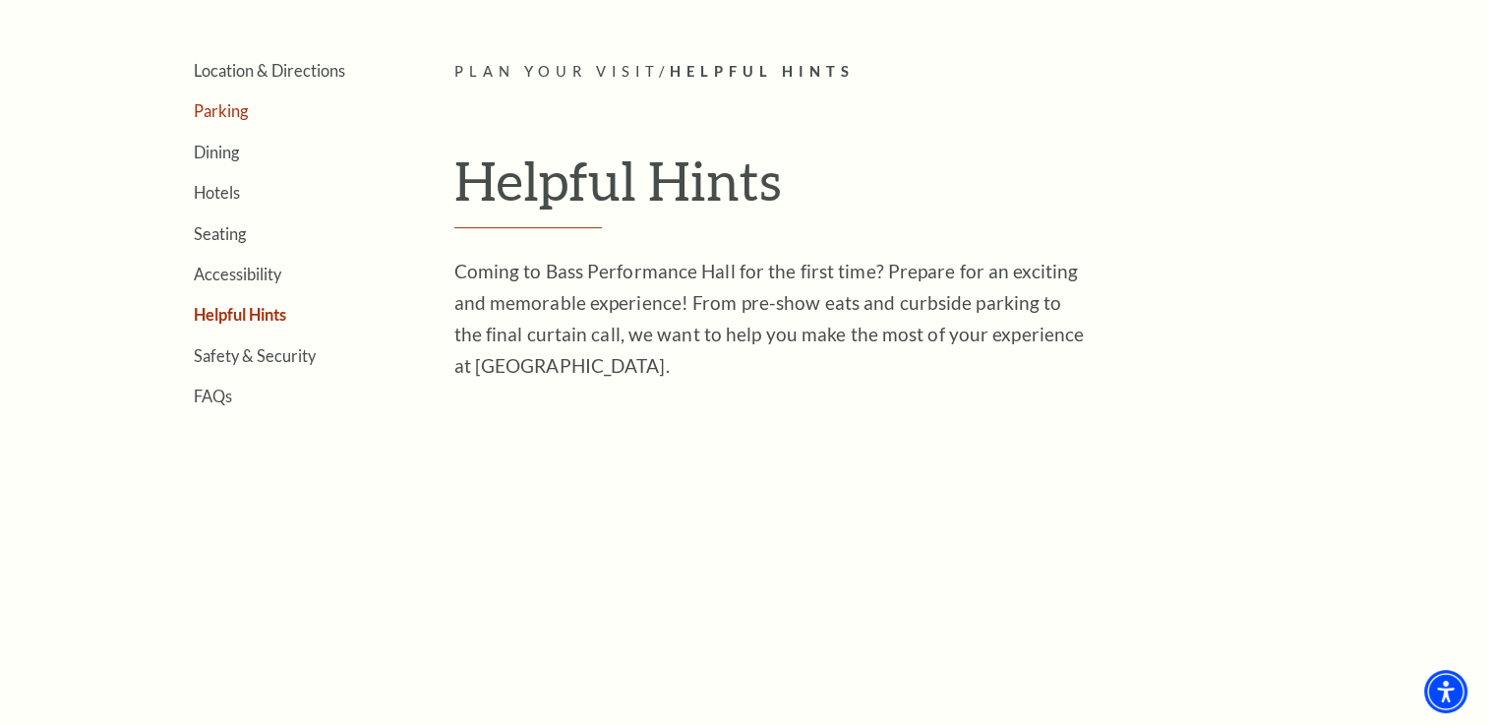
click at [224, 112] on link "Parking" at bounding box center [221, 110] width 54 height 19
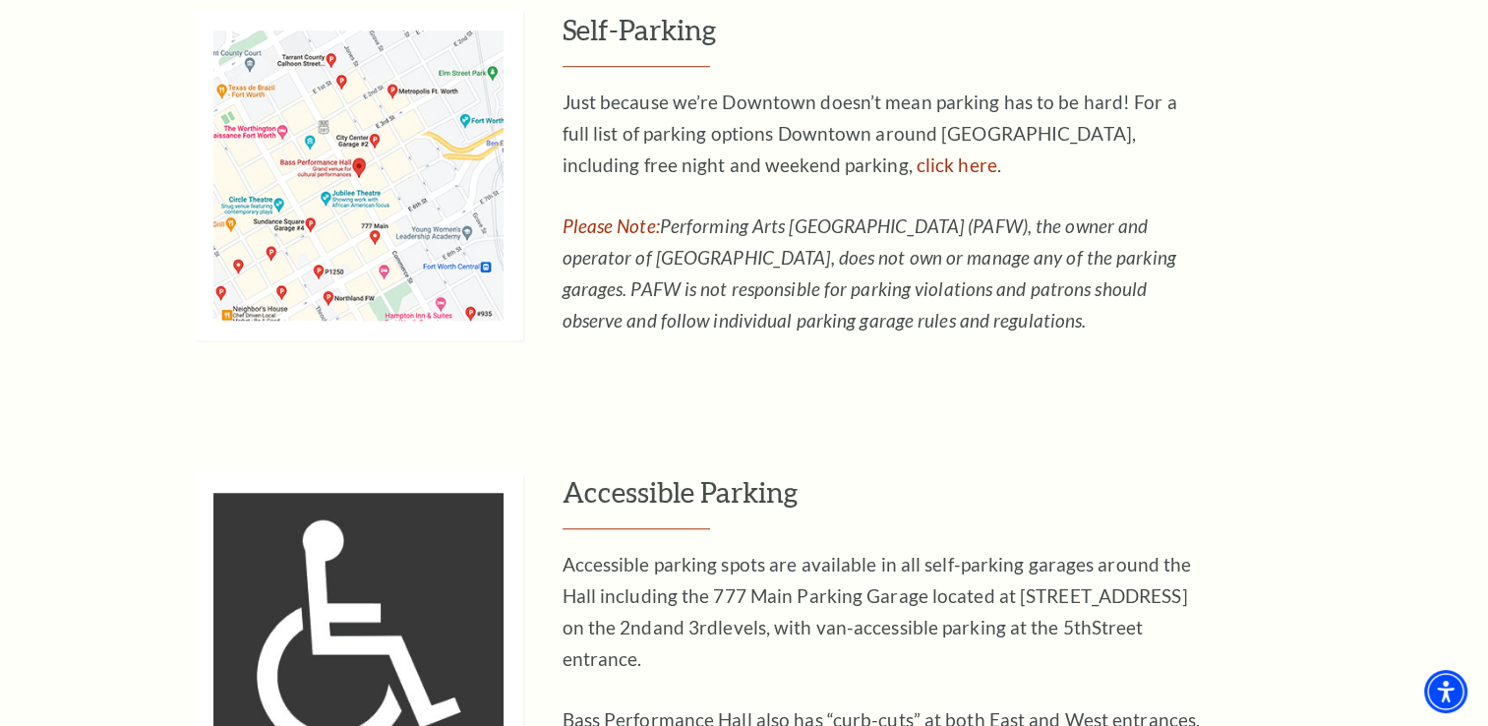
scroll to position [1475, 0]
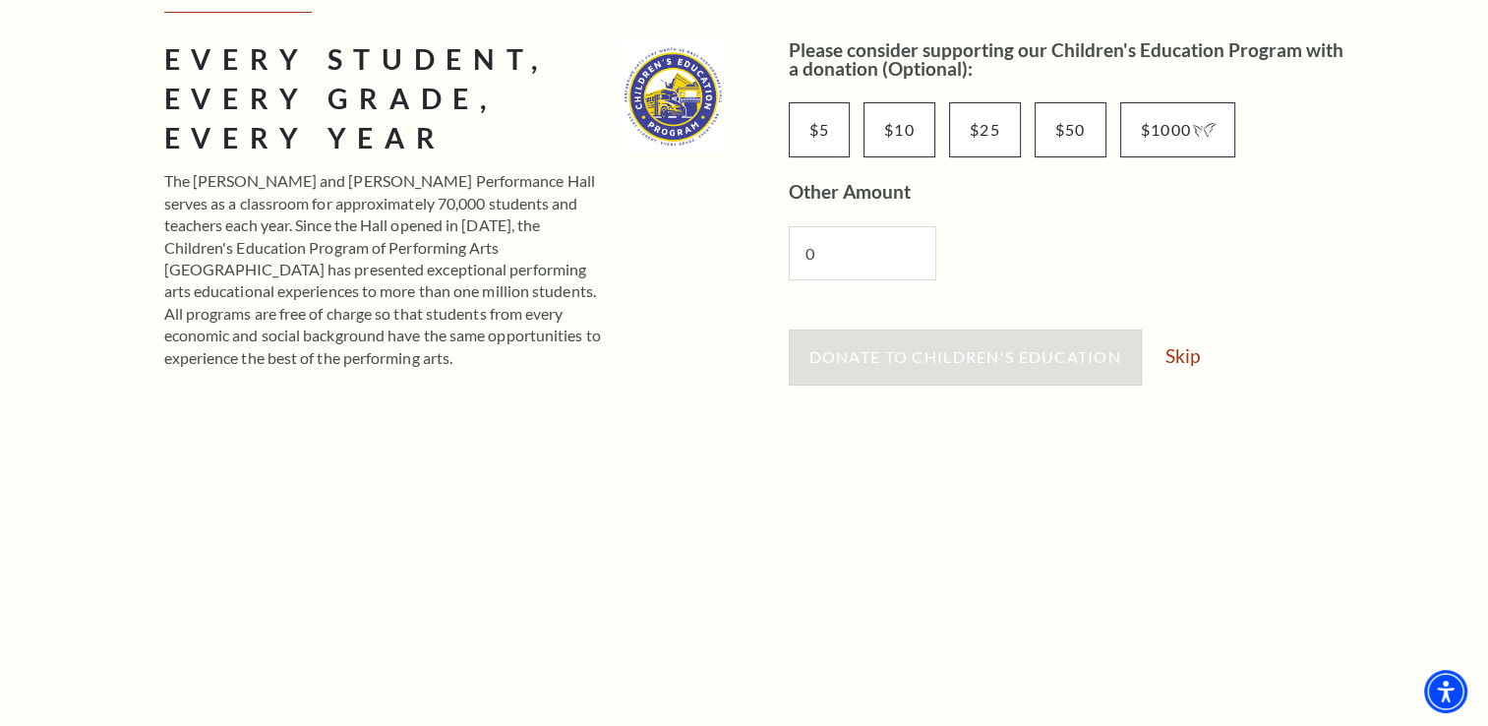
scroll to position [393, 0]
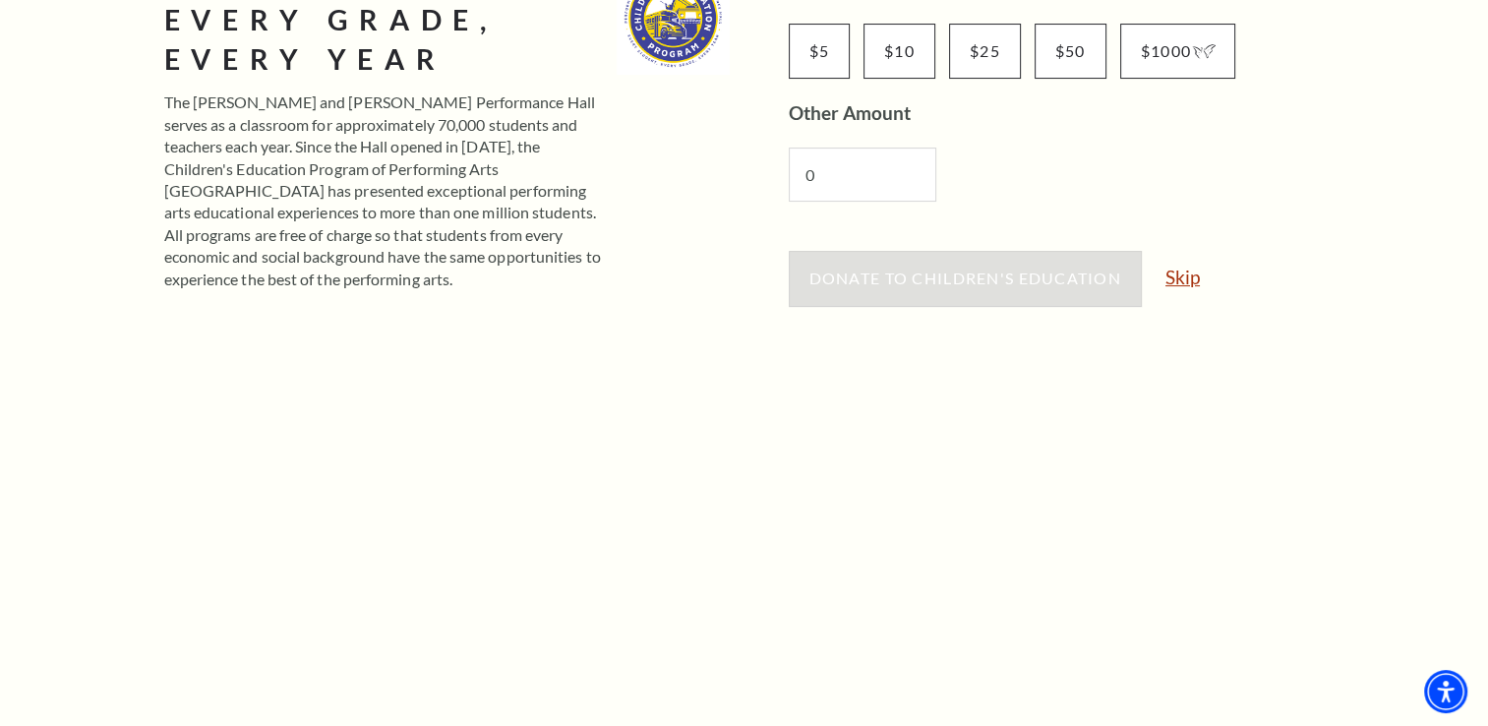
click at [1192, 277] on link "Skip" at bounding box center [1182, 276] width 34 height 19
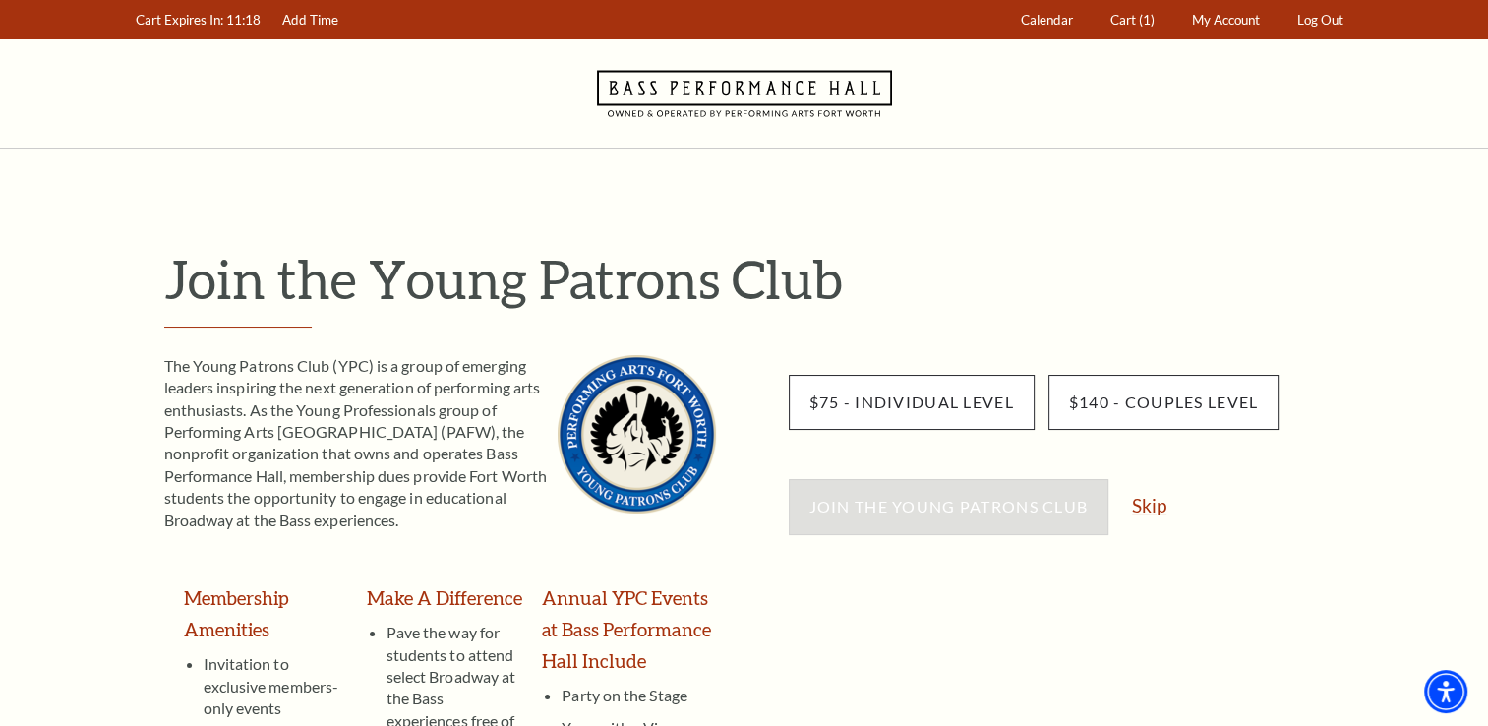
click at [1145, 505] on link "Skip" at bounding box center [1149, 505] width 34 height 19
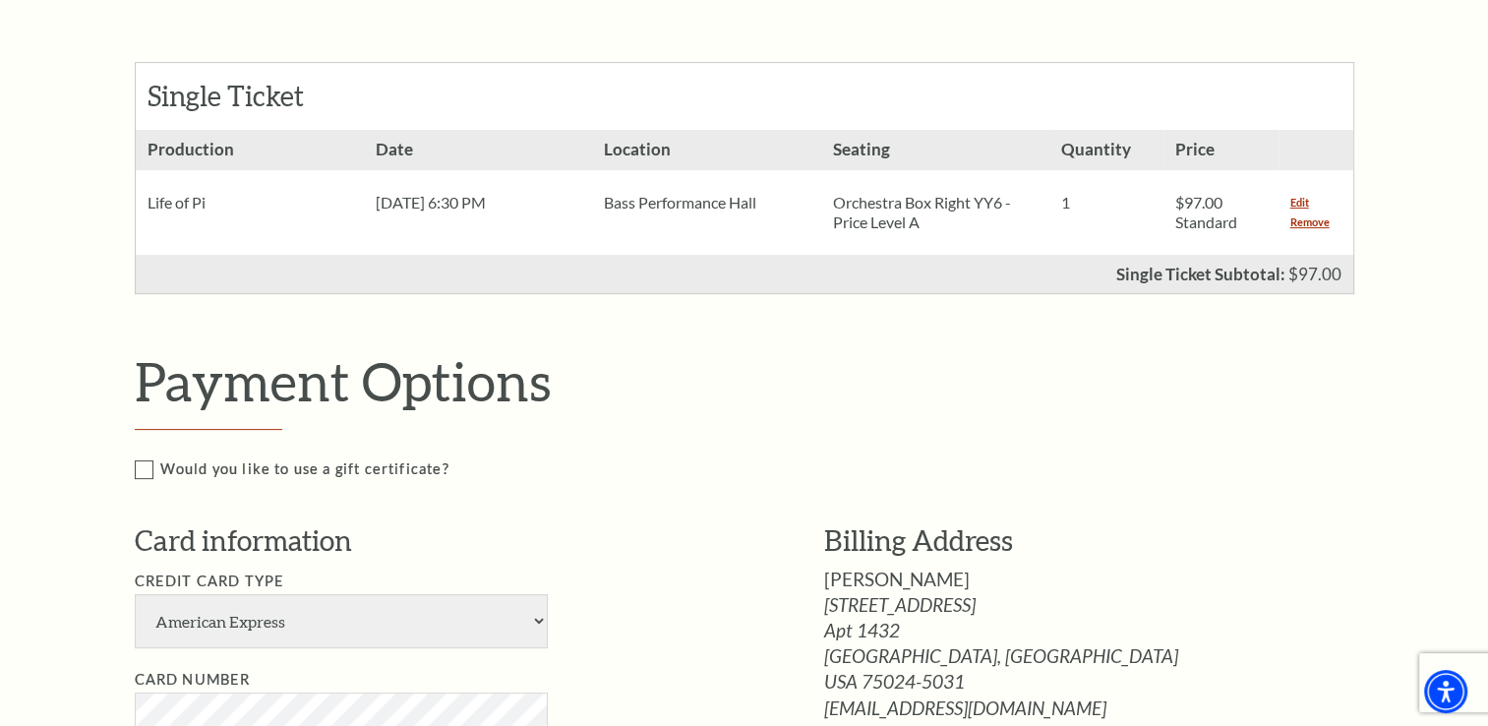
scroll to position [983, 0]
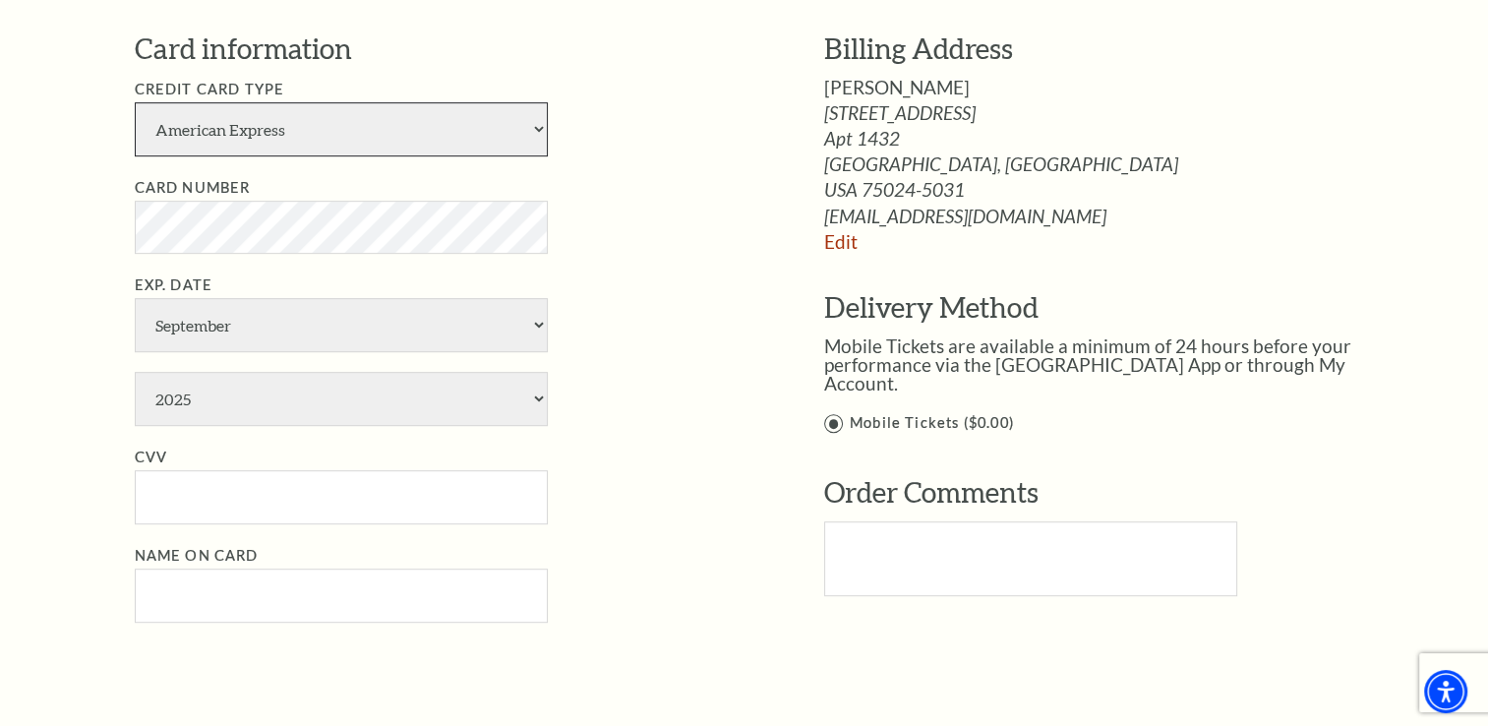
click at [437, 144] on select "American Express Visa Master Card Discover" at bounding box center [341, 129] width 413 height 54
click at [135, 102] on select "American Express Visa Master Card Discover" at bounding box center [341, 129] width 413 height 54
click at [310, 317] on select "January February March April May June July August September October November De…" at bounding box center [341, 325] width 413 height 54
click at [599, 345] on li "Exp. Date January February March April May June July August September October N…" at bounding box center [450, 349] width 630 height 152
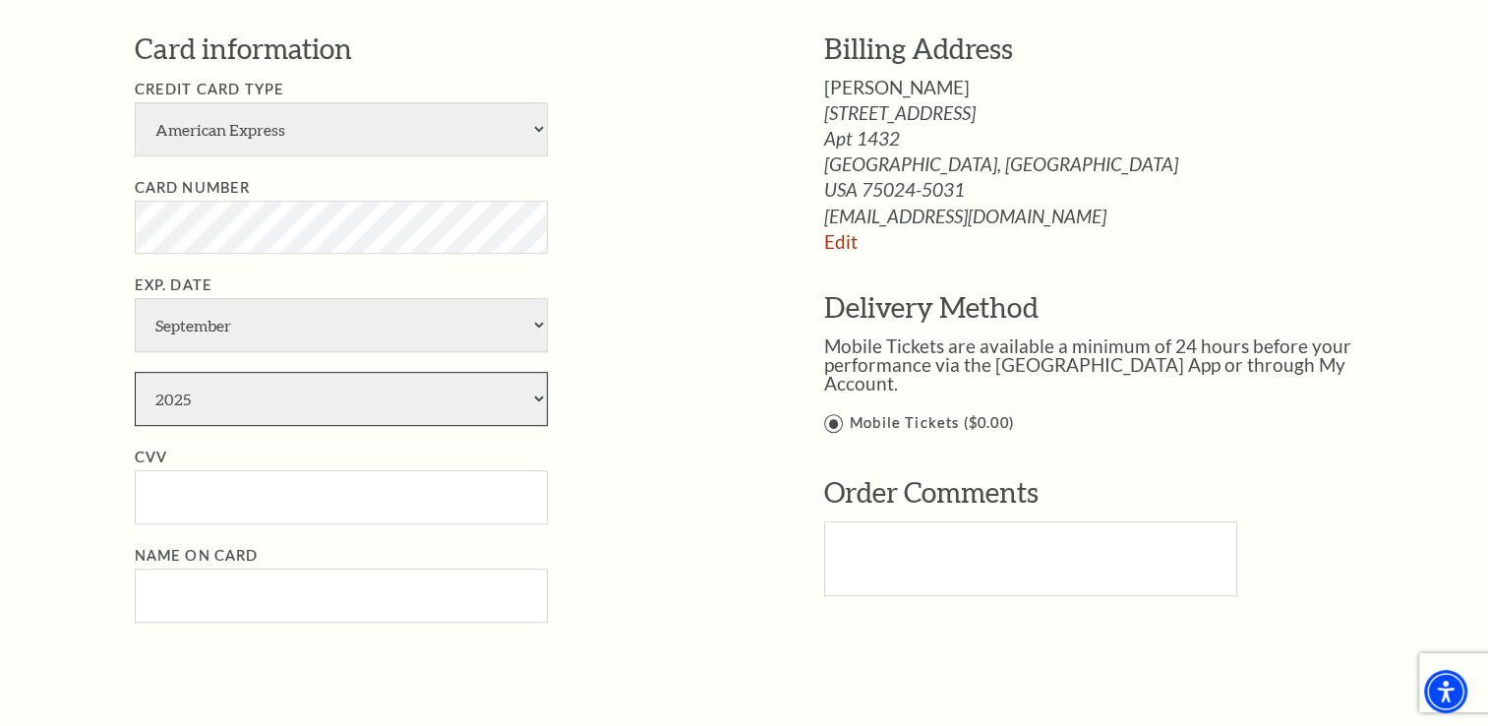
click at [378, 376] on select "2025 2026 2027 2028 2029 2030 2031 2032 2033 2034" at bounding box center [341, 399] width 413 height 54
select select "2028"
click at [135, 372] on select "2025 2026 2027 2028 2029 2030 2031 2032 2033 2034" at bounding box center [341, 399] width 413 height 54
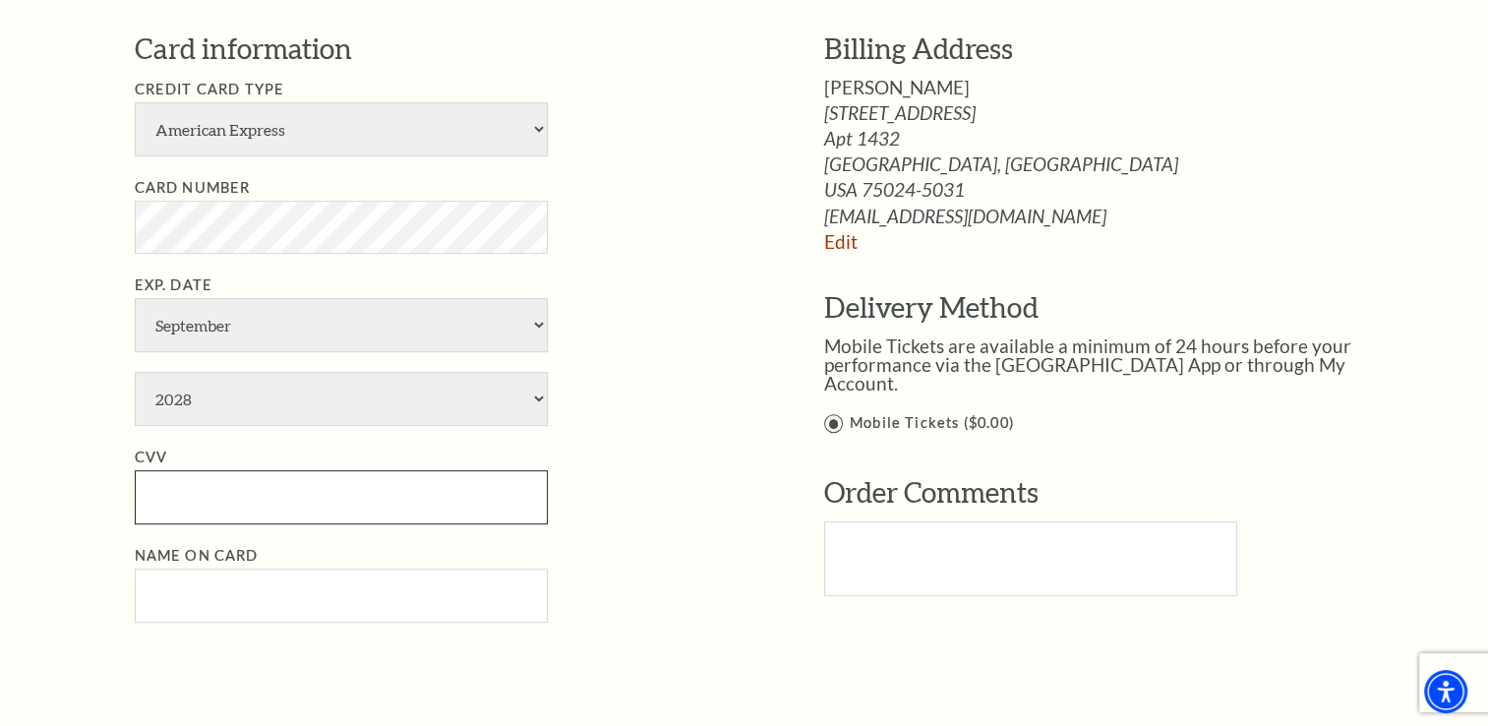
click at [259, 519] on input "CVV" at bounding box center [341, 497] width 413 height 54
type input "2195"
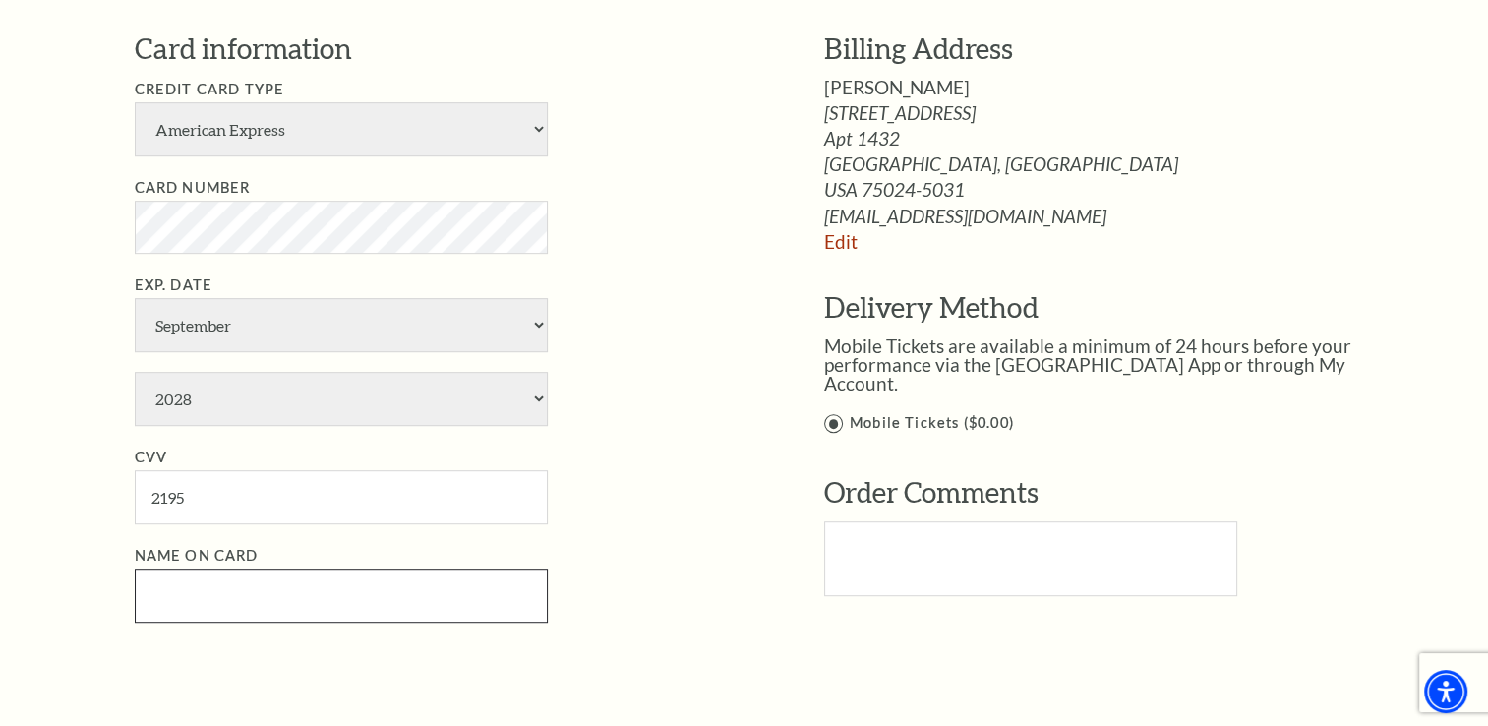
click at [237, 592] on input "Name on Card" at bounding box center [341, 595] width 413 height 54
type input "[PERSON_NAME]"
click at [612, 509] on li "CVV 2195" at bounding box center [450, 484] width 630 height 79
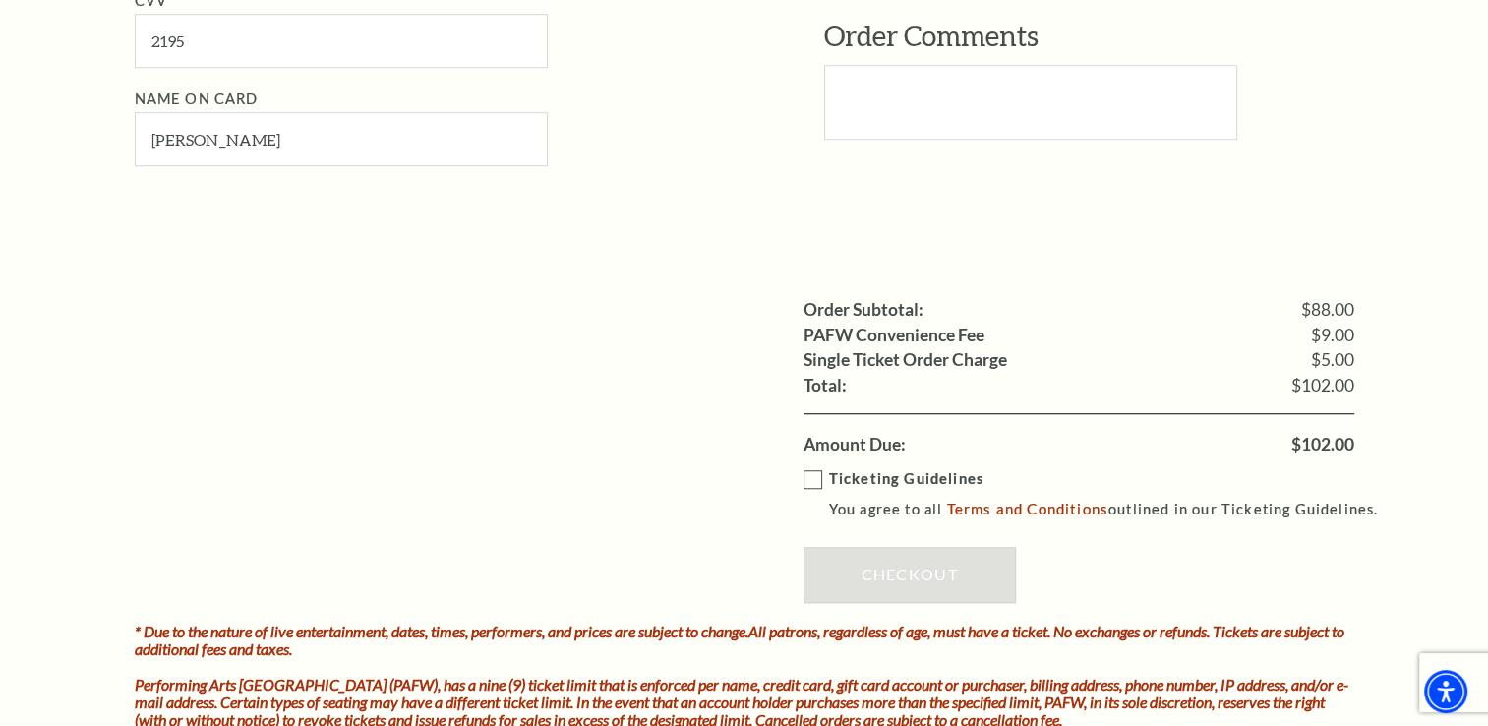
scroll to position [1475, 0]
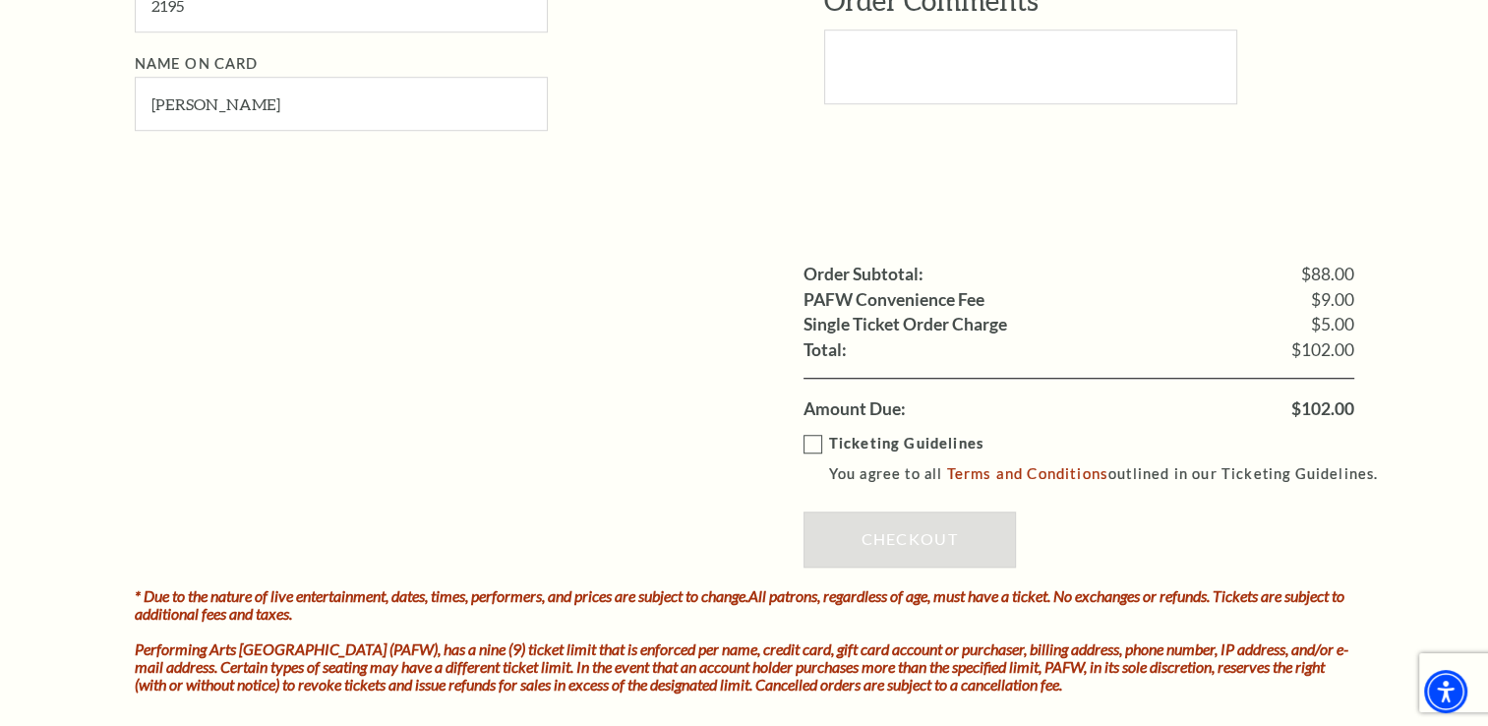
click at [803, 442] on label "Ticketing Guidelines You agree to all Terms and Conditions outlined in our Tick…" at bounding box center [1099, 459] width 593 height 54
click at [0, 0] on input "Ticketing Guidelines You agree to all Terms and Conditions outlined in our Tick…" at bounding box center [0, 0] width 0 height 0
click at [881, 543] on link "Checkout" at bounding box center [909, 538] width 212 height 55
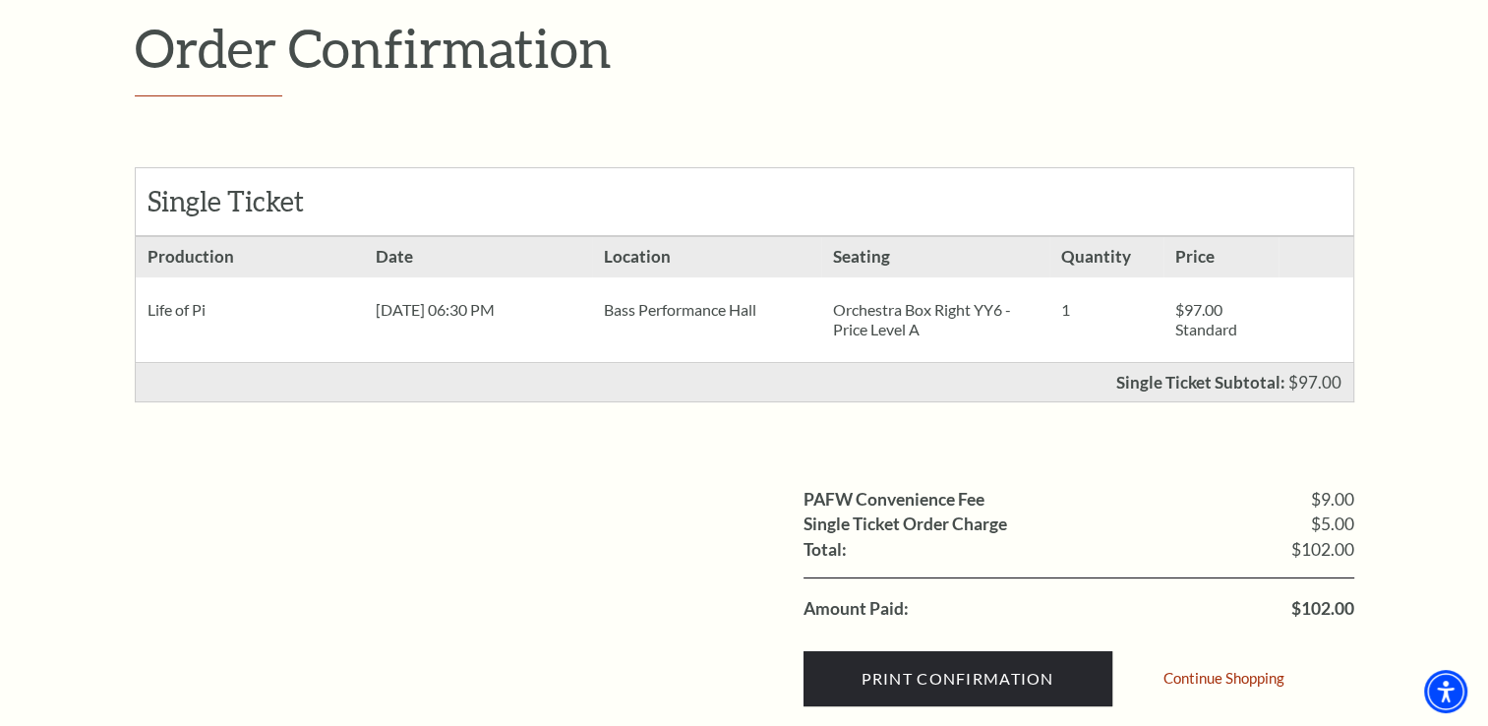
scroll to position [295, 0]
